Goal: Task Accomplishment & Management: Manage account settings

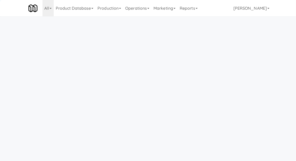
click at [137, 13] on link "Operations" at bounding box center [137, 8] width 28 height 16
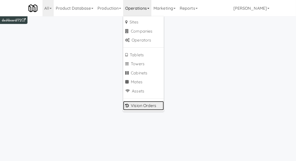
click at [135, 107] on link "Vision Orders" at bounding box center [143, 105] width 41 height 9
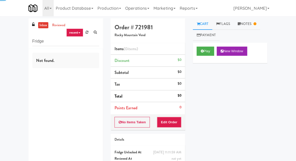
type input "Fridge"
click at [20, 39] on div "inbox reviewed recent all unclear take inventory issue suspicious failed recent…" at bounding box center [148, 100] width 296 height 164
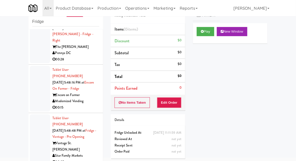
scroll to position [1783, 0]
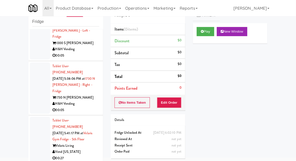
scroll to position [1581, 0]
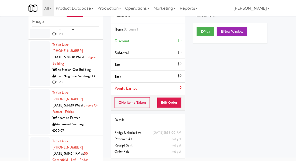
scroll to position [1145, 0]
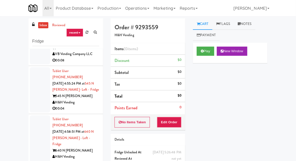
scroll to position [941, 0]
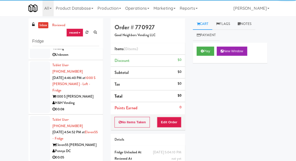
scroll to position [745, 0]
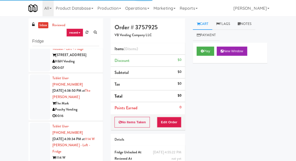
scroll to position [572, 0]
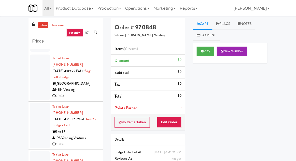
click at [32, 103] on div at bounding box center [40, 125] width 20 height 45
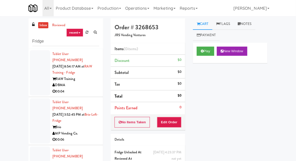
click at [32, 76] on div at bounding box center [40, 72] width 20 height 45
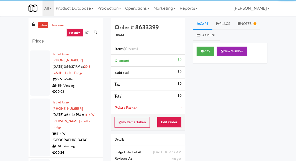
scroll to position [98, 0]
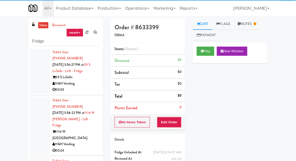
click at [32, 96] on div at bounding box center [40, 125] width 20 height 58
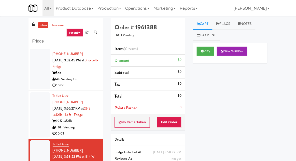
scroll to position [55, 0]
click at [32, 94] on div at bounding box center [40, 114] width 20 height 45
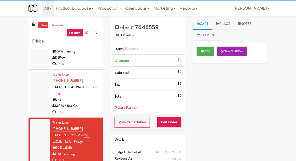
scroll to position [27, 0]
click at [33, 90] on div at bounding box center [40, 93] width 20 height 45
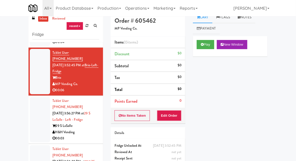
scroll to position [43, 0]
click at [207, 42] on button "Play" at bounding box center [206, 44] width 18 height 9
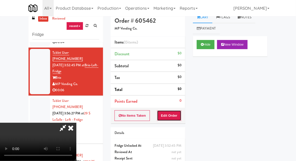
click at [172, 110] on button "Edit Order" at bounding box center [169, 115] width 25 height 11
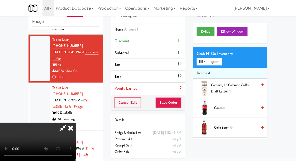
scroll to position [19, 0]
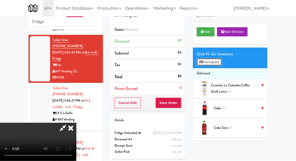
click at [218, 63] on button "Planogram" at bounding box center [209, 62] width 25 height 8
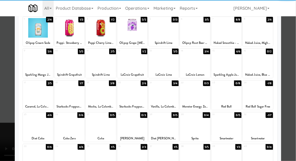
scroll to position [33, 0]
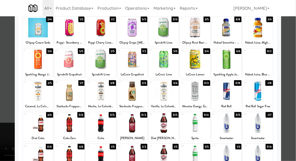
click at [120, 160] on div at bounding box center [132, 155] width 30 height 20
click at [289, 116] on div at bounding box center [148, 80] width 296 height 161
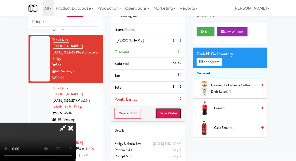
click at [179, 114] on button "Save Order" at bounding box center [168, 113] width 26 height 11
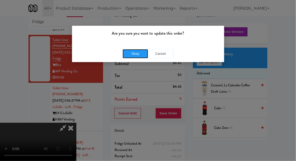
click at [129, 50] on button "Okay" at bounding box center [135, 53] width 25 height 9
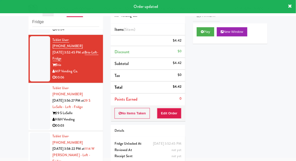
click at [33, 91] on div at bounding box center [40, 106] width 20 height 45
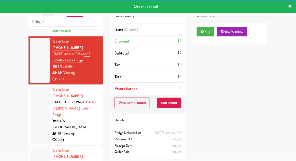
scroll to position [102, 0]
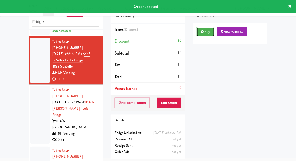
click at [206, 32] on button "Play" at bounding box center [206, 31] width 18 height 9
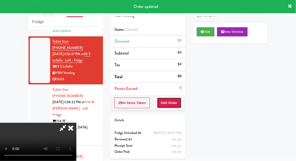
click at [173, 105] on button "Edit Order" at bounding box center [169, 102] width 25 height 11
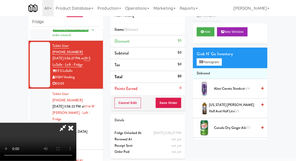
scroll to position [0, 0]
click at [216, 60] on button "Planogram" at bounding box center [209, 62] width 25 height 8
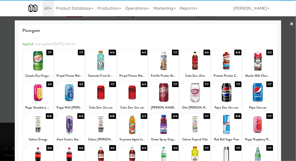
click at [97, 98] on div at bounding box center [101, 93] width 30 height 20
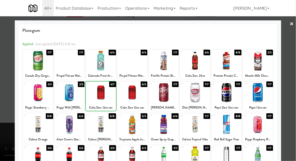
click at [294, 70] on div at bounding box center [148, 80] width 296 height 161
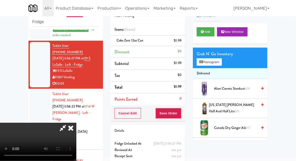
scroll to position [19, 0]
click at [179, 112] on button "Save Order" at bounding box center [168, 113] width 26 height 11
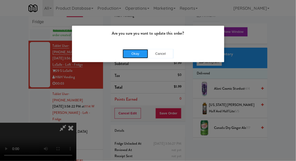
click at [131, 52] on button "Okay" at bounding box center [135, 53] width 25 height 9
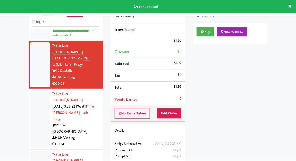
scroll to position [0, 0]
click at [33, 97] on div at bounding box center [40, 119] width 20 height 58
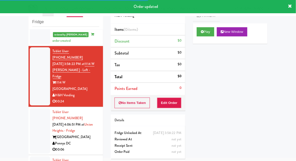
scroll to position [153, 0]
click at [207, 31] on button "Play" at bounding box center [206, 31] width 18 height 9
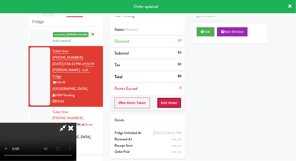
click at [169, 105] on button "Edit Order" at bounding box center [169, 102] width 25 height 11
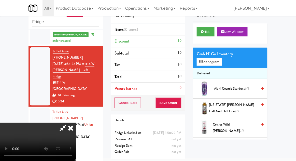
scroll to position [0, 0]
click at [218, 60] on button "Planogram" at bounding box center [209, 62] width 25 height 8
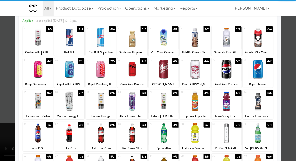
scroll to position [29, 0]
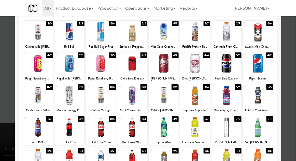
click at [166, 129] on div at bounding box center [164, 127] width 30 height 20
click at [0, 99] on div at bounding box center [148, 80] width 296 height 161
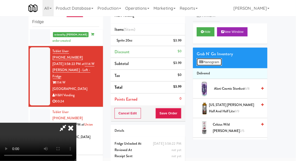
click at [210, 64] on button "Planogram" at bounding box center [209, 62] width 25 height 8
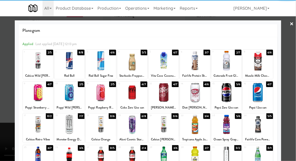
click at [66, 96] on div at bounding box center [69, 93] width 30 height 20
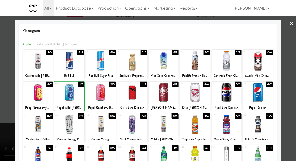
click at [292, 78] on div at bounding box center [148, 80] width 296 height 161
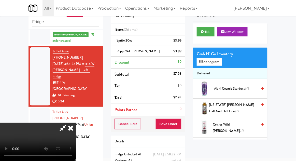
scroll to position [19, 0]
click at [180, 124] on button "Save Order" at bounding box center [168, 124] width 26 height 11
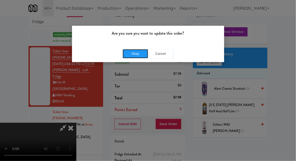
click at [130, 50] on button "Okay" at bounding box center [135, 53] width 25 height 9
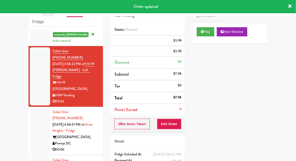
scroll to position [0, 0]
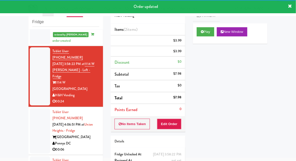
click at [33, 108] on div at bounding box center [40, 130] width 20 height 45
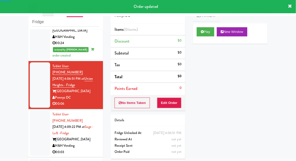
scroll to position [207, 0]
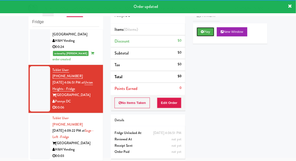
click at [212, 34] on button "Play" at bounding box center [206, 31] width 18 height 9
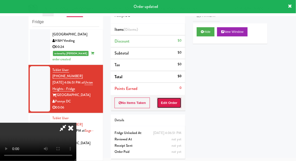
click at [171, 102] on button "Edit Order" at bounding box center [169, 102] width 25 height 11
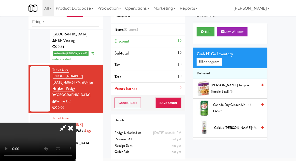
scroll to position [0, 0]
click at [209, 64] on button "Planogram" at bounding box center [209, 62] width 25 height 8
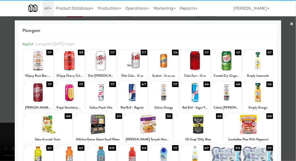
click at [224, 93] on div at bounding box center [226, 93] width 30 height 20
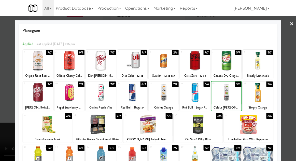
click at [293, 94] on div at bounding box center [148, 80] width 296 height 161
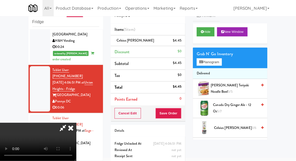
scroll to position [19, 0]
click at [181, 112] on button "Save Order" at bounding box center [168, 113] width 26 height 11
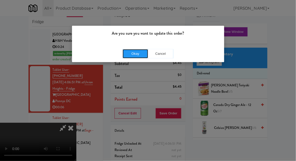
click at [130, 54] on button "Okay" at bounding box center [135, 53] width 25 height 9
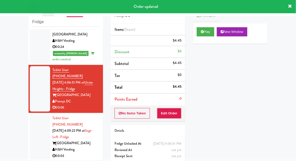
scroll to position [0, 0]
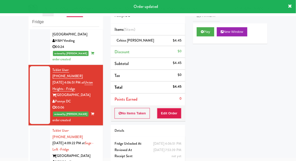
click at [34, 127] on div at bounding box center [40, 149] width 20 height 45
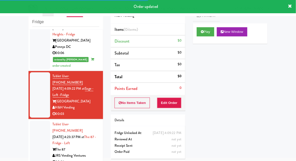
scroll to position [264, 0]
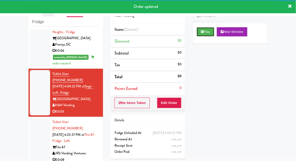
click at [211, 30] on button "Play" at bounding box center [206, 31] width 18 height 9
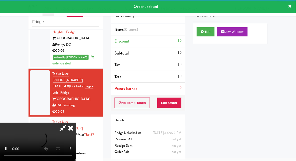
click at [172, 111] on div "Order # 8383907 H&H Vending Items (0 items ) Discount $0 Subtotal $0 Tax $0 Tot…" at bounding box center [148, 81] width 82 height 164
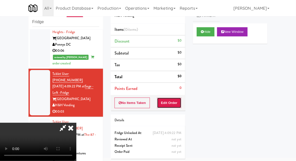
click at [174, 104] on button "Edit Order" at bounding box center [169, 102] width 25 height 11
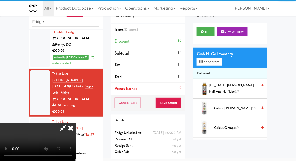
scroll to position [20, 0]
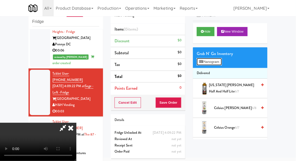
click at [213, 64] on button "Planogram" at bounding box center [209, 62] width 25 height 8
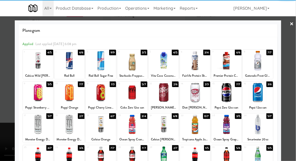
click at [34, 129] on div at bounding box center [38, 124] width 30 height 20
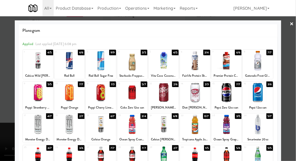
click at [295, 91] on div at bounding box center [148, 80] width 296 height 161
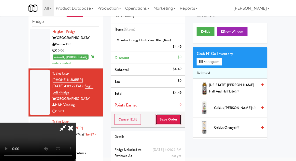
click at [180, 121] on button "Save Order" at bounding box center [168, 119] width 26 height 11
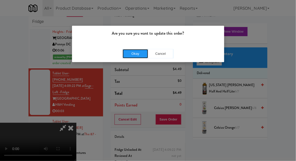
click at [123, 53] on button "Okay" at bounding box center [135, 53] width 25 height 9
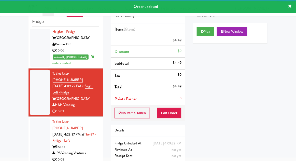
click at [25, 99] on div "inbox reviewed recent all unclear take inventory issue suspicious failed recent…" at bounding box center [66, 92] width 82 height 187
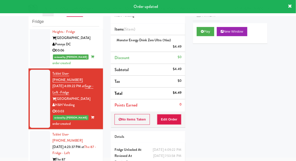
click at [36, 131] on div at bounding box center [40, 153] width 20 height 45
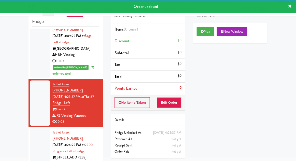
scroll to position [313, 0]
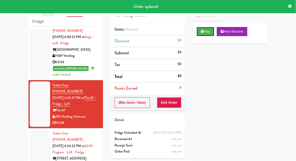
click at [211, 28] on button "Play" at bounding box center [206, 31] width 18 height 9
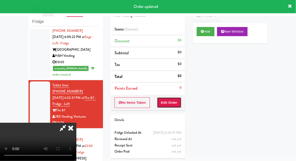
click at [174, 102] on button "Edit Order" at bounding box center [169, 102] width 25 height 11
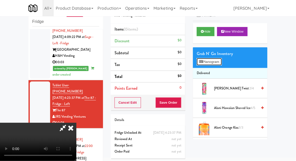
click at [215, 62] on button "Planogram" at bounding box center [209, 62] width 25 height 8
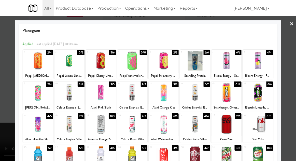
click at [170, 96] on div at bounding box center [164, 93] width 30 height 20
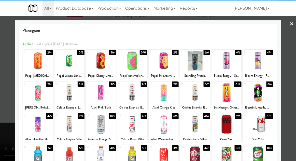
click at [295, 89] on div at bounding box center [148, 80] width 296 height 161
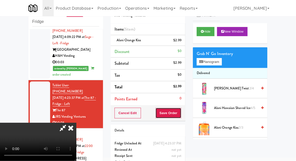
click at [180, 114] on button "Save Order" at bounding box center [168, 113] width 26 height 11
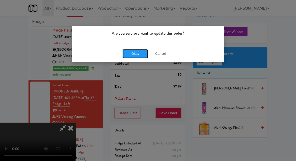
click at [123, 57] on button "Okay" at bounding box center [135, 53] width 25 height 9
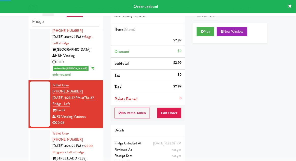
click at [29, 128] on li "Tablet User · (815) 404-3973 Sep 2, 2025 4:24:22 PM at 2200 Progress - Left - F…" at bounding box center [65, 152] width 75 height 48
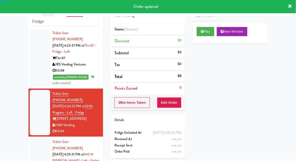
scroll to position [368, 0]
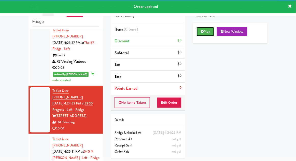
click at [208, 33] on button "Play" at bounding box center [206, 31] width 18 height 9
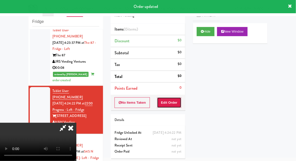
click at [174, 101] on button "Edit Order" at bounding box center [169, 102] width 25 height 11
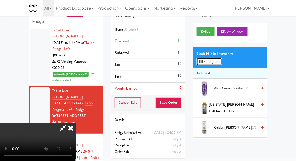
click at [218, 64] on button "Planogram" at bounding box center [209, 62] width 25 height 8
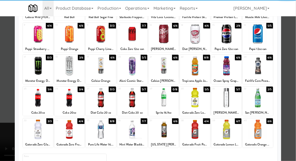
scroll to position [61, 0]
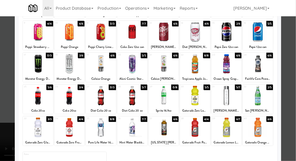
click at [34, 129] on div at bounding box center [38, 128] width 30 height 20
click at [292, 87] on div at bounding box center [148, 80] width 296 height 161
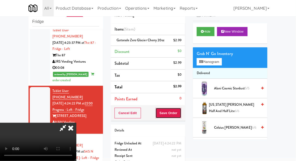
click at [181, 113] on button "Save Order" at bounding box center [168, 113] width 26 height 11
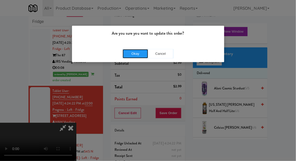
click at [129, 57] on button "Okay" at bounding box center [135, 53] width 25 height 9
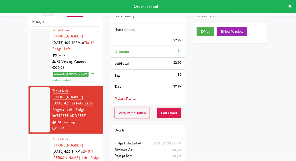
click at [31, 135] on div at bounding box center [40, 157] width 20 height 45
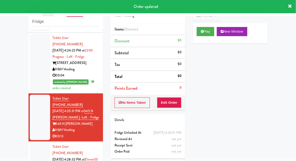
scroll to position [421, 0]
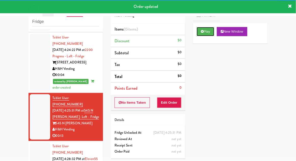
click at [203, 35] on button "Play" at bounding box center [206, 31] width 18 height 9
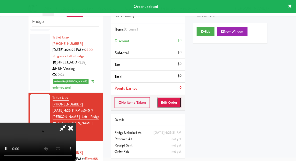
click at [170, 102] on button "Edit Order" at bounding box center [169, 102] width 25 height 11
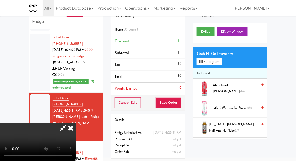
scroll to position [0, 0]
click at [210, 64] on button "Planogram" at bounding box center [209, 62] width 25 height 8
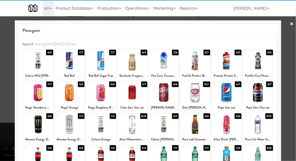
click at [230, 96] on div at bounding box center [226, 93] width 30 height 20
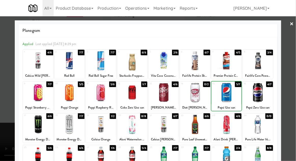
click at [292, 91] on div at bounding box center [148, 80] width 296 height 161
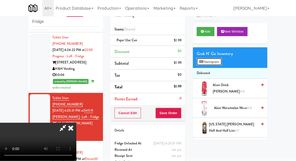
click at [214, 62] on button "Planogram" at bounding box center [209, 62] width 25 height 8
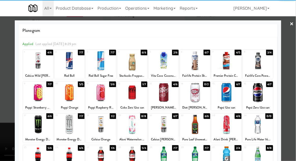
scroll to position [64, 0]
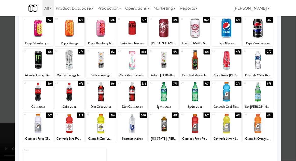
click at [172, 126] on div at bounding box center [164, 124] width 30 height 20
click at [295, 107] on div at bounding box center [148, 80] width 296 height 161
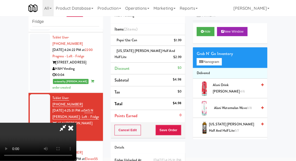
scroll to position [19, 0]
click at [180, 129] on button "Save Order" at bounding box center [168, 130] width 26 height 11
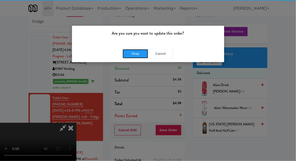
click at [128, 55] on button "Okay" at bounding box center [135, 53] width 25 height 9
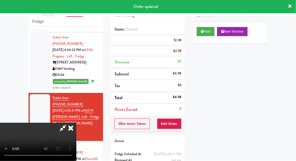
scroll to position [0, 0]
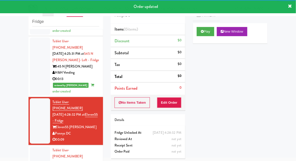
scroll to position [478, 0]
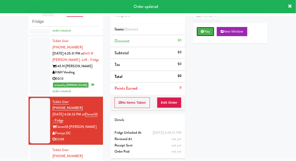
click at [207, 33] on button "Play" at bounding box center [206, 31] width 18 height 9
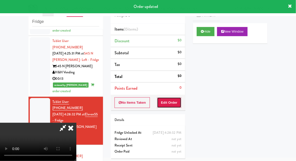
click at [172, 104] on button "Edit Order" at bounding box center [169, 102] width 25 height 11
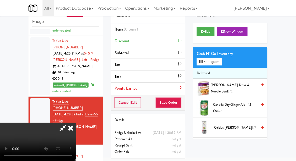
scroll to position [0, 0]
click at [211, 54] on div "Grab N' Go Inventory" at bounding box center [230, 54] width 67 height 8
click at [215, 65] on button "Planogram" at bounding box center [209, 62] width 25 height 8
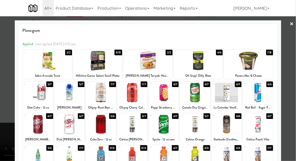
click at [131, 122] on div at bounding box center [132, 124] width 30 height 20
click at [294, 91] on div at bounding box center [148, 80] width 296 height 161
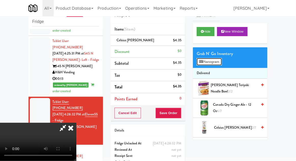
click at [215, 60] on button "Planogram" at bounding box center [209, 62] width 25 height 8
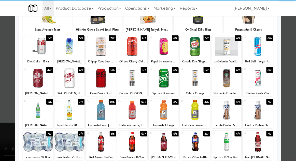
scroll to position [46, 0]
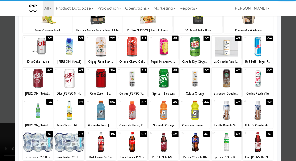
click at [31, 104] on div at bounding box center [38, 110] width 30 height 20
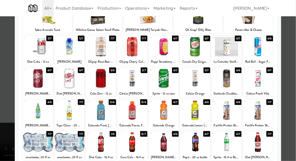
click at [295, 81] on div at bounding box center [148, 80] width 296 height 161
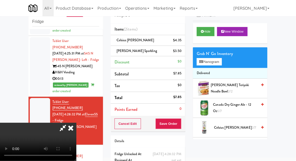
scroll to position [19, 0]
click at [180, 126] on button "Save Order" at bounding box center [168, 123] width 26 height 11
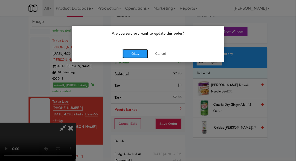
click at [133, 57] on button "Okay" at bounding box center [135, 53] width 25 height 9
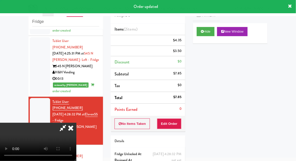
scroll to position [0, 0]
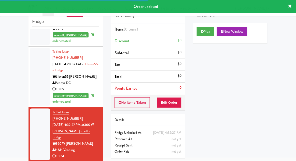
scroll to position [528, 0]
click at [213, 32] on button "Play" at bounding box center [206, 31] width 18 height 9
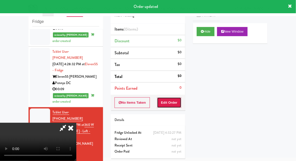
click at [177, 104] on button "Edit Order" at bounding box center [169, 102] width 25 height 11
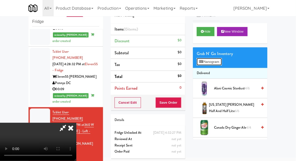
click at [217, 62] on button "Planogram" at bounding box center [209, 62] width 25 height 8
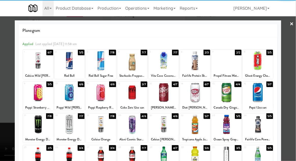
click at [32, 105] on div "Poppi Strawberry Lemon" at bounding box center [38, 107] width 28 height 6
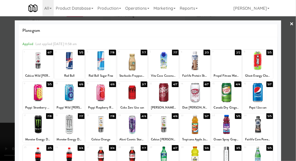
click at [34, 99] on div at bounding box center [38, 93] width 30 height 20
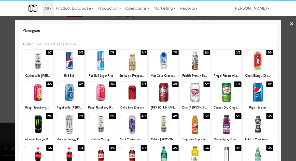
click at [294, 92] on div at bounding box center [148, 80] width 296 height 161
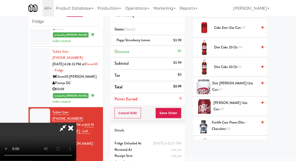
scroll to position [217, 0]
click at [239, 143] on span "Fairlife Protein Shake Chocolate 2/3" at bounding box center [235, 145] width 45 height 12
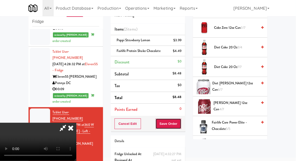
click at [180, 125] on button "Save Order" at bounding box center [168, 123] width 26 height 11
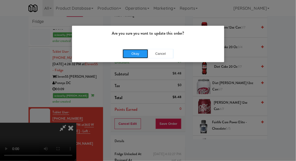
click at [129, 57] on button "Okay" at bounding box center [135, 53] width 25 height 9
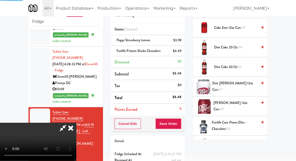
scroll to position [50, 0]
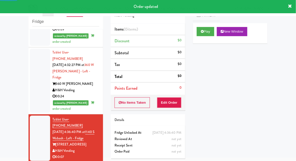
scroll to position [588, 0]
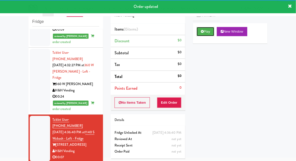
click at [211, 35] on button "Play" at bounding box center [206, 31] width 18 height 9
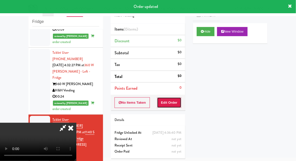
click at [174, 101] on button "Edit Order" at bounding box center [169, 102] width 25 height 11
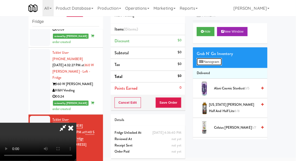
click at [215, 59] on button "Planogram" at bounding box center [209, 62] width 25 height 8
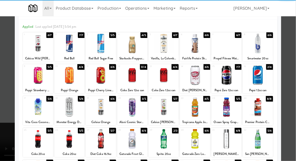
scroll to position [19, 0]
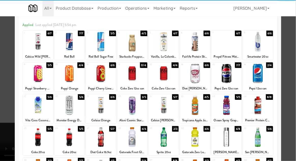
click at [95, 109] on div at bounding box center [101, 105] width 30 height 20
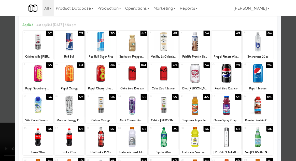
click at [294, 85] on div at bounding box center [148, 80] width 296 height 161
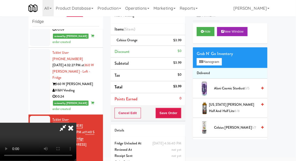
click at [295, 84] on div "inbox reviewed recent all unclear take inventory issue suspicious failed recent…" at bounding box center [148, 92] width 296 height 187
click at [178, 114] on button "Save Order" at bounding box center [168, 113] width 26 height 11
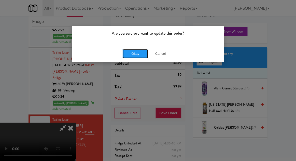
click at [124, 51] on button "Okay" at bounding box center [135, 53] width 25 height 9
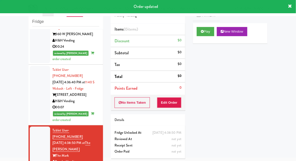
scroll to position [641, 0]
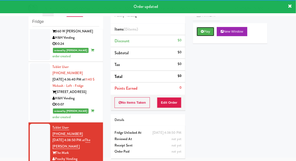
click at [204, 34] on button "Play" at bounding box center [206, 31] width 18 height 9
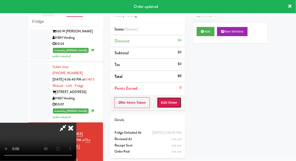
click at [175, 97] on button "Edit Order" at bounding box center [169, 102] width 25 height 11
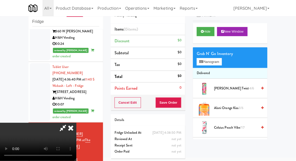
scroll to position [0, 0]
click at [218, 60] on button "Planogram" at bounding box center [209, 62] width 25 height 8
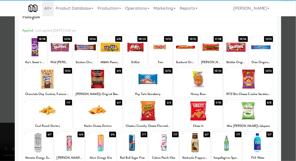
scroll to position [14, 0]
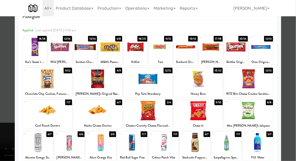
click at [88, 115] on div at bounding box center [97, 111] width 49 height 20
click at [295, 105] on div at bounding box center [148, 80] width 296 height 161
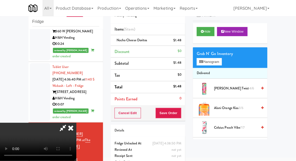
scroll to position [19, 0]
click at [211, 60] on button "Planogram" at bounding box center [209, 62] width 25 height 8
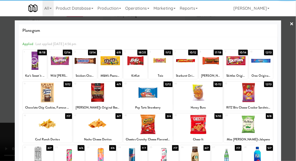
click at [47, 100] on div at bounding box center [47, 93] width 49 height 20
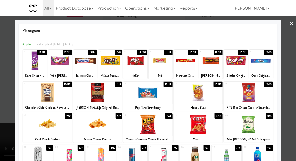
click at [292, 95] on div at bounding box center [148, 80] width 296 height 161
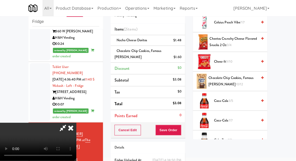
scroll to position [92, 0]
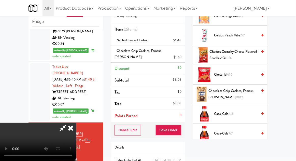
click at [233, 93] on span "Chocolate Chip Cookies, Famous Amos 10/12" at bounding box center [233, 94] width 49 height 12
click at [180, 132] on button "Save Order" at bounding box center [168, 130] width 26 height 11
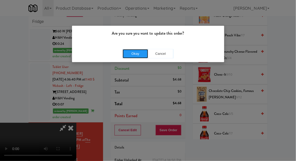
click at [132, 57] on button "Okay" at bounding box center [135, 53] width 25 height 9
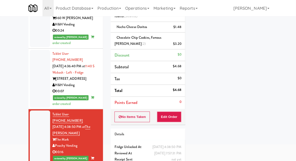
scroll to position [44, 0]
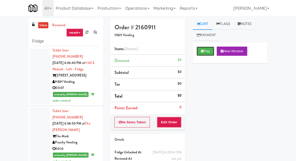
click at [208, 55] on button "Play" at bounding box center [206, 51] width 18 height 9
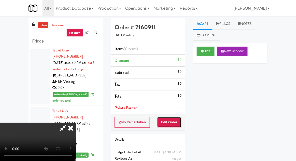
click at [174, 126] on button "Edit Order" at bounding box center [169, 122] width 25 height 11
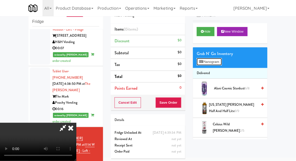
click at [221, 60] on button "Planogram" at bounding box center [209, 62] width 25 height 8
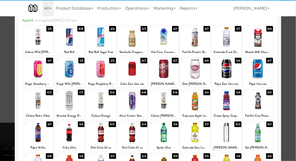
scroll to position [29, 0]
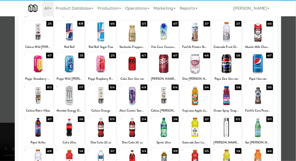
click at [98, 132] on div at bounding box center [101, 128] width 30 height 20
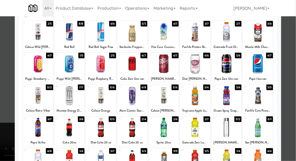
click at [129, 127] on div at bounding box center [132, 128] width 30 height 20
click at [293, 88] on div at bounding box center [148, 80] width 296 height 161
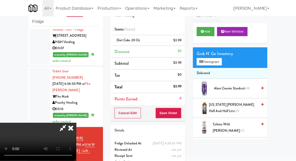
scroll to position [19, 0]
click at [181, 114] on button "Save Order" at bounding box center [168, 113] width 26 height 11
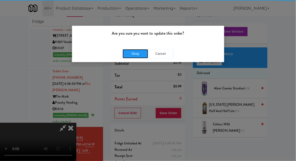
click at [126, 54] on button "Okay" at bounding box center [135, 53] width 25 height 9
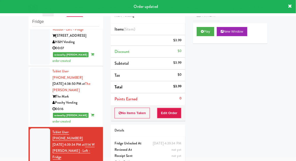
scroll to position [0, 0]
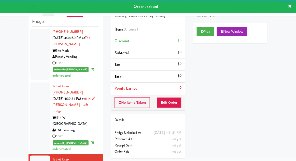
scroll to position [742, 0]
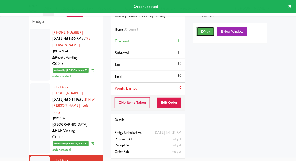
click at [208, 35] on button "Play" at bounding box center [206, 31] width 18 height 9
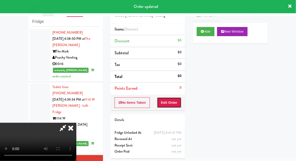
click at [176, 100] on button "Edit Order" at bounding box center [169, 102] width 25 height 11
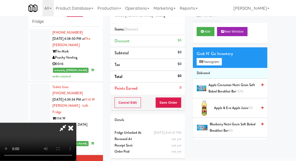
scroll to position [19, 0]
click at [213, 63] on button "Planogram" at bounding box center [209, 62] width 25 height 8
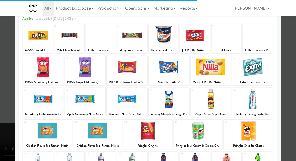
scroll to position [39, 0]
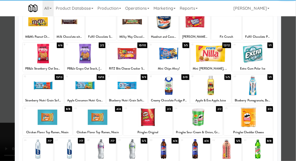
click at [229, 151] on div at bounding box center [226, 149] width 30 height 20
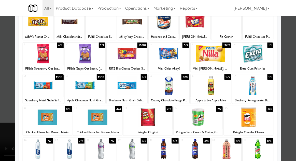
click at [294, 119] on div at bounding box center [148, 80] width 296 height 161
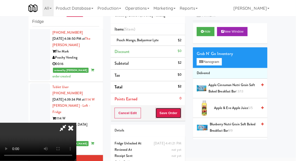
click at [179, 115] on button "Save Order" at bounding box center [168, 113] width 26 height 11
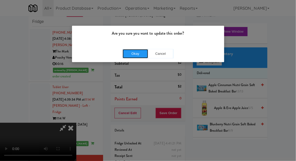
click at [127, 56] on button "Okay" at bounding box center [135, 53] width 25 height 9
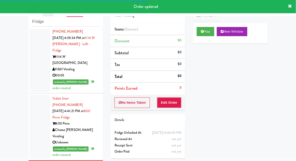
scroll to position [804, 0]
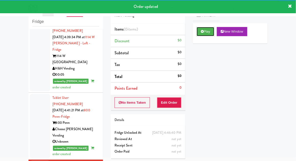
click at [211, 35] on button "Play" at bounding box center [206, 31] width 18 height 9
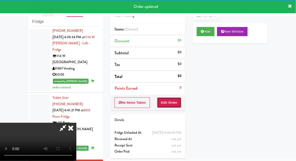
click at [174, 100] on button "Edit Order" at bounding box center [169, 102] width 25 height 11
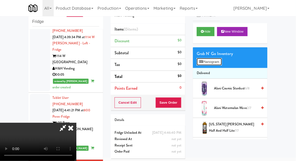
click at [214, 64] on button "Planogram" at bounding box center [209, 62] width 25 height 8
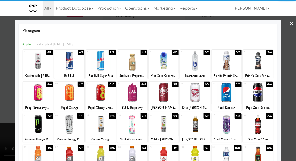
click at [68, 69] on div at bounding box center [69, 61] width 30 height 20
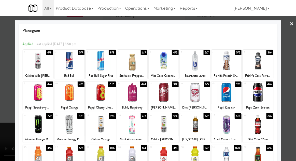
click at [290, 52] on div at bounding box center [148, 80] width 296 height 161
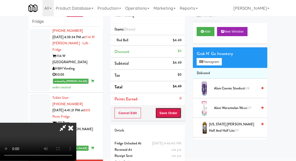
click at [180, 114] on button "Save Order" at bounding box center [168, 113] width 26 height 11
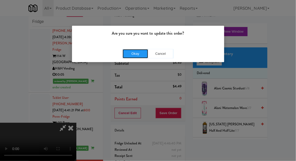
click at [125, 53] on button "Okay" at bounding box center [135, 53] width 25 height 9
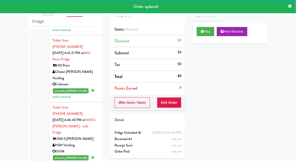
scroll to position [863, 0]
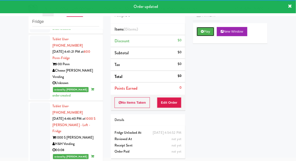
click at [208, 30] on button "Play" at bounding box center [206, 31] width 18 height 9
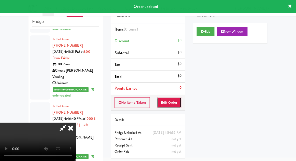
click at [172, 104] on button "Edit Order" at bounding box center [169, 102] width 25 height 11
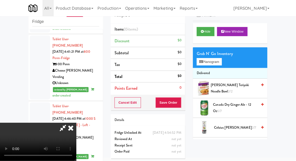
scroll to position [0, 0]
click at [210, 58] on button "Planogram" at bounding box center [209, 62] width 25 height 8
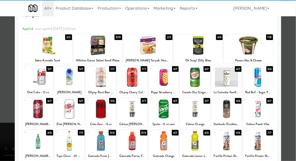
scroll to position [22, 0]
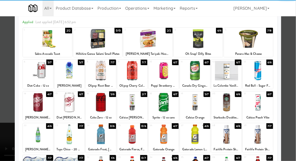
click at [200, 108] on div at bounding box center [195, 103] width 30 height 20
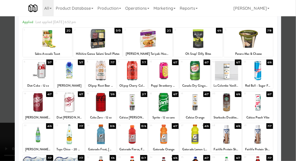
click at [2, 110] on div at bounding box center [148, 80] width 296 height 161
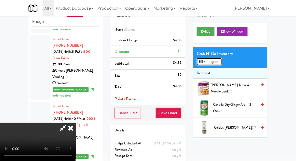
click at [212, 62] on button "Planogram" at bounding box center [209, 62] width 25 height 8
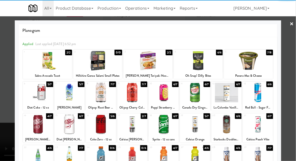
click at [2, 110] on div at bounding box center [148, 80] width 296 height 161
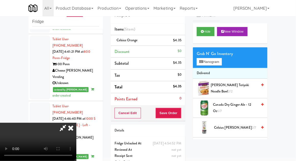
scroll to position [19, 0]
click at [181, 115] on button "Save Order" at bounding box center [168, 113] width 26 height 11
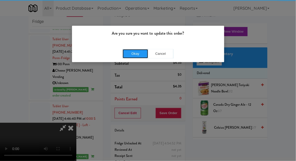
click at [127, 55] on button "Okay" at bounding box center [135, 53] width 25 height 9
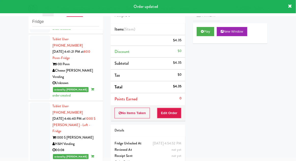
scroll to position [0, 0]
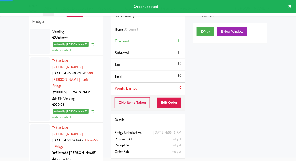
scroll to position [911, 0]
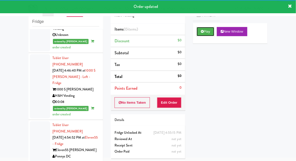
click at [210, 32] on button "Play" at bounding box center [206, 31] width 18 height 9
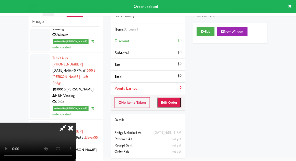
click at [174, 101] on button "Edit Order" at bounding box center [169, 102] width 25 height 11
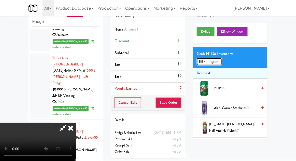
click at [219, 58] on button "Planogram" at bounding box center [209, 62] width 25 height 8
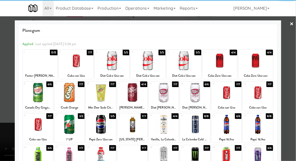
click at [110, 67] on div at bounding box center [112, 61] width 35 height 20
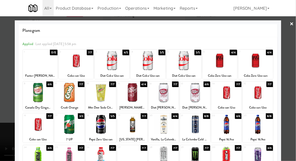
click at [294, 94] on div at bounding box center [148, 80] width 296 height 161
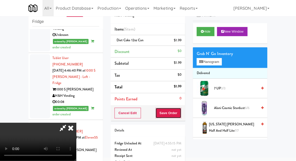
click at [180, 115] on button "Save Order" at bounding box center [168, 113] width 26 height 11
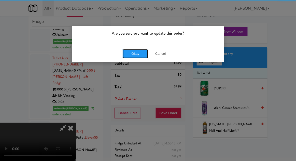
click at [131, 57] on button "Okay" at bounding box center [135, 53] width 25 height 9
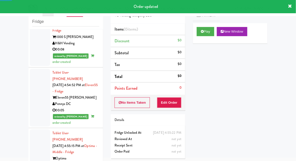
scroll to position [963, 0]
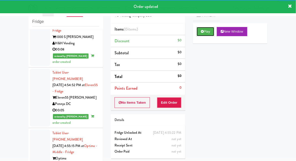
click at [207, 33] on button "Play" at bounding box center [206, 31] width 18 height 9
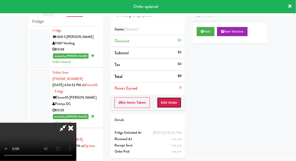
click at [175, 103] on button "Edit Order" at bounding box center [169, 102] width 25 height 11
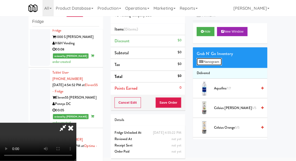
click at [218, 63] on button "Planogram" at bounding box center [209, 62] width 25 height 8
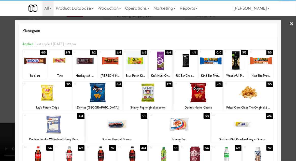
click at [264, 64] on div at bounding box center [261, 61] width 24 height 20
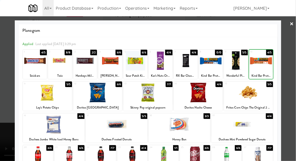
click at [292, 62] on div at bounding box center [148, 80] width 296 height 161
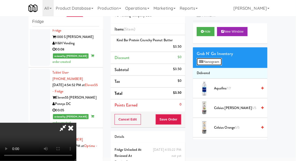
click at [217, 59] on button "Planogram" at bounding box center [209, 62] width 25 height 8
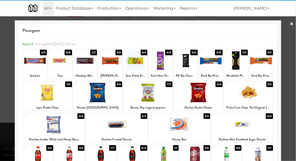
click at [184, 68] on div at bounding box center [186, 61] width 24 height 20
click at [3, 125] on div at bounding box center [148, 80] width 296 height 161
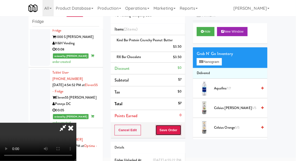
click at [180, 127] on button "Save Order" at bounding box center [168, 130] width 26 height 11
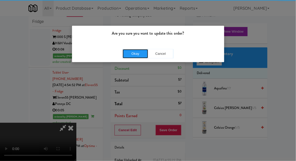
click at [128, 54] on button "Okay" at bounding box center [135, 53] width 25 height 9
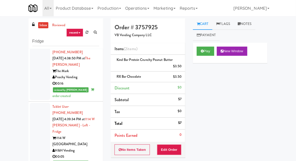
click at [42, 23] on link "inbox" at bounding box center [43, 25] width 10 height 6
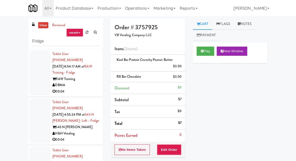
click at [34, 80] on div at bounding box center [40, 72] width 20 height 45
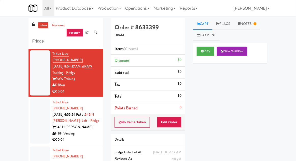
click at [34, 106] on div at bounding box center [40, 120] width 20 height 45
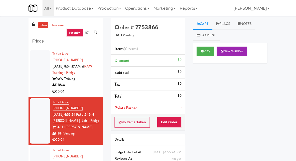
click at [39, 26] on link "inbox" at bounding box center [43, 25] width 10 height 6
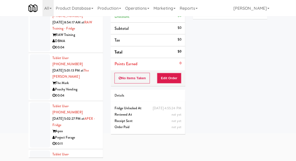
click at [34, 68] on div at bounding box center [40, 76] width 20 height 45
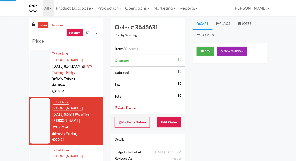
click at [36, 76] on div at bounding box center [40, 72] width 20 height 45
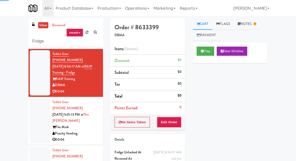
click at [37, 105] on div at bounding box center [40, 120] width 20 height 45
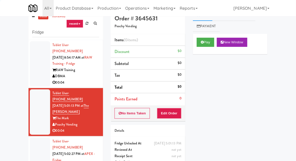
scroll to position [20, 0]
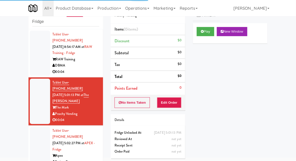
click at [211, 31] on button "Play" at bounding box center [206, 31] width 18 height 9
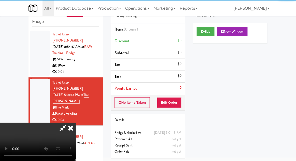
click at [173, 111] on div "Order # 3645631 Peachy Vending Items (0 items ) Discount $0 Subtotal $0 Tax $0 …" at bounding box center [148, 81] width 82 height 164
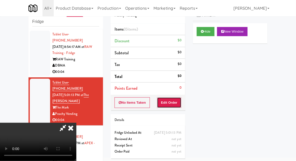
click at [176, 102] on button "Edit Order" at bounding box center [169, 102] width 25 height 11
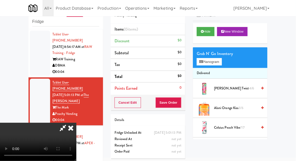
scroll to position [0, 0]
click at [219, 62] on button "Planogram" at bounding box center [209, 62] width 25 height 8
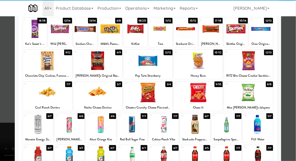
scroll to position [32, 0]
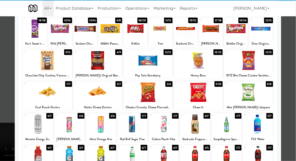
click at [200, 156] on div at bounding box center [195, 156] width 30 height 20
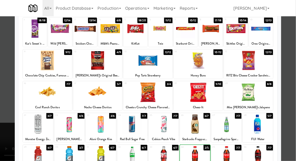
click at [295, 120] on div at bounding box center [148, 80] width 296 height 161
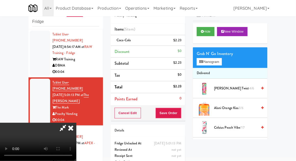
scroll to position [19, 0]
click at [180, 115] on button "Save Order" at bounding box center [168, 113] width 26 height 11
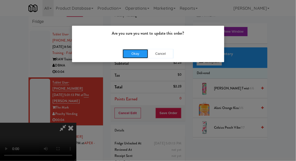
click at [129, 56] on button "Okay" at bounding box center [135, 53] width 25 height 9
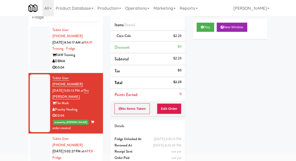
scroll to position [44, 0]
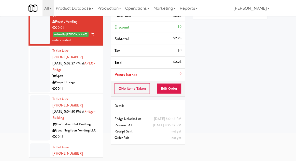
click at [35, 66] on div at bounding box center [40, 69] width 20 height 45
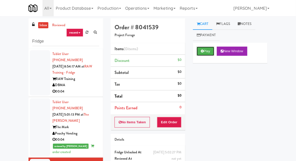
click at [213, 52] on button "Play" at bounding box center [206, 51] width 18 height 9
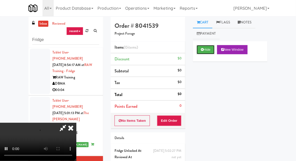
scroll to position [20, 0]
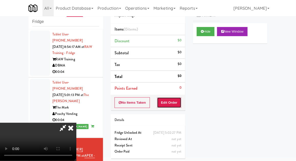
click at [178, 102] on button "Edit Order" at bounding box center [169, 102] width 25 height 11
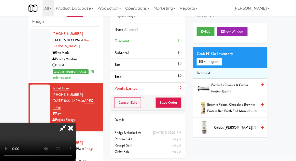
scroll to position [0, 0]
click at [215, 62] on button "Planogram" at bounding box center [209, 62] width 25 height 8
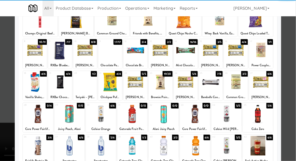
scroll to position [43, 0]
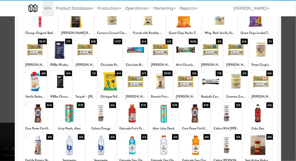
click at [261, 147] on div at bounding box center [258, 145] width 30 height 20
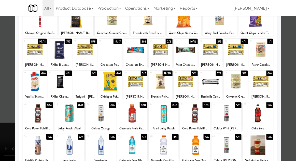
click at [293, 126] on div at bounding box center [148, 80] width 296 height 161
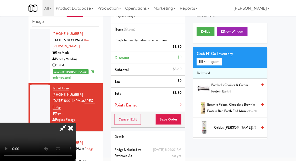
scroll to position [19, 0]
click at [181, 122] on button "Save Order" at bounding box center [168, 119] width 26 height 11
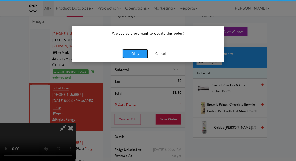
click at [131, 55] on button "Okay" at bounding box center [135, 53] width 25 height 9
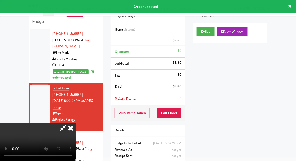
scroll to position [0, 0]
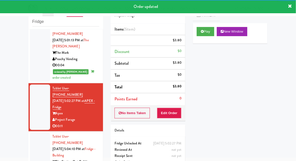
click at [32, 134] on div at bounding box center [40, 155] width 20 height 45
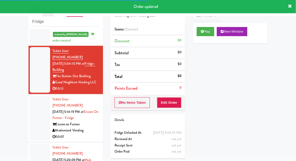
scroll to position [153, 0]
click at [207, 27] on button "Play" at bounding box center [206, 31] width 18 height 9
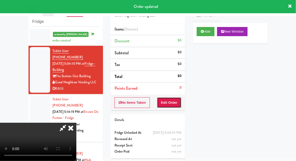
click at [172, 99] on button "Edit Order" at bounding box center [169, 102] width 25 height 11
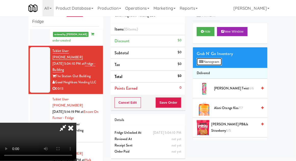
click at [218, 60] on button "Planogram" at bounding box center [209, 62] width 25 height 8
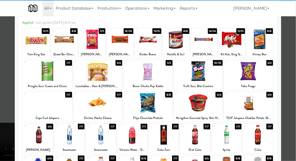
scroll to position [23, 0]
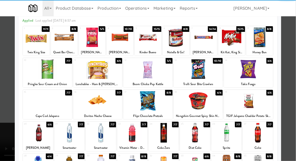
click at [201, 135] on div at bounding box center [195, 133] width 30 height 20
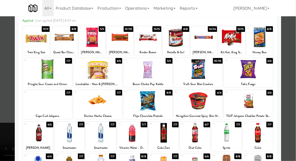
click at [3, 119] on div at bounding box center [148, 80] width 296 height 161
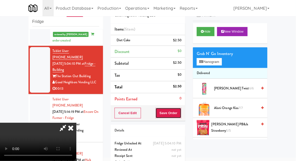
click at [180, 116] on button "Save Order" at bounding box center [168, 113] width 26 height 11
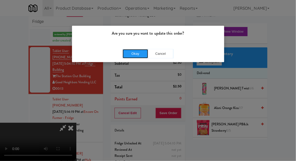
click at [128, 54] on button "Okay" at bounding box center [135, 53] width 25 height 9
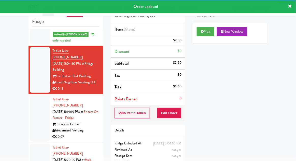
click at [31, 103] on div at bounding box center [40, 117] width 20 height 45
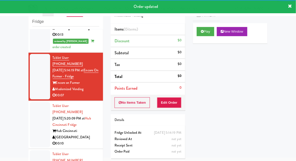
scroll to position [207, 0]
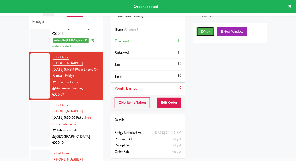
click at [211, 33] on button "Play" at bounding box center [206, 31] width 18 height 9
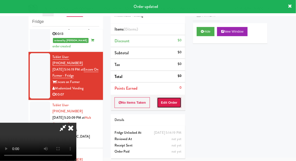
click at [176, 105] on button "Edit Order" at bounding box center [169, 102] width 25 height 11
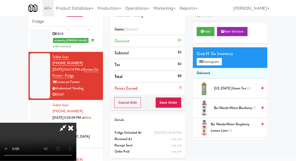
scroll to position [0, 0]
click at [216, 62] on button "Planogram" at bounding box center [209, 62] width 25 height 8
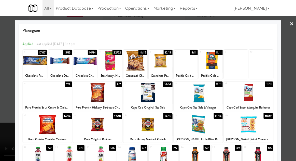
click at [184, 73] on div "Pacific Gold Beef Jerky Original" at bounding box center [186, 76] width 22 height 6
click at [188, 66] on div at bounding box center [186, 61] width 24 height 20
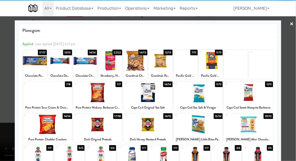
click at [294, 62] on div at bounding box center [148, 80] width 296 height 161
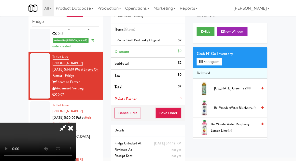
scroll to position [19, 0]
click at [181, 115] on button "Save Order" at bounding box center [168, 113] width 26 height 11
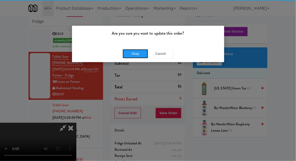
click at [129, 54] on button "Okay" at bounding box center [135, 53] width 25 height 9
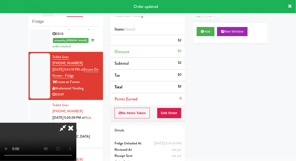
scroll to position [0, 0]
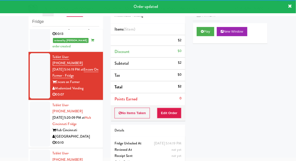
click at [37, 101] on div at bounding box center [40, 123] width 20 height 45
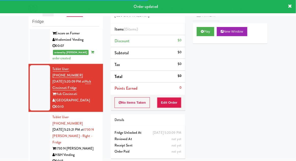
scroll to position [257, 0]
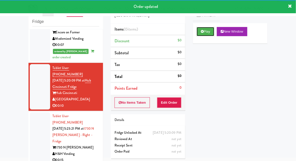
click at [209, 27] on button "Play" at bounding box center [206, 31] width 18 height 9
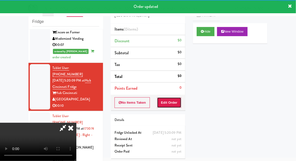
click at [177, 100] on button "Edit Order" at bounding box center [169, 102] width 25 height 11
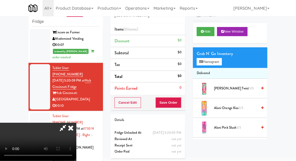
scroll to position [0, 0]
click at [218, 59] on button "Planogram" at bounding box center [209, 62] width 25 height 8
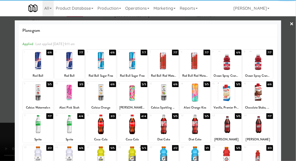
click at [199, 128] on div at bounding box center [195, 124] width 30 height 20
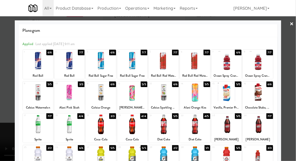
click at [4, 114] on div at bounding box center [148, 80] width 296 height 161
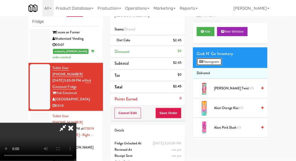
click at [216, 58] on button "Planogram" at bounding box center [209, 62] width 25 height 8
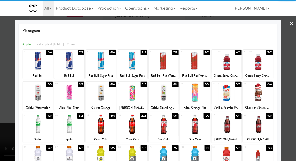
click at [198, 128] on div at bounding box center [195, 124] width 30 height 20
click at [2, 114] on div at bounding box center [148, 80] width 296 height 161
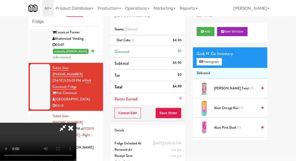
scroll to position [19, 0]
click at [181, 112] on button "Save Order" at bounding box center [168, 113] width 26 height 11
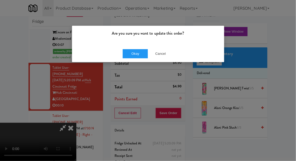
click at [120, 54] on div "Okay Cancel" at bounding box center [148, 53] width 152 height 17
click at [127, 57] on button "Okay" at bounding box center [135, 53] width 25 height 9
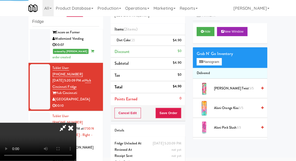
scroll to position [0, 0]
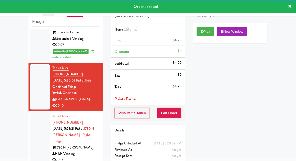
click at [34, 112] on div at bounding box center [40, 138] width 20 height 52
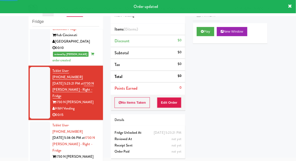
scroll to position [314, 0]
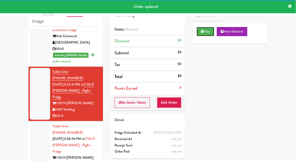
click at [211, 28] on button "Play" at bounding box center [206, 31] width 18 height 9
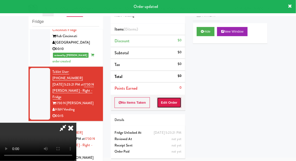
click at [176, 97] on button "Edit Order" at bounding box center [169, 102] width 25 height 11
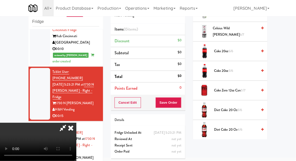
scroll to position [175, 0]
click at [242, 91] on span "3/7" at bounding box center [243, 89] width 4 height 5
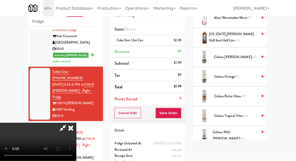
scroll to position [0, 0]
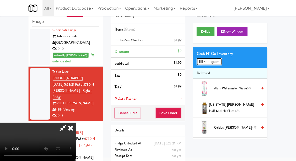
click at [218, 65] on button "Planogram" at bounding box center [209, 62] width 25 height 8
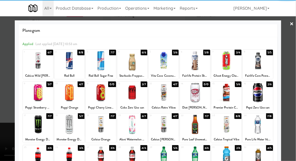
click at [264, 126] on div at bounding box center [258, 124] width 30 height 20
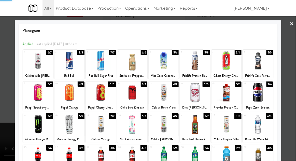
click at [292, 110] on div at bounding box center [148, 80] width 296 height 161
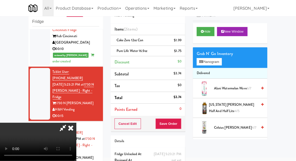
scroll to position [19, 0]
click at [181, 127] on button "Save Order" at bounding box center [168, 123] width 26 height 11
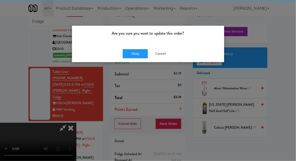
click at [127, 45] on div "Okay Cancel" at bounding box center [148, 53] width 152 height 17
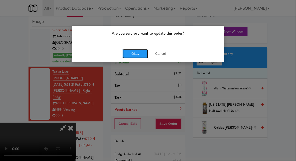
click at [126, 53] on button "Okay" at bounding box center [135, 53] width 25 height 9
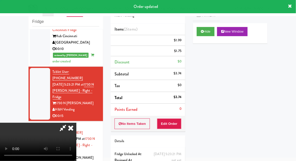
scroll to position [0, 0]
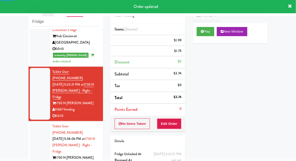
click at [33, 122] on div at bounding box center [40, 148] width 20 height 52
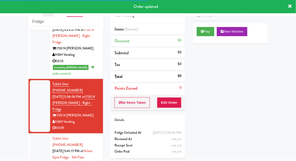
scroll to position [368, 0]
click at [207, 32] on button "Play" at bounding box center [206, 31] width 18 height 9
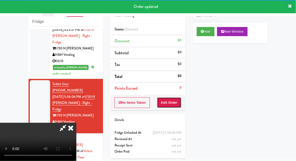
click at [172, 97] on button "Edit Order" at bounding box center [169, 102] width 25 height 11
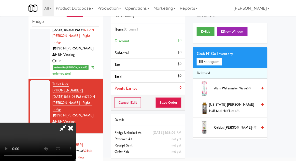
scroll to position [0, 0]
click at [214, 63] on button "Planogram" at bounding box center [209, 62] width 25 height 8
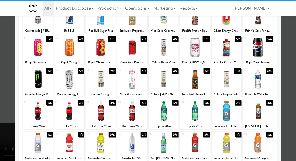
scroll to position [47, 0]
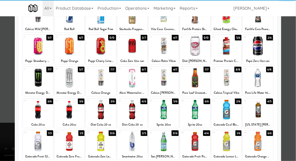
click at [130, 143] on div at bounding box center [132, 142] width 30 height 20
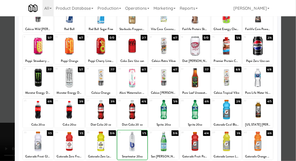
click at [295, 95] on div at bounding box center [148, 80] width 296 height 161
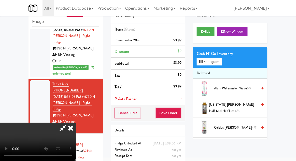
scroll to position [19, 0]
click at [181, 114] on button "Save Order" at bounding box center [168, 113] width 26 height 11
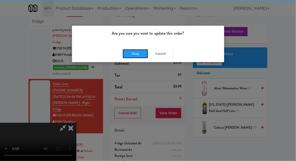
click at [133, 51] on button "Okay" at bounding box center [135, 53] width 25 height 9
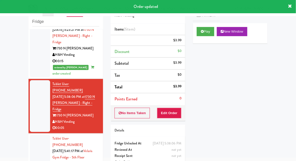
scroll to position [0, 0]
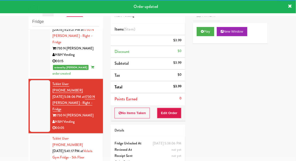
click at [36, 135] on div at bounding box center [40, 157] width 20 height 45
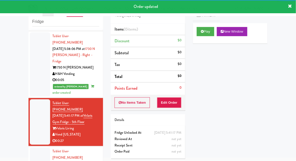
scroll to position [424, 0]
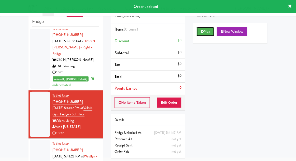
click at [208, 32] on button "Play" at bounding box center [206, 31] width 18 height 9
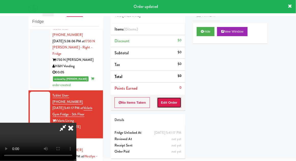
click at [173, 107] on button "Edit Order" at bounding box center [169, 102] width 25 height 11
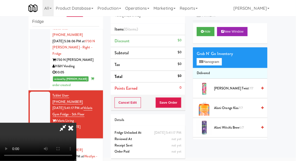
scroll to position [0, 0]
click at [214, 62] on button "Planogram" at bounding box center [209, 62] width 25 height 8
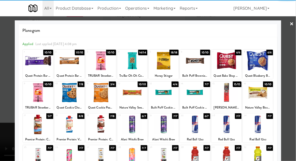
click at [230, 98] on div at bounding box center [226, 93] width 30 height 20
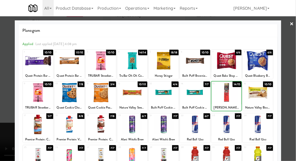
click at [226, 99] on div at bounding box center [226, 93] width 30 height 20
click at [293, 89] on div at bounding box center [148, 80] width 296 height 161
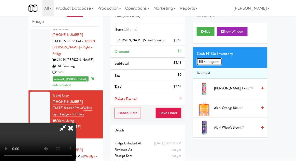
click at [222, 64] on button "Planogram" at bounding box center [209, 62] width 25 height 8
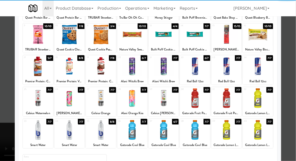
scroll to position [59, 0]
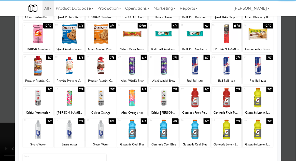
click at [129, 131] on div at bounding box center [132, 130] width 30 height 20
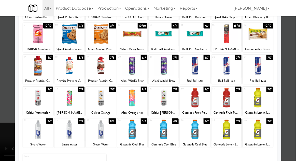
click at [294, 98] on div at bounding box center [148, 80] width 296 height 161
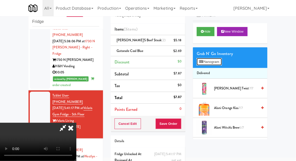
click at [219, 64] on button "Planogram" at bounding box center [209, 62] width 25 height 8
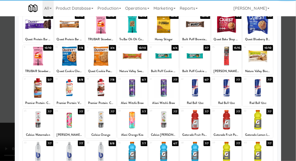
scroll to position [37, 0]
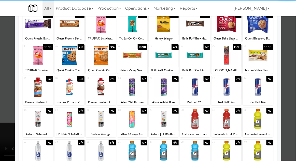
click at [199, 125] on div at bounding box center [195, 119] width 30 height 20
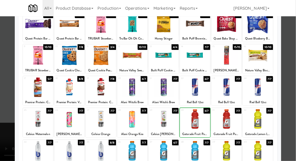
click at [294, 93] on div at bounding box center [148, 80] width 296 height 161
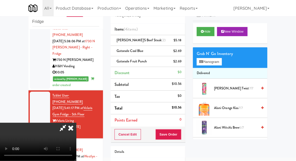
scroll to position [19, 0]
click at [222, 63] on button "Planogram" at bounding box center [209, 62] width 25 height 8
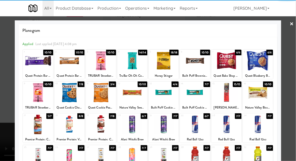
click at [129, 97] on div at bounding box center [132, 93] width 30 height 20
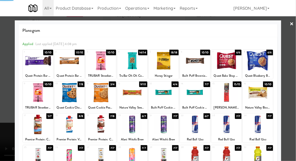
click at [295, 80] on div at bounding box center [148, 80] width 296 height 161
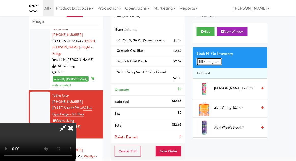
click at [215, 62] on button "Planogram" at bounding box center [209, 62] width 25 height 8
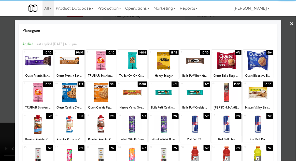
click at [295, 80] on div at bounding box center [148, 80] width 296 height 161
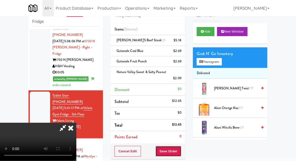
click at [181, 152] on button "Save Order" at bounding box center [168, 151] width 26 height 11
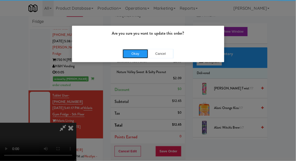
click at [129, 57] on button "Okay" at bounding box center [135, 53] width 25 height 9
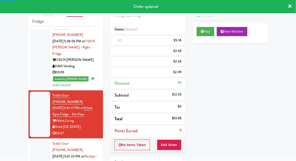
click at [40, 140] on div at bounding box center [40, 162] width 20 height 45
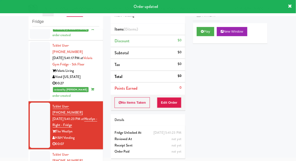
scroll to position [473, 0]
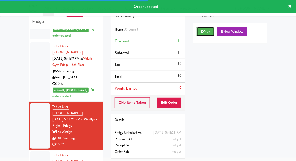
click at [210, 35] on button "Play" at bounding box center [206, 31] width 18 height 9
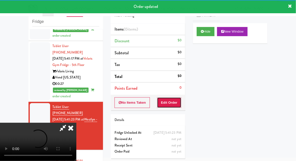
click at [175, 102] on button "Edit Order" at bounding box center [169, 102] width 25 height 11
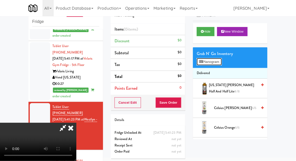
click at [222, 62] on button "Planogram" at bounding box center [209, 62] width 25 height 8
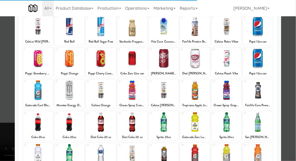
scroll to position [35, 0]
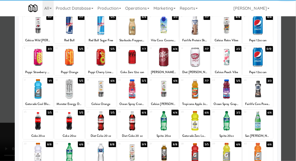
click at [172, 123] on div at bounding box center [164, 121] width 30 height 20
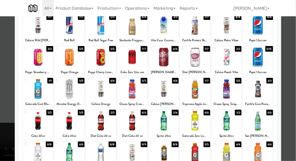
click at [295, 86] on div at bounding box center [148, 80] width 296 height 161
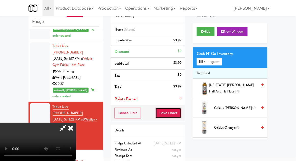
click at [181, 114] on button "Save Order" at bounding box center [168, 113] width 26 height 11
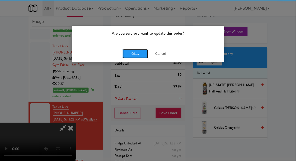
click at [126, 53] on button "Okay" at bounding box center [135, 53] width 25 height 9
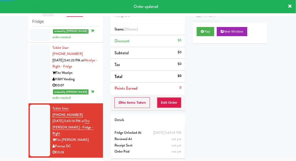
scroll to position [532, 0]
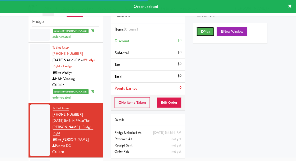
click at [206, 27] on button "Play" at bounding box center [206, 31] width 18 height 9
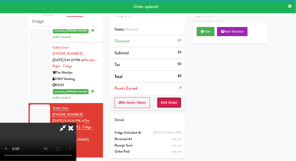
click at [171, 103] on button "Edit Order" at bounding box center [169, 102] width 25 height 11
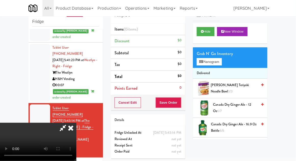
scroll to position [0, 0]
click at [215, 60] on button "Planogram" at bounding box center [209, 62] width 25 height 8
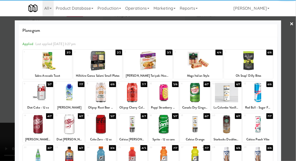
click at [87, 69] on div at bounding box center [97, 61] width 49 height 20
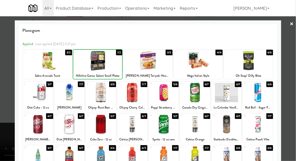
click at [293, 85] on div at bounding box center [148, 80] width 296 height 161
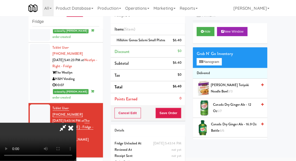
scroll to position [19, 0]
click at [180, 118] on button "Save Order" at bounding box center [168, 113] width 26 height 11
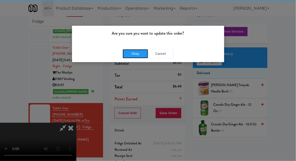
click at [126, 52] on button "Okay" at bounding box center [135, 53] width 25 height 9
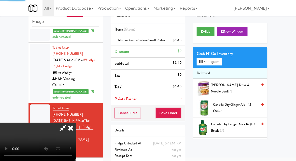
scroll to position [0, 0]
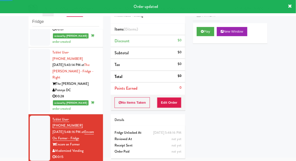
scroll to position [585, 0]
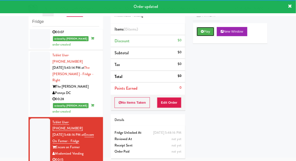
click at [209, 31] on button "Play" at bounding box center [206, 31] width 18 height 9
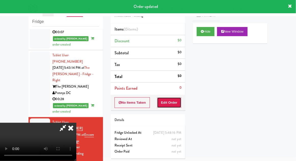
click at [176, 104] on button "Edit Order" at bounding box center [169, 102] width 25 height 11
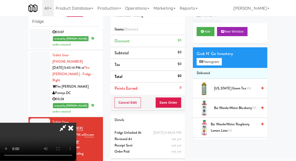
scroll to position [19, 0]
click at [208, 36] on button "Hide" at bounding box center [206, 31] width 18 height 9
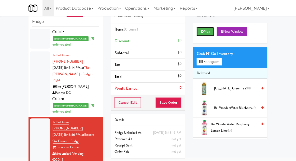
scroll to position [0, 0]
click at [206, 35] on button "Play" at bounding box center [206, 31] width 18 height 9
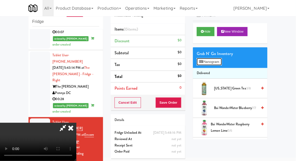
click at [215, 64] on button "Planogram" at bounding box center [209, 62] width 25 height 8
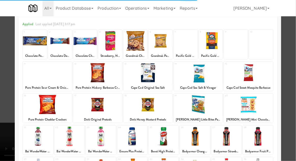
scroll to position [26, 0]
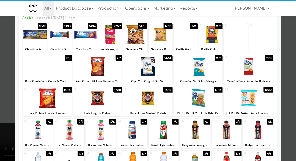
click at [41, 101] on div at bounding box center [47, 98] width 49 height 20
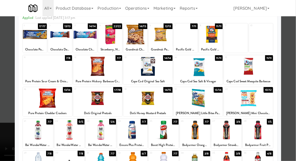
click at [289, 88] on div at bounding box center [148, 80] width 296 height 161
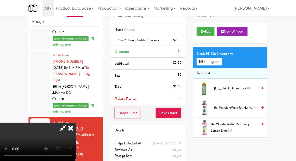
scroll to position [19, 0]
click at [180, 113] on button "Save Order" at bounding box center [168, 113] width 26 height 11
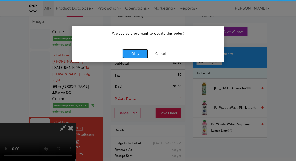
click at [131, 58] on button "Okay" at bounding box center [135, 53] width 25 height 9
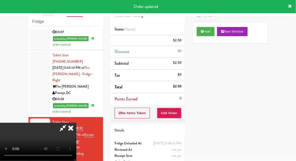
scroll to position [0, 0]
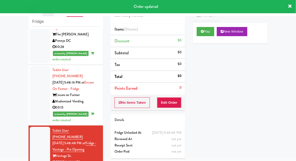
scroll to position [641, 0]
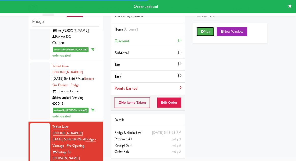
click at [209, 29] on button "Play" at bounding box center [206, 31] width 18 height 9
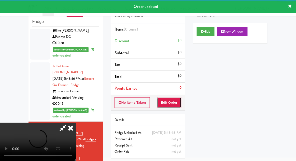
click at [175, 103] on button "Edit Order" at bounding box center [169, 102] width 25 height 11
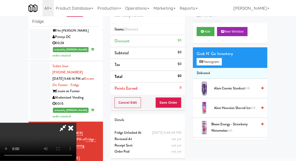
scroll to position [19, 0]
click at [220, 59] on button "Planogram" at bounding box center [209, 62] width 25 height 8
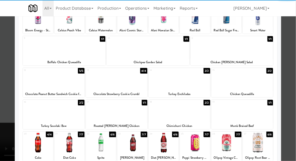
scroll to position [47, 0]
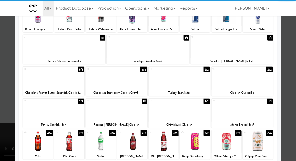
click at [262, 142] on div at bounding box center [258, 142] width 30 height 20
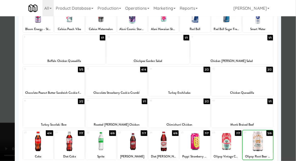
click at [288, 125] on div at bounding box center [148, 80] width 296 height 161
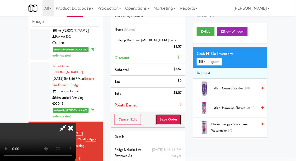
click at [180, 114] on button "Save Order" at bounding box center [168, 119] width 26 height 11
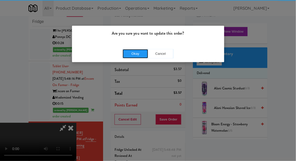
click at [126, 54] on button "Okay" at bounding box center [135, 53] width 25 height 9
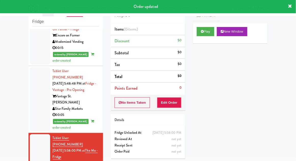
scroll to position [697, 0]
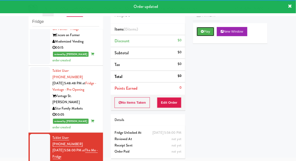
click at [209, 30] on button "Play" at bounding box center [206, 31] width 18 height 9
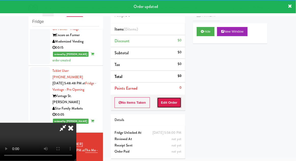
click at [174, 103] on button "Edit Order" at bounding box center [169, 102] width 25 height 11
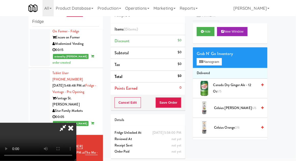
scroll to position [0, 0]
click at [212, 61] on button "Planogram" at bounding box center [209, 62] width 25 height 8
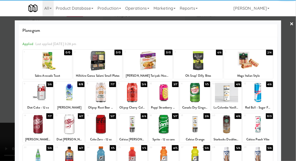
click at [230, 128] on div at bounding box center [226, 124] width 30 height 20
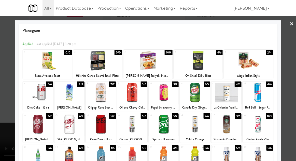
click at [295, 105] on div at bounding box center [148, 80] width 296 height 161
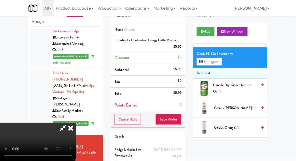
scroll to position [19, 0]
click at [180, 122] on button "Save Order" at bounding box center [168, 119] width 26 height 11
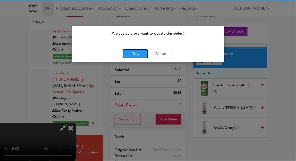
click at [127, 57] on button "Okay" at bounding box center [135, 53] width 25 height 9
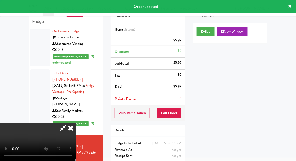
scroll to position [0, 0]
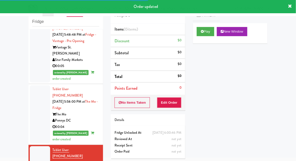
scroll to position [746, 0]
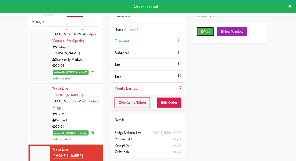
click at [210, 31] on button "Play" at bounding box center [206, 31] width 18 height 9
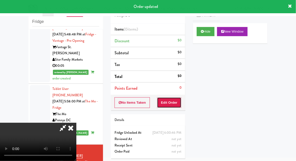
click at [174, 102] on button "Edit Order" at bounding box center [169, 102] width 25 height 11
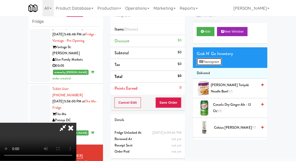
click at [219, 62] on button "Planogram" at bounding box center [209, 62] width 25 height 8
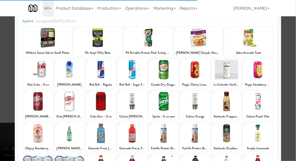
scroll to position [33, 0]
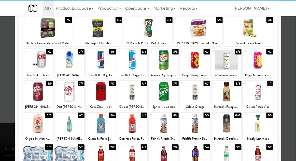
click at [125, 118] on div at bounding box center [132, 124] width 30 height 20
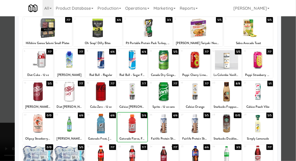
click at [295, 90] on div at bounding box center [148, 80] width 296 height 161
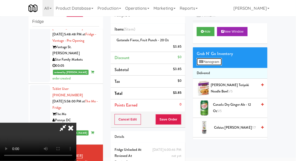
click at [219, 62] on button "Planogram" at bounding box center [209, 62] width 25 height 8
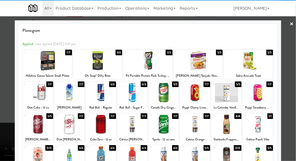
click at [36, 94] on div at bounding box center [38, 93] width 30 height 20
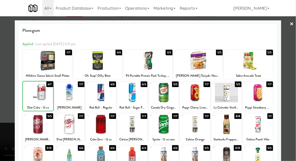
click at [294, 82] on div at bounding box center [148, 80] width 296 height 161
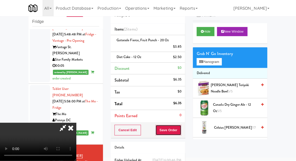
click at [181, 132] on button "Save Order" at bounding box center [168, 130] width 26 height 11
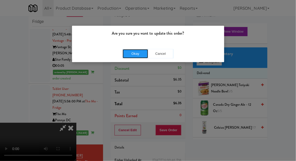
click at [129, 54] on button "Okay" at bounding box center [135, 53] width 25 height 9
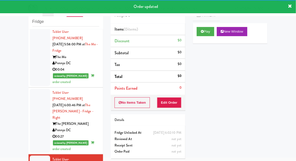
scroll to position [803, 0]
click at [210, 29] on button "Play" at bounding box center [206, 31] width 18 height 9
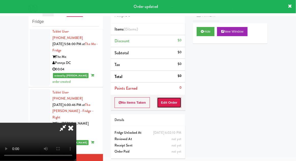
click at [175, 106] on button "Edit Order" at bounding box center [169, 102] width 25 height 11
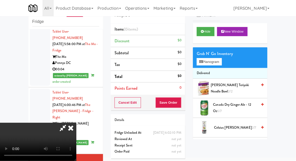
scroll to position [0, 0]
click at [214, 60] on button "Planogram" at bounding box center [209, 62] width 25 height 8
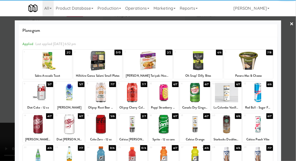
click at [37, 126] on div at bounding box center [38, 124] width 30 height 20
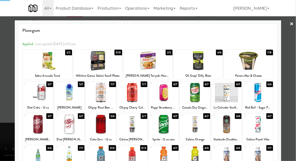
click at [293, 92] on div at bounding box center [148, 80] width 296 height 161
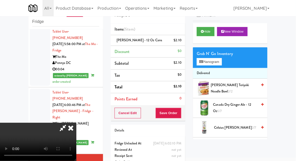
scroll to position [19, 0]
click at [179, 116] on button "Save Order" at bounding box center [168, 113] width 26 height 11
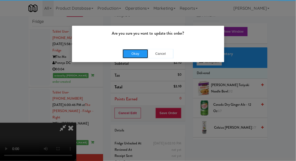
click at [130, 55] on button "Okay" at bounding box center [135, 53] width 25 height 9
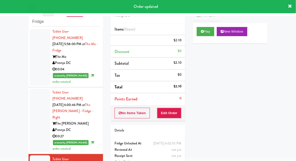
scroll to position [0, 0]
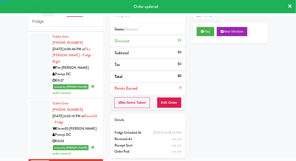
scroll to position [863, 0]
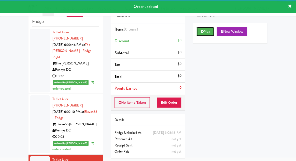
click at [212, 34] on button "Play" at bounding box center [206, 31] width 18 height 9
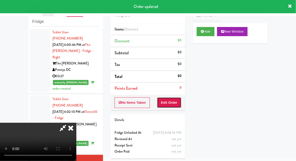
click at [175, 106] on button "Edit Order" at bounding box center [169, 102] width 25 height 11
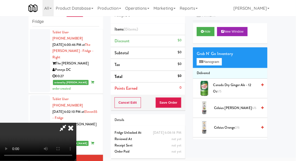
scroll to position [19, 0]
click at [212, 35] on button "Hide" at bounding box center [206, 31] width 18 height 9
click at [211, 34] on button "Hide" at bounding box center [206, 31] width 18 height 9
click at [218, 59] on button "Planogram" at bounding box center [209, 62] width 25 height 8
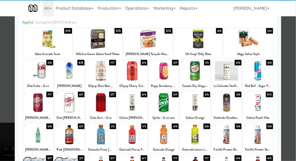
scroll to position [64, 0]
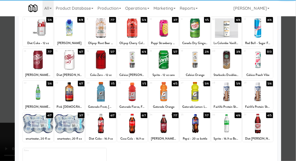
click at [69, 121] on div at bounding box center [69, 124] width 30 height 20
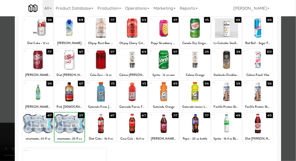
click at [294, 95] on div at bounding box center [148, 80] width 296 height 161
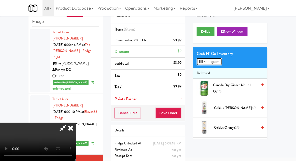
click at [218, 61] on button "Planogram" at bounding box center [209, 62] width 25 height 8
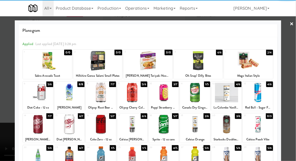
click at [96, 99] on div at bounding box center [101, 93] width 30 height 20
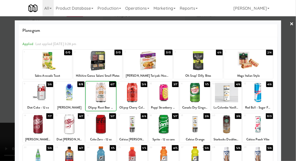
click at [289, 93] on div at bounding box center [148, 80] width 296 height 161
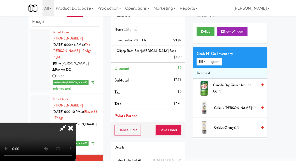
scroll to position [19, 0]
click at [179, 126] on button "Save Order" at bounding box center [168, 130] width 26 height 11
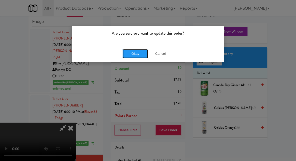
click at [129, 50] on button "Okay" at bounding box center [135, 53] width 25 height 9
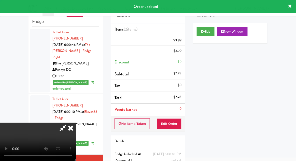
scroll to position [0, 0]
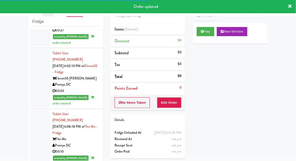
scroll to position [909, 0]
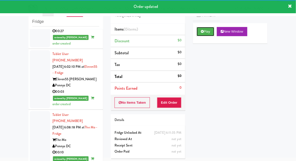
click at [211, 29] on button "Play" at bounding box center [206, 31] width 18 height 9
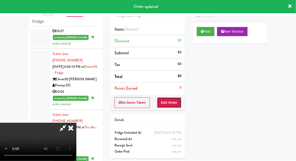
click at [174, 102] on button "Edit Order" at bounding box center [169, 102] width 25 height 11
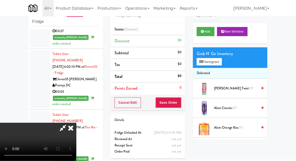
scroll to position [0, 0]
click at [213, 58] on button "Planogram" at bounding box center [209, 62] width 25 height 8
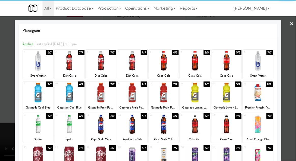
click at [131, 122] on div at bounding box center [132, 124] width 30 height 20
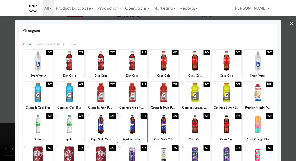
click at [293, 97] on div at bounding box center [148, 80] width 296 height 161
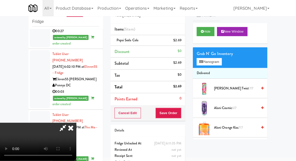
scroll to position [19, 0]
click at [180, 113] on button "Save Order" at bounding box center [168, 113] width 26 height 11
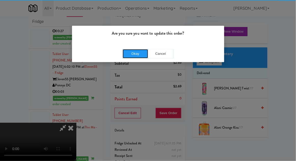
click at [129, 55] on button "Okay" at bounding box center [135, 53] width 25 height 9
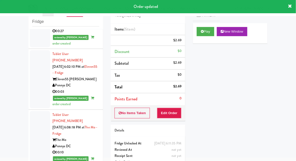
scroll to position [0, 0]
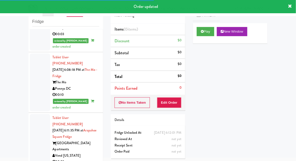
scroll to position [967, 0]
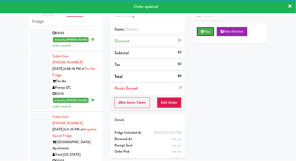
click at [209, 31] on button "Play" at bounding box center [206, 31] width 18 height 9
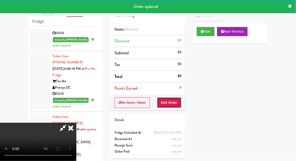
click at [174, 98] on button "Edit Order" at bounding box center [169, 102] width 25 height 11
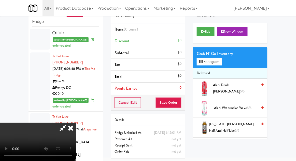
scroll to position [0, 0]
click at [218, 62] on button "Planogram" at bounding box center [209, 62] width 25 height 8
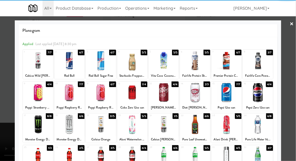
click at [162, 67] on div at bounding box center [164, 61] width 30 height 20
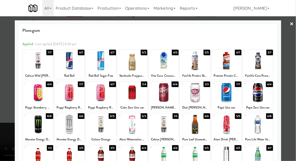
click at [0, 103] on div at bounding box center [148, 80] width 296 height 161
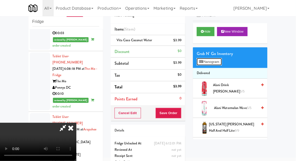
click at [215, 64] on button "Planogram" at bounding box center [209, 62] width 25 height 8
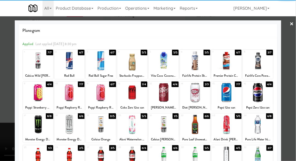
click at [202, 97] on div at bounding box center [195, 93] width 30 height 20
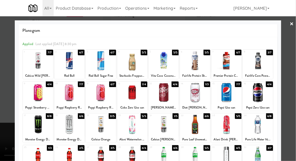
click at [0, 94] on div at bounding box center [148, 80] width 296 height 161
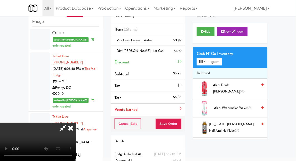
scroll to position [19, 0]
click at [180, 127] on button "Save Order" at bounding box center [168, 123] width 26 height 11
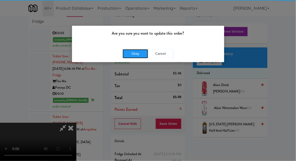
click at [131, 56] on button "Okay" at bounding box center [135, 53] width 25 height 9
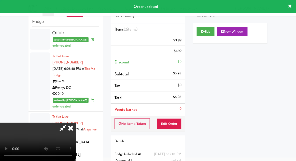
scroll to position [0, 0]
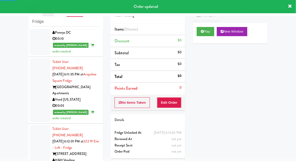
scroll to position [1022, 0]
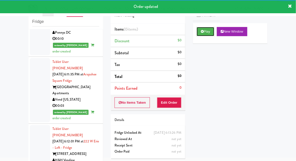
click at [207, 29] on button "Play" at bounding box center [206, 31] width 18 height 9
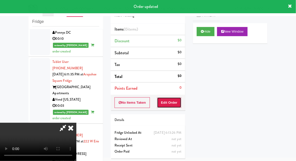
click at [174, 104] on button "Edit Order" at bounding box center [169, 102] width 25 height 11
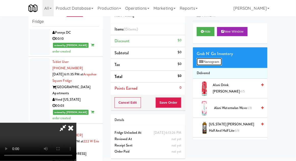
click at [218, 62] on button "Planogram" at bounding box center [209, 62] width 25 height 8
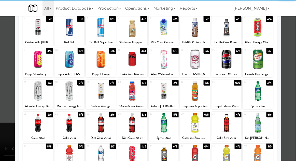
scroll to position [34, 0]
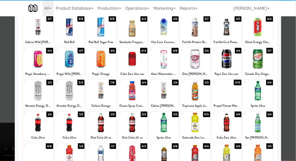
click at [100, 153] on div at bounding box center [101, 155] width 30 height 20
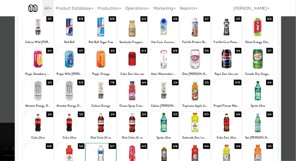
click at [293, 109] on div at bounding box center [148, 80] width 296 height 161
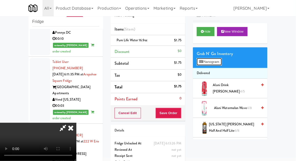
click at [219, 62] on button "Planogram" at bounding box center [209, 62] width 25 height 8
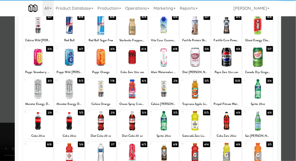
scroll to position [36, 0]
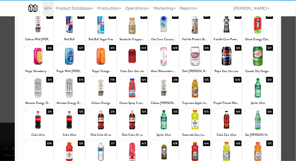
click at [229, 150] on div at bounding box center [226, 152] width 30 height 20
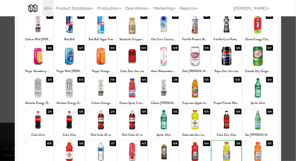
click at [294, 116] on div at bounding box center [148, 80] width 296 height 161
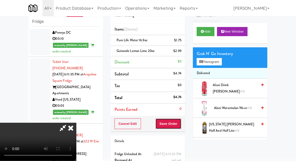
click at [179, 125] on button "Save Order" at bounding box center [168, 123] width 26 height 11
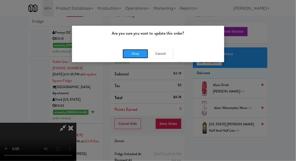
click at [127, 54] on button "Okay" at bounding box center [135, 53] width 25 height 9
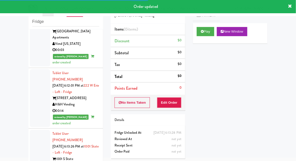
scroll to position [1078, 0]
click at [212, 33] on button "Play" at bounding box center [206, 31] width 18 height 9
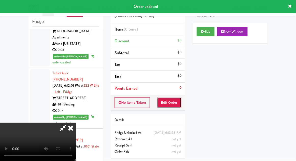
click at [179, 105] on button "Edit Order" at bounding box center [169, 102] width 25 height 11
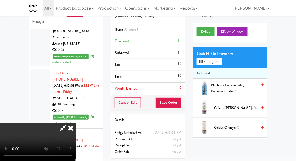
scroll to position [0, 0]
click at [220, 60] on button "Planogram" at bounding box center [209, 62] width 25 height 8
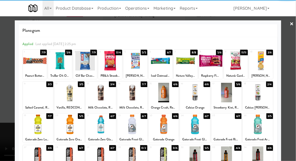
click at [33, 98] on div at bounding box center [38, 93] width 30 height 20
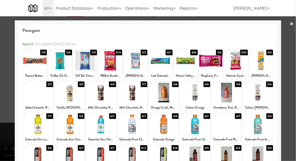
click at [293, 98] on div at bounding box center [148, 80] width 296 height 161
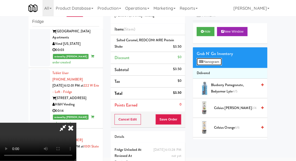
click at [216, 63] on button "Planogram" at bounding box center [209, 62] width 25 height 8
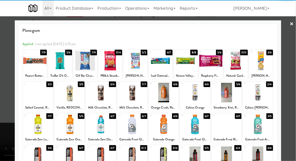
click at [37, 95] on div at bounding box center [38, 93] width 30 height 20
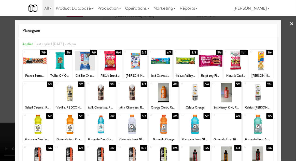
click at [295, 96] on div at bounding box center [148, 80] width 296 height 161
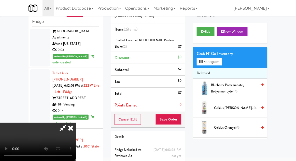
scroll to position [19, 0]
click at [180, 121] on button "Save Order" at bounding box center [168, 119] width 26 height 11
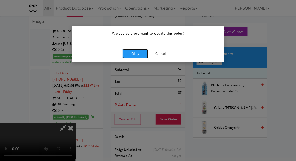
click at [124, 56] on button "Okay" at bounding box center [135, 53] width 25 height 9
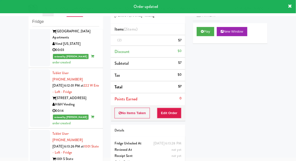
scroll to position [0, 0]
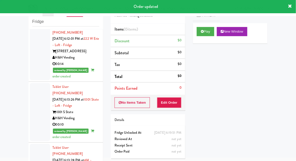
scroll to position [1127, 0]
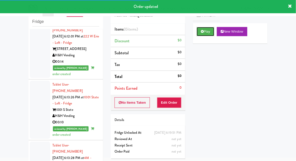
click at [211, 30] on button "Play" at bounding box center [206, 31] width 18 height 9
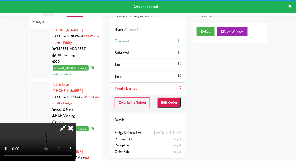
click at [177, 97] on button "Edit Order" at bounding box center [169, 102] width 25 height 11
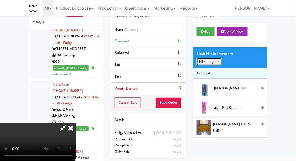
click at [218, 64] on button "Planogram" at bounding box center [209, 62] width 25 height 8
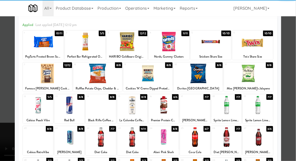
scroll to position [26, 0]
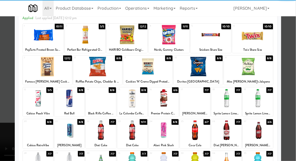
click at [203, 133] on div at bounding box center [195, 130] width 30 height 20
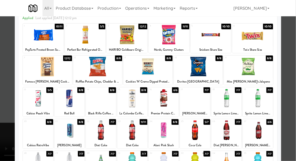
click at [291, 106] on div at bounding box center [148, 80] width 296 height 161
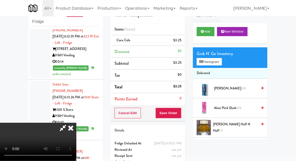
scroll to position [34, 0]
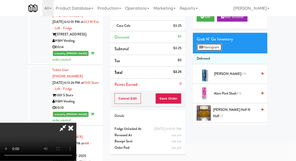
click at [220, 48] on button "Planogram" at bounding box center [209, 48] width 25 height 8
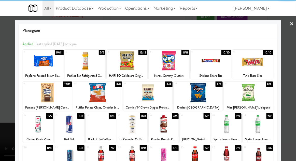
click at [264, 152] on div at bounding box center [258, 156] width 30 height 20
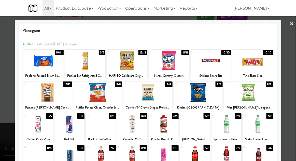
click at [288, 126] on div at bounding box center [148, 80] width 296 height 161
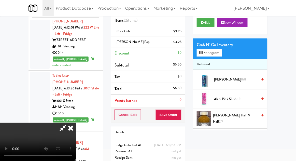
scroll to position [23, 0]
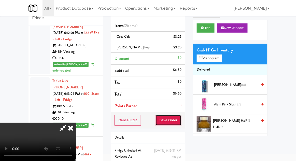
click at [179, 122] on button "Save Order" at bounding box center [168, 120] width 26 height 11
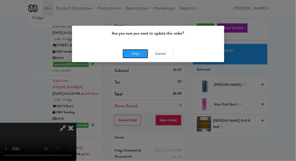
click at [126, 56] on button "Okay" at bounding box center [135, 53] width 25 height 9
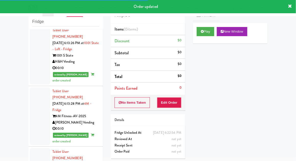
scroll to position [1188, 0]
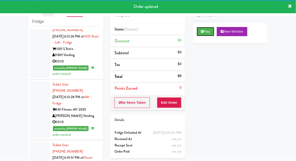
click at [211, 35] on button "Play" at bounding box center [206, 31] width 18 height 9
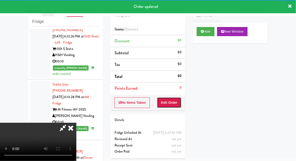
click at [177, 102] on button "Edit Order" at bounding box center [169, 102] width 25 height 11
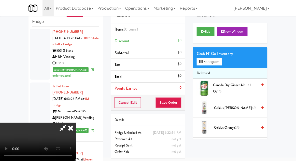
scroll to position [0, 0]
click at [215, 63] on button "Planogram" at bounding box center [209, 62] width 25 height 8
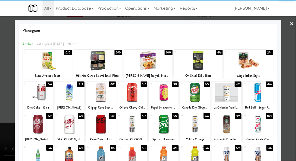
click at [128, 96] on div at bounding box center [132, 93] width 30 height 20
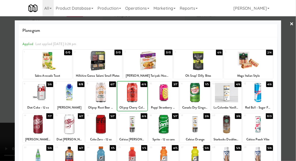
click at [294, 84] on div at bounding box center [148, 80] width 296 height 161
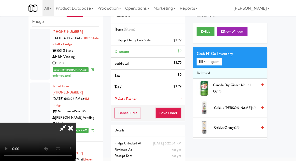
scroll to position [19, 0]
click at [181, 115] on button "Save Order" at bounding box center [168, 113] width 26 height 11
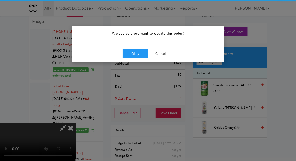
click at [117, 52] on div "Okay Cancel" at bounding box center [148, 53] width 152 height 17
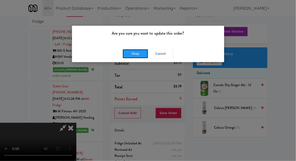
click at [123, 55] on button "Okay" at bounding box center [135, 53] width 25 height 9
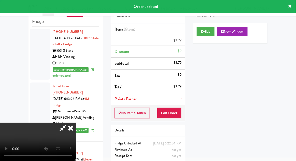
scroll to position [0, 0]
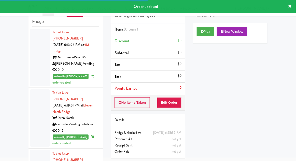
scroll to position [1240, 0]
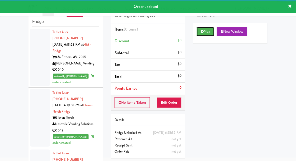
click at [207, 30] on button "Play" at bounding box center [206, 31] width 18 height 9
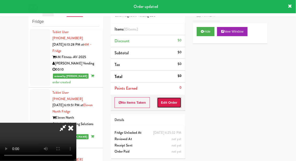
click at [176, 102] on button "Edit Order" at bounding box center [169, 102] width 25 height 11
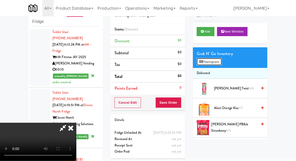
click at [216, 64] on button "Planogram" at bounding box center [209, 62] width 25 height 8
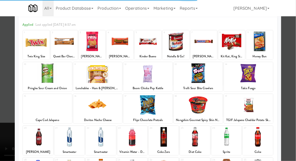
scroll to position [30, 0]
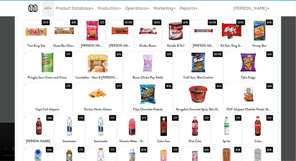
click at [262, 154] on div at bounding box center [258, 158] width 30 height 20
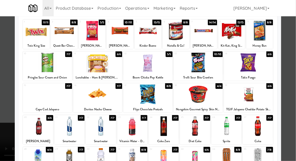
click at [290, 127] on div at bounding box center [148, 80] width 296 height 161
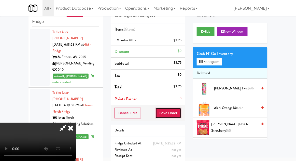
click at [180, 116] on button "Save Order" at bounding box center [168, 113] width 26 height 11
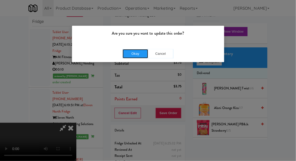
click at [128, 53] on button "Okay" at bounding box center [135, 53] width 25 height 9
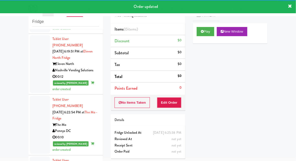
scroll to position [1294, 0]
click at [211, 32] on button "Play" at bounding box center [206, 31] width 18 height 9
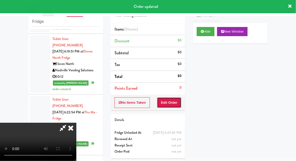
click at [174, 102] on button "Edit Order" at bounding box center [169, 102] width 25 height 11
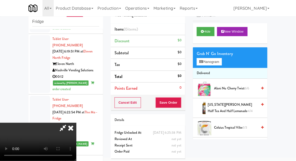
scroll to position [0, 0]
click at [215, 60] on button "Planogram" at bounding box center [209, 62] width 25 height 8
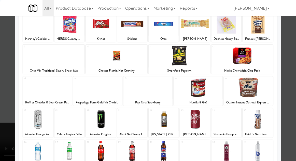
scroll to position [64, 0]
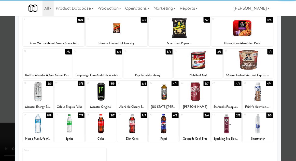
click at [68, 123] on div at bounding box center [69, 124] width 30 height 20
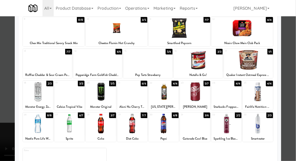
click at [292, 82] on div at bounding box center [148, 80] width 296 height 161
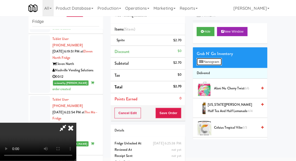
click at [211, 61] on button "Planogram" at bounding box center [209, 62] width 25 height 8
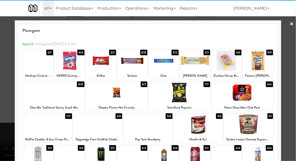
click at [36, 66] on div at bounding box center [38, 61] width 30 height 20
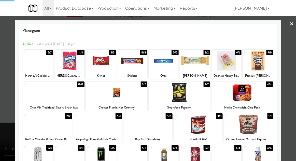
click at [285, 100] on div at bounding box center [148, 80] width 296 height 161
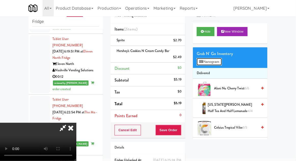
click at [218, 58] on button "Planogram" at bounding box center [209, 62] width 25 height 8
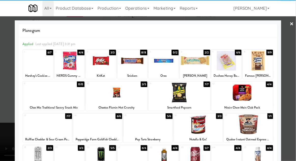
click at [237, 67] on div at bounding box center [226, 61] width 30 height 20
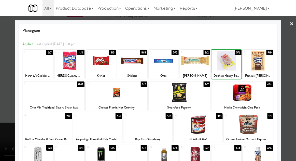
click at [286, 67] on div at bounding box center [148, 80] width 296 height 161
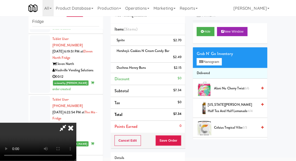
scroll to position [19, 0]
click at [180, 135] on button "Save Order" at bounding box center [168, 140] width 26 height 11
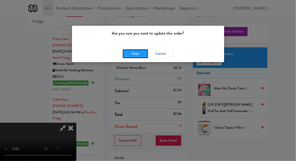
click at [131, 53] on button "Okay" at bounding box center [135, 53] width 25 height 9
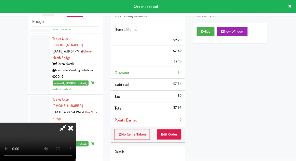
scroll to position [0, 0]
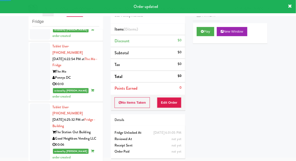
scroll to position [1347, 0]
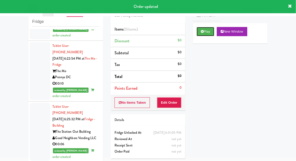
click at [209, 32] on button "Play" at bounding box center [206, 31] width 18 height 9
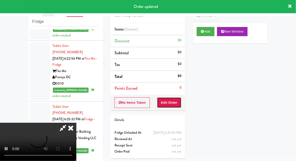
click at [173, 106] on button "Edit Order" at bounding box center [169, 102] width 25 height 11
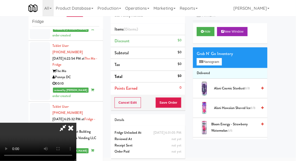
scroll to position [0, 0]
click at [220, 62] on button "Planogram" at bounding box center [209, 62] width 25 height 8
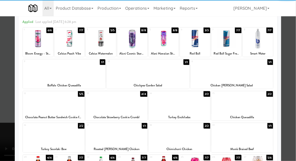
scroll to position [31, 0]
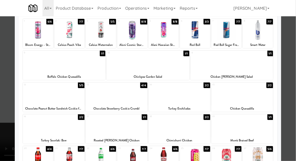
click at [98, 128] on div at bounding box center [117, 126] width 62 height 20
click at [293, 106] on div at bounding box center [148, 80] width 296 height 161
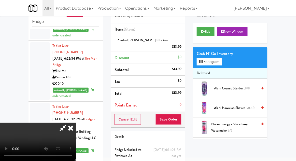
click at [217, 70] on li "Delivered" at bounding box center [230, 73] width 75 height 11
click at [218, 63] on button "Planogram" at bounding box center [209, 62] width 25 height 8
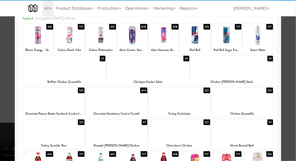
scroll to position [27, 0]
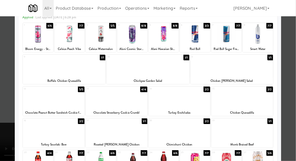
click at [41, 134] on div at bounding box center [54, 130] width 62 height 20
click at [289, 109] on div at bounding box center [148, 80] width 296 height 161
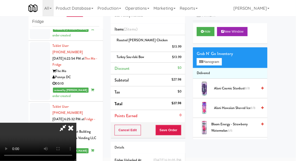
scroll to position [19, 0]
click at [180, 125] on button "Save Order" at bounding box center [168, 130] width 26 height 11
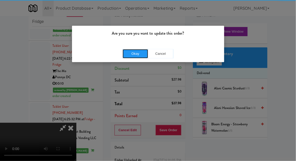
click at [125, 52] on button "Okay" at bounding box center [135, 53] width 25 height 9
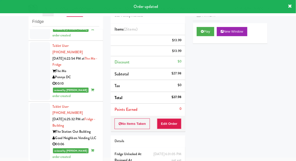
scroll to position [0, 0]
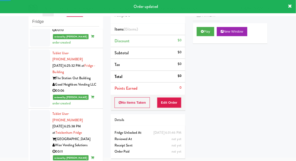
scroll to position [1402, 0]
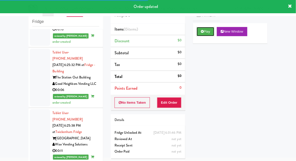
click at [212, 34] on button "Play" at bounding box center [206, 31] width 18 height 9
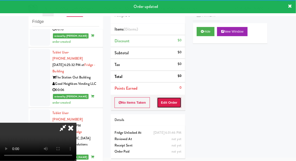
click at [176, 100] on button "Edit Order" at bounding box center [169, 102] width 25 height 11
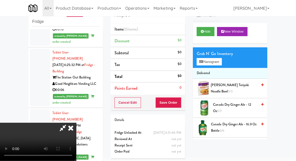
scroll to position [0, 0]
click at [214, 64] on button "Planogram" at bounding box center [209, 62] width 25 height 8
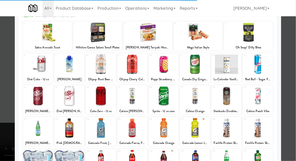
scroll to position [64, 0]
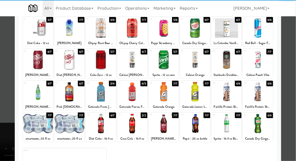
click at [36, 124] on div at bounding box center [38, 124] width 30 height 20
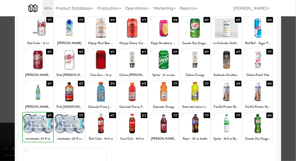
click at [285, 99] on div at bounding box center [148, 80] width 296 height 161
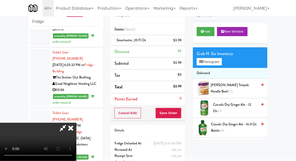
scroll to position [19, 0]
click at [181, 115] on button "Save Order" at bounding box center [168, 113] width 26 height 11
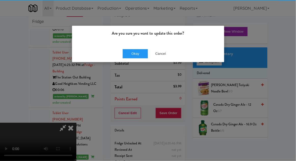
click at [132, 60] on div "Okay Cancel" at bounding box center [148, 53] width 152 height 17
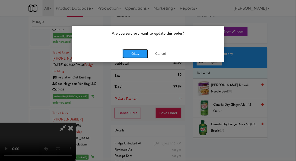
click at [129, 54] on button "Okay" at bounding box center [135, 53] width 25 height 9
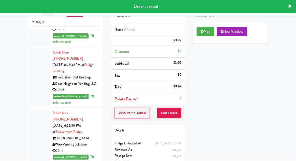
scroll to position [0, 0]
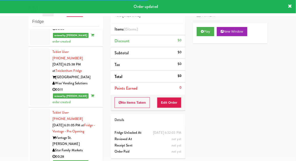
scroll to position [1463, 0]
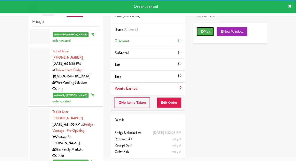
click at [206, 31] on button "Play" at bounding box center [206, 31] width 18 height 9
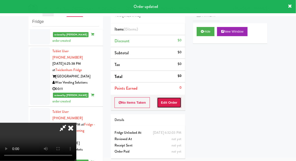
click at [172, 106] on button "Edit Order" at bounding box center [169, 102] width 25 height 11
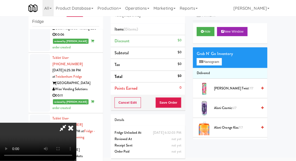
scroll to position [0, 0]
click at [211, 60] on button "Planogram" at bounding box center [209, 62] width 25 height 8
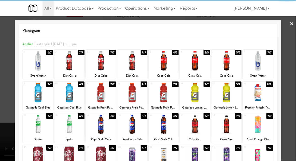
click at [67, 98] on div at bounding box center [69, 93] width 30 height 20
click at [293, 90] on div at bounding box center [148, 80] width 296 height 161
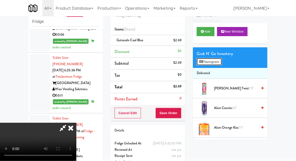
click at [220, 62] on button "Planogram" at bounding box center [209, 62] width 25 height 8
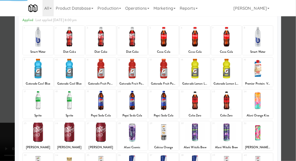
scroll to position [24, 0]
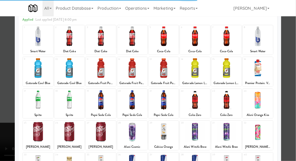
click at [170, 133] on div at bounding box center [164, 132] width 30 height 20
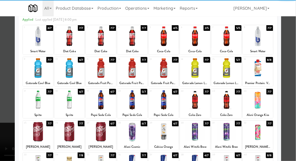
click at [293, 102] on div at bounding box center [148, 80] width 296 height 161
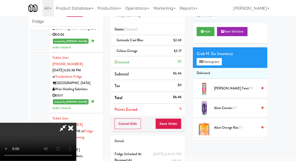
scroll to position [19, 0]
click at [181, 125] on button "Save Order" at bounding box center [168, 123] width 26 height 11
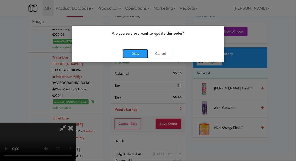
click at [133, 53] on button "Okay" at bounding box center [135, 53] width 25 height 9
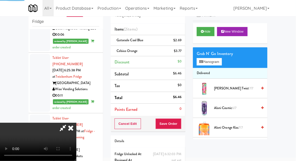
scroll to position [0, 0]
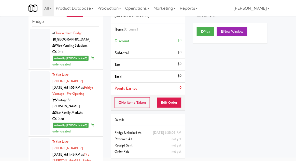
scroll to position [1510, 0]
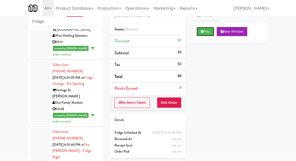
click at [210, 33] on button "Play" at bounding box center [206, 31] width 18 height 9
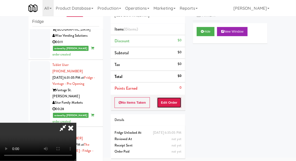
click at [176, 97] on button "Edit Order" at bounding box center [169, 102] width 25 height 11
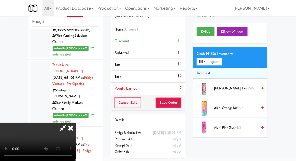
scroll to position [0, 0]
click at [222, 59] on button "Planogram" at bounding box center [209, 62] width 25 height 8
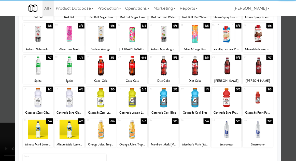
scroll to position [64, 0]
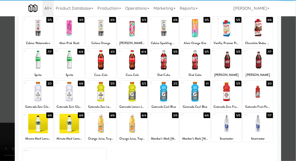
click at [169, 126] on div at bounding box center [164, 124] width 30 height 20
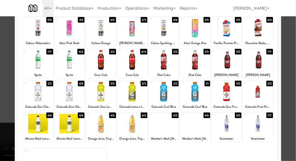
click at [6, 104] on div at bounding box center [148, 80] width 296 height 161
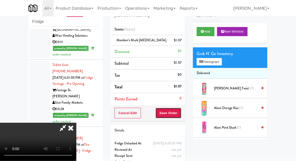
click at [180, 117] on button "Save Order" at bounding box center [168, 113] width 26 height 11
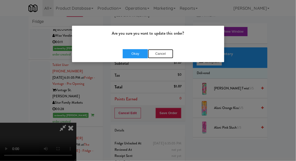
click at [158, 54] on button "Cancel" at bounding box center [160, 53] width 25 height 9
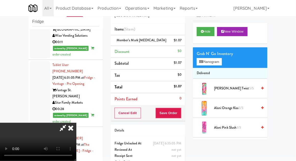
scroll to position [19, 0]
click at [181, 114] on button "Save Order" at bounding box center [168, 113] width 26 height 11
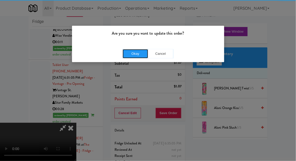
click at [137, 55] on button "Okay" at bounding box center [135, 53] width 25 height 9
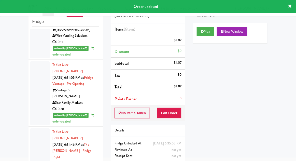
scroll to position [0, 0]
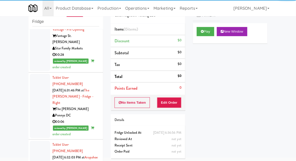
scroll to position [1566, 0]
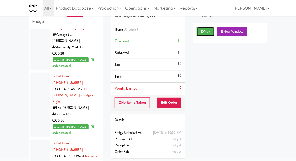
click at [211, 32] on button "Play" at bounding box center [206, 31] width 18 height 9
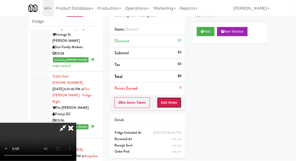
click at [174, 97] on button "Edit Order" at bounding box center [169, 102] width 25 height 11
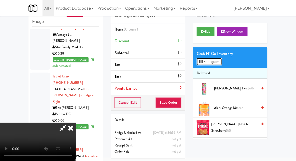
click at [214, 59] on button "Planogram" at bounding box center [209, 62] width 25 height 8
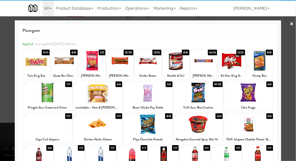
scroll to position [64, 0]
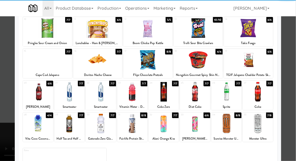
click at [95, 132] on div at bounding box center [101, 124] width 30 height 20
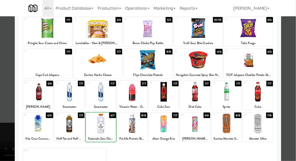
click at [289, 80] on div at bounding box center [148, 80] width 296 height 161
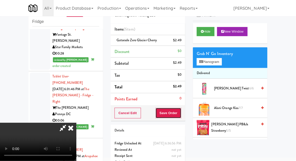
click at [181, 115] on button "Save Order" at bounding box center [168, 113] width 26 height 11
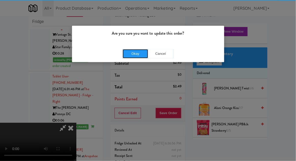
click at [131, 53] on button "Okay" at bounding box center [135, 53] width 25 height 9
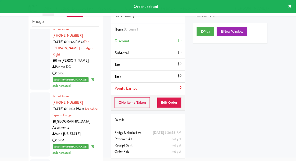
scroll to position [1620, 0]
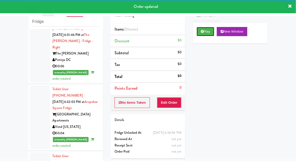
click at [208, 33] on button "Play" at bounding box center [206, 31] width 18 height 9
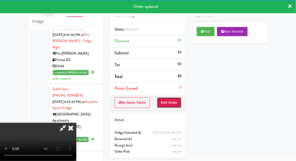
click at [175, 102] on button "Edit Order" at bounding box center [169, 102] width 25 height 11
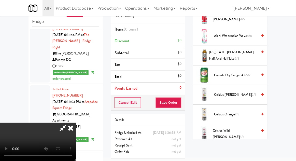
scroll to position [72, 0]
click at [239, 94] on span "Celsius Kiwi Guava 2/6" at bounding box center [235, 94] width 43 height 6
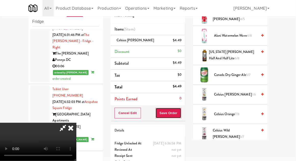
click at [179, 115] on button "Save Order" at bounding box center [168, 113] width 26 height 11
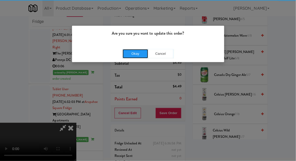
click at [126, 53] on button "Okay" at bounding box center [135, 53] width 25 height 9
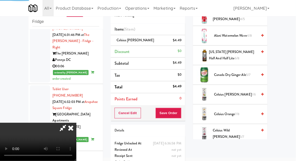
scroll to position [50, 0]
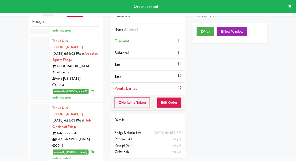
scroll to position [1674, 0]
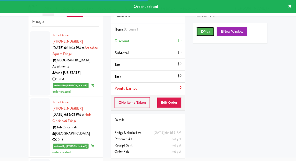
click at [213, 31] on button "Play" at bounding box center [206, 31] width 18 height 9
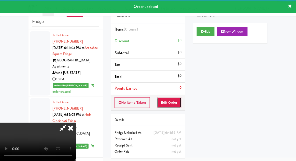
click at [178, 97] on button "Edit Order" at bounding box center [169, 102] width 25 height 11
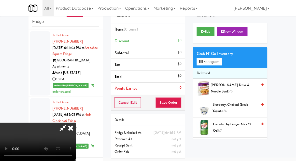
scroll to position [0, 0]
click at [219, 63] on button "Planogram" at bounding box center [209, 62] width 25 height 8
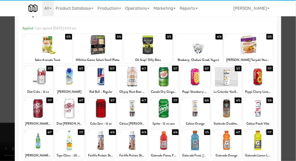
scroll to position [64, 0]
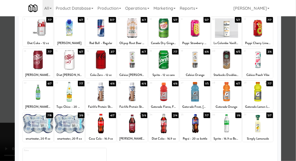
click at [231, 117] on div at bounding box center [226, 124] width 30 height 20
click at [292, 106] on div at bounding box center [148, 80] width 296 height 161
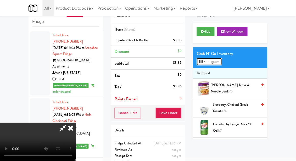
click at [222, 60] on button "Planogram" at bounding box center [209, 62] width 25 height 8
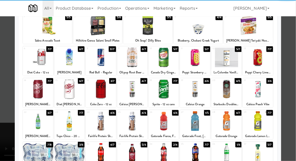
scroll to position [64, 0]
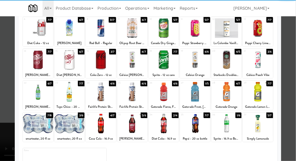
click at [262, 122] on div at bounding box center [258, 124] width 30 height 20
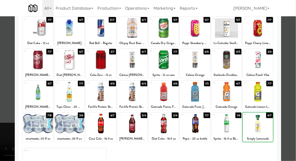
click at [292, 114] on div at bounding box center [148, 80] width 296 height 161
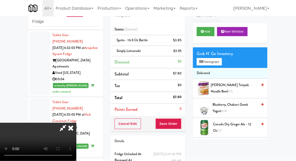
scroll to position [19, 0]
click at [181, 124] on button "Save Order" at bounding box center [168, 123] width 26 height 11
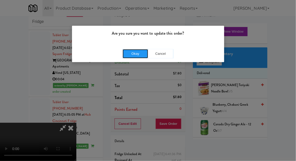
click at [132, 55] on button "Okay" at bounding box center [135, 53] width 25 height 9
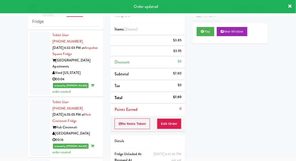
scroll to position [0, 0]
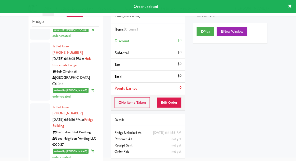
scroll to position [1730, 0]
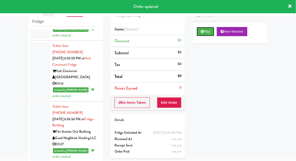
click at [206, 34] on button "Play" at bounding box center [206, 31] width 18 height 9
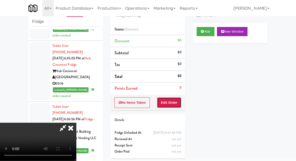
click at [174, 103] on button "Edit Order" at bounding box center [169, 102] width 25 height 11
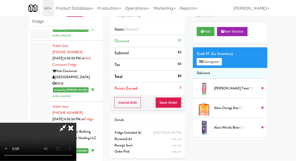
scroll to position [0, 0]
click at [215, 62] on button "Planogram" at bounding box center [209, 62] width 25 height 8
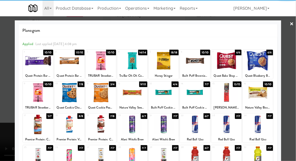
click at [199, 127] on div at bounding box center [195, 124] width 30 height 20
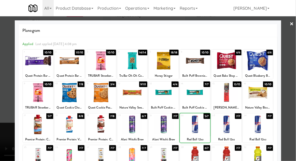
click at [6, 107] on div at bounding box center [148, 80] width 296 height 161
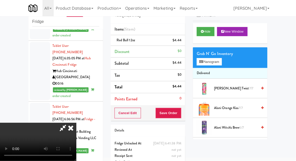
click at [183, 38] on li "Red Bull 12oz $4.44" at bounding box center [148, 40] width 75 height 11
click at [182, 43] on icon at bounding box center [182, 41] width 3 height 3
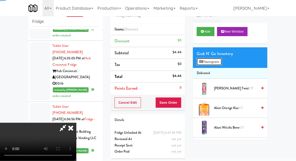
click at [206, 61] on button "Planogram" at bounding box center [209, 62] width 25 height 8
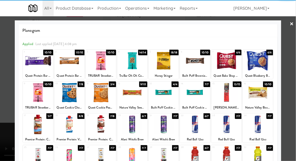
click at [231, 128] on div at bounding box center [226, 124] width 30 height 20
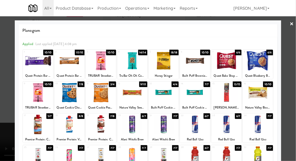
click at [2, 105] on div at bounding box center [148, 80] width 296 height 161
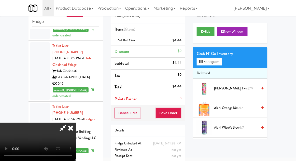
scroll to position [19, 0]
click at [181, 112] on button "Save Order" at bounding box center [168, 113] width 26 height 11
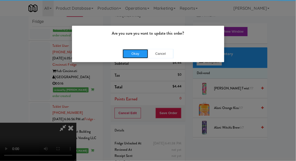
click at [130, 57] on button "Okay" at bounding box center [135, 53] width 25 height 9
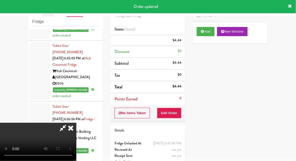
scroll to position [0, 0]
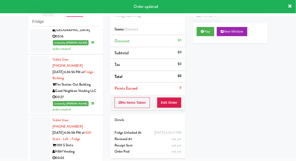
scroll to position [1785, 0]
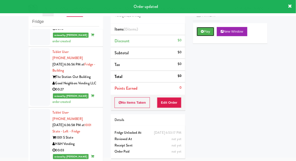
click at [212, 32] on button "Play" at bounding box center [206, 31] width 18 height 9
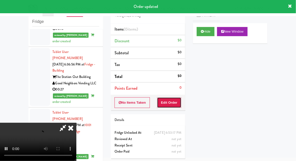
click at [177, 101] on button "Edit Order" at bounding box center [169, 102] width 25 height 11
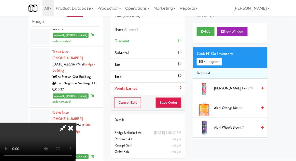
scroll to position [0, 0]
click at [216, 62] on button "Planogram" at bounding box center [209, 62] width 25 height 8
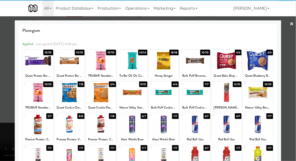
click at [102, 128] on div at bounding box center [101, 124] width 30 height 20
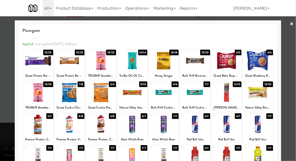
click at [292, 109] on div at bounding box center [148, 80] width 296 height 161
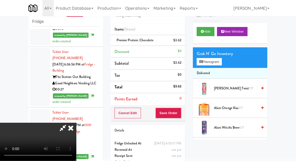
scroll to position [19, 0]
click at [178, 117] on button "Save Order" at bounding box center [168, 113] width 26 height 11
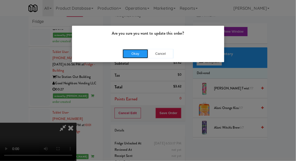
click at [123, 52] on button "Okay" at bounding box center [135, 53] width 25 height 9
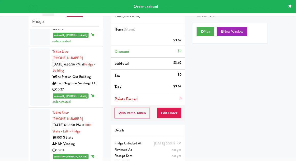
scroll to position [0, 0]
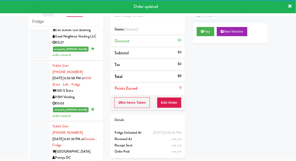
scroll to position [1834, 0]
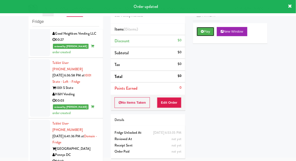
click at [213, 35] on button "Play" at bounding box center [206, 31] width 18 height 9
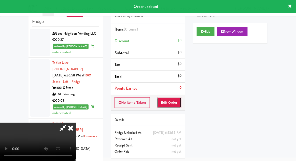
click at [174, 107] on button "Edit Order" at bounding box center [169, 102] width 25 height 11
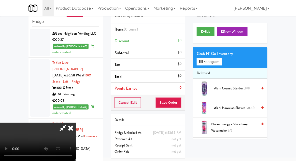
scroll to position [0, 0]
click at [210, 63] on button "Planogram" at bounding box center [209, 62] width 25 height 8
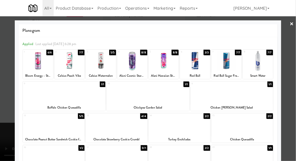
click at [194, 130] on div at bounding box center [180, 124] width 62 height 20
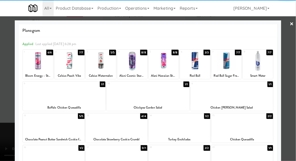
click at [292, 102] on div at bounding box center [148, 80] width 296 height 161
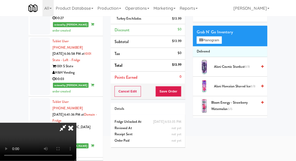
scroll to position [19, 0]
click at [181, 88] on button "Save Order" at bounding box center [168, 91] width 26 height 11
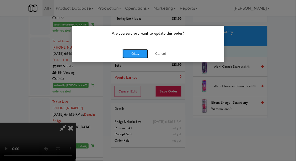
click at [132, 54] on button "Okay" at bounding box center [135, 53] width 25 height 9
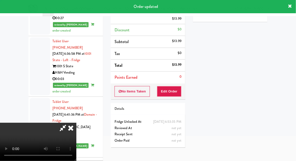
scroll to position [0, 0]
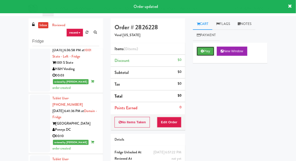
click at [209, 51] on button "Play" at bounding box center [206, 51] width 18 height 9
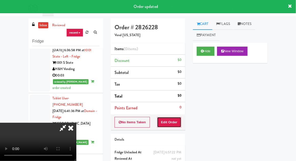
click at [174, 121] on button "Edit Order" at bounding box center [169, 122] width 25 height 11
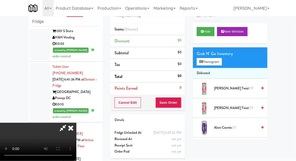
scroll to position [1892, 0]
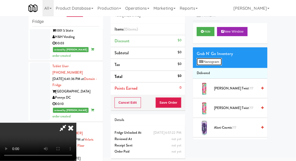
click at [215, 62] on button "Planogram" at bounding box center [209, 62] width 25 height 8
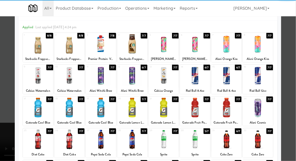
scroll to position [24, 0]
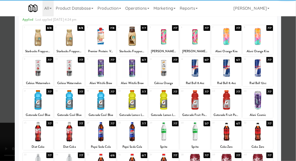
click at [72, 133] on div at bounding box center [69, 132] width 30 height 20
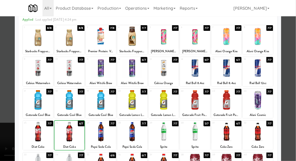
click at [289, 87] on div at bounding box center [148, 80] width 296 height 161
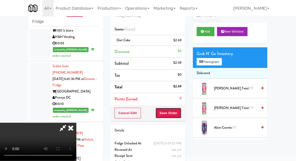
click at [181, 117] on button "Save Order" at bounding box center [168, 113] width 26 height 11
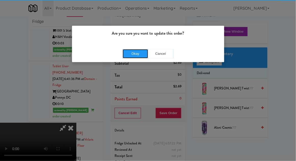
click at [126, 54] on button "Okay" at bounding box center [135, 53] width 25 height 9
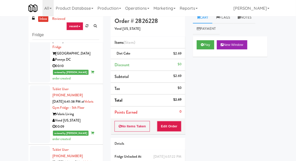
scroll to position [1938, 0]
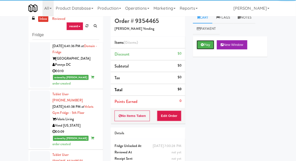
click at [211, 49] on button "Play" at bounding box center [206, 44] width 18 height 9
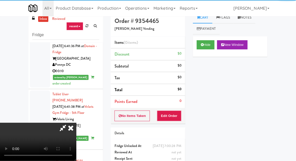
click at [180, 108] on div "No Items Taken Edit Order" at bounding box center [148, 116] width 75 height 16
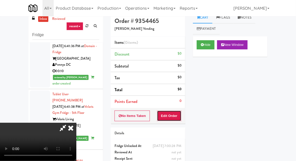
click at [175, 116] on button "Edit Order" at bounding box center [169, 115] width 25 height 11
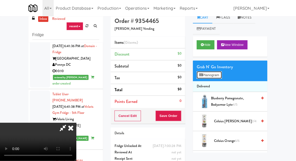
click at [210, 74] on button "Planogram" at bounding box center [209, 75] width 25 height 8
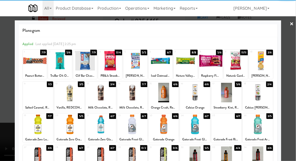
click at [37, 124] on div at bounding box center [38, 124] width 30 height 20
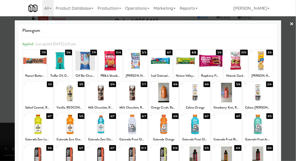
click at [288, 101] on div at bounding box center [148, 80] width 296 height 161
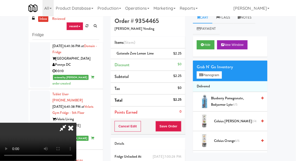
scroll to position [19, 0]
click at [181, 130] on button "Save Order" at bounding box center [168, 126] width 26 height 11
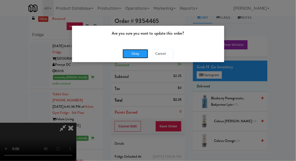
click at [128, 56] on button "Okay" at bounding box center [135, 53] width 25 height 9
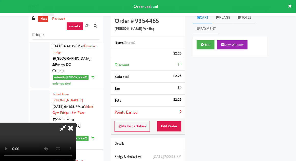
scroll to position [0, 0]
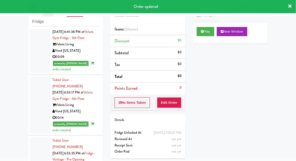
scroll to position [1999, 0]
click at [209, 32] on button "Play" at bounding box center [206, 31] width 18 height 9
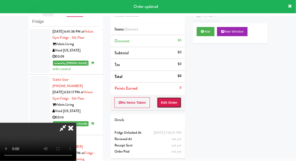
click at [175, 101] on button "Edit Order" at bounding box center [169, 102] width 25 height 11
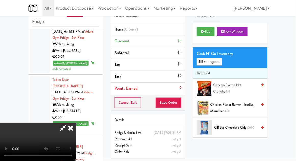
scroll to position [0, 0]
click at [215, 61] on button "Planogram" at bounding box center [209, 62] width 25 height 8
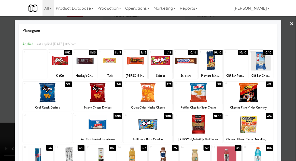
click at [143, 59] on div at bounding box center [135, 61] width 24 height 20
click at [0, 104] on div at bounding box center [148, 80] width 296 height 161
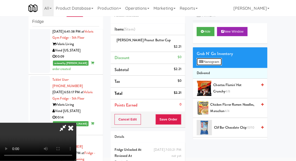
click at [219, 60] on button "Planogram" at bounding box center [209, 62] width 25 height 8
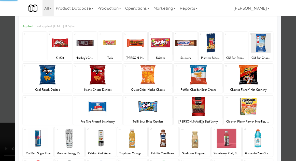
scroll to position [64, 0]
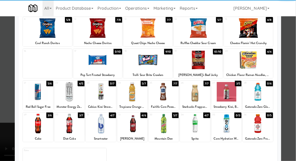
click at [201, 127] on div at bounding box center [195, 124] width 30 height 20
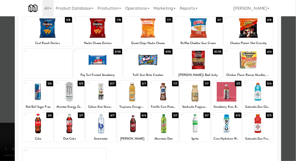
click at [2, 107] on div at bounding box center [148, 80] width 296 height 161
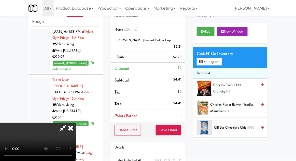
scroll to position [19, 0]
click at [180, 127] on button "Save Order" at bounding box center [168, 130] width 26 height 11
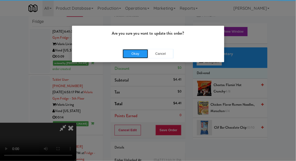
click at [133, 50] on button "Okay" at bounding box center [135, 53] width 25 height 9
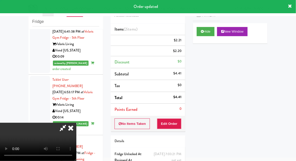
scroll to position [0, 0]
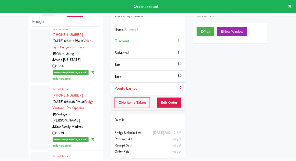
scroll to position [2056, 0]
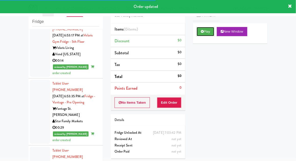
click at [208, 32] on button "Play" at bounding box center [206, 31] width 18 height 9
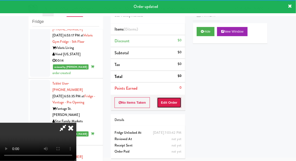
click at [174, 97] on button "Edit Order" at bounding box center [169, 102] width 25 height 11
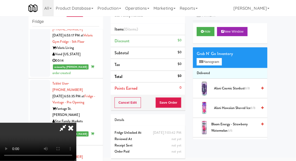
scroll to position [0, 0]
click at [214, 64] on button "Planogram" at bounding box center [209, 62] width 25 height 8
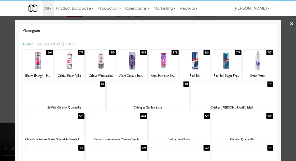
click at [258, 67] on div at bounding box center [258, 61] width 30 height 20
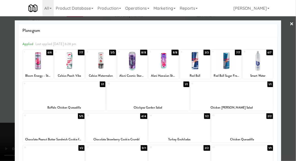
click at [293, 67] on div at bounding box center [148, 80] width 296 height 161
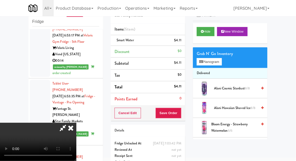
scroll to position [19, 0]
click at [181, 117] on button "Save Order" at bounding box center [168, 113] width 26 height 11
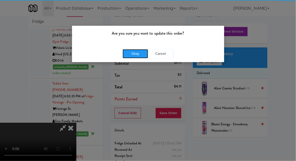
click at [124, 55] on button "Okay" at bounding box center [135, 53] width 25 height 9
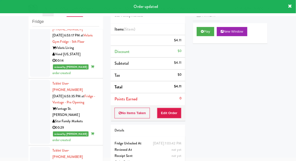
scroll to position [0, 0]
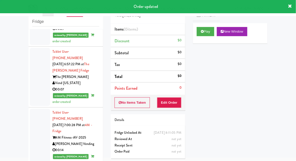
scroll to position [2166, 0]
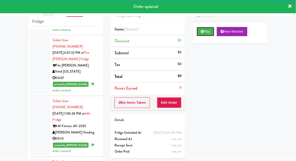
click at [208, 35] on button "Play" at bounding box center [206, 31] width 18 height 9
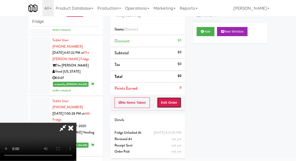
click at [174, 102] on button "Edit Order" at bounding box center [169, 102] width 25 height 11
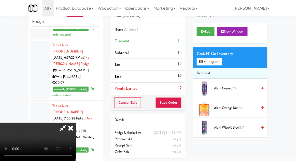
scroll to position [19, 0]
click at [213, 60] on button "Planogram" at bounding box center [209, 62] width 25 height 8
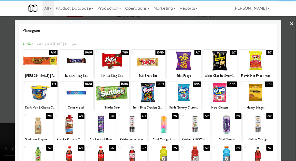
click at [127, 128] on div at bounding box center [132, 124] width 30 height 20
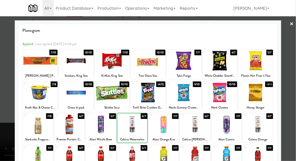
click at [293, 105] on div at bounding box center [148, 80] width 296 height 161
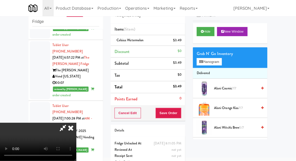
scroll to position [19, 0]
click at [180, 115] on button "Save Order" at bounding box center [168, 113] width 26 height 11
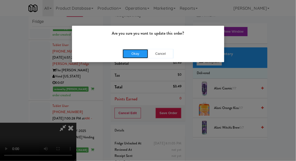
click at [127, 57] on button "Okay" at bounding box center [135, 53] width 25 height 9
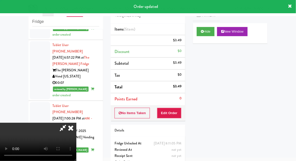
scroll to position [0, 0]
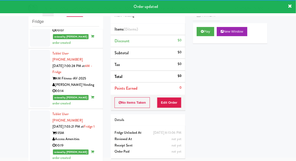
scroll to position [2219, 0]
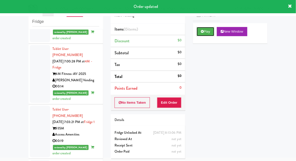
click at [210, 32] on button "Play" at bounding box center [206, 31] width 18 height 9
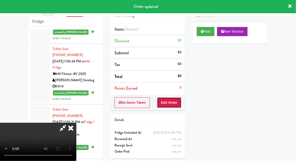
click at [171, 104] on button "Edit Order" at bounding box center [169, 102] width 25 height 11
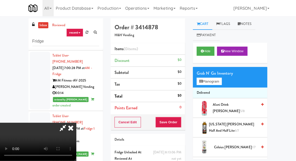
scroll to position [20, 0]
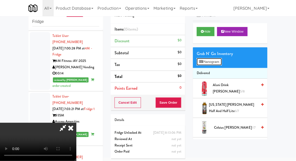
click at [222, 59] on button "Planogram" at bounding box center [209, 62] width 25 height 8
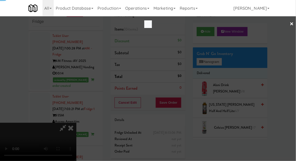
click at [217, 66] on div at bounding box center [148, 80] width 296 height 161
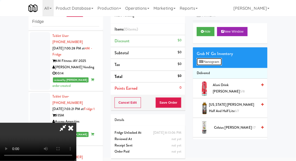
click at [222, 61] on button "Planogram" at bounding box center [209, 62] width 25 height 8
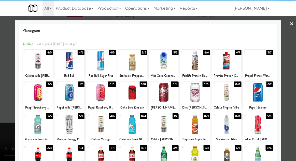
click at [33, 127] on div at bounding box center [38, 124] width 30 height 20
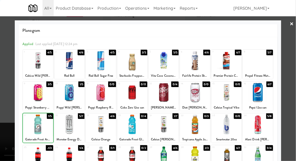
click at [291, 105] on div at bounding box center [148, 80] width 296 height 161
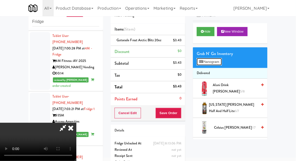
click at [218, 64] on button "Planogram" at bounding box center [209, 62] width 25 height 8
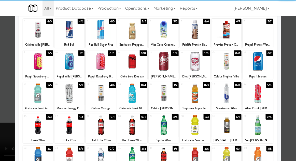
scroll to position [31, 0]
click at [34, 159] on div at bounding box center [38, 157] width 30 height 20
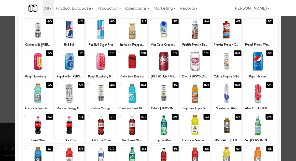
click at [292, 102] on div at bounding box center [148, 80] width 296 height 161
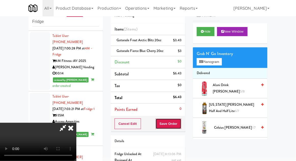
click at [181, 120] on button "Save Order" at bounding box center [168, 123] width 26 height 11
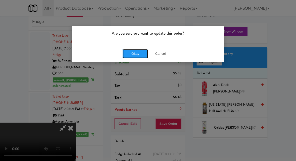
click at [126, 52] on button "Okay" at bounding box center [135, 53] width 25 height 9
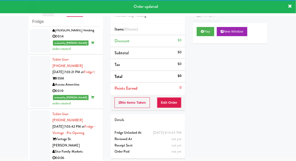
scroll to position [2269, 0]
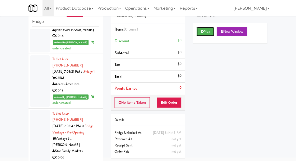
click at [208, 30] on button "Play" at bounding box center [206, 31] width 18 height 9
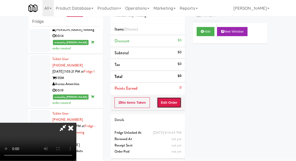
click at [173, 103] on button "Edit Order" at bounding box center [169, 102] width 25 height 11
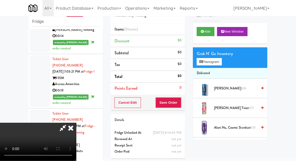
scroll to position [19, 0]
click at [211, 62] on button "Planogram" at bounding box center [209, 62] width 25 height 8
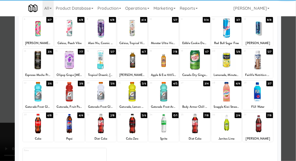
scroll to position [64, 0]
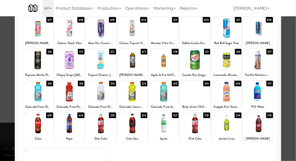
click at [130, 126] on div at bounding box center [132, 124] width 30 height 20
click at [292, 104] on div at bounding box center [148, 80] width 296 height 161
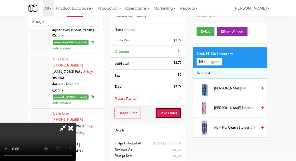
click at [181, 113] on button "Save Order" at bounding box center [168, 113] width 26 height 11
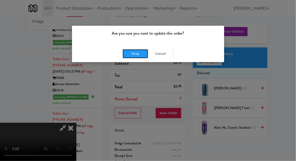
click at [129, 52] on button "Okay" at bounding box center [135, 53] width 25 height 9
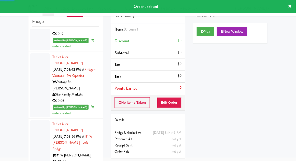
scroll to position [2329, 0]
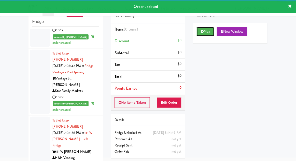
click at [210, 33] on button "Play" at bounding box center [206, 31] width 18 height 9
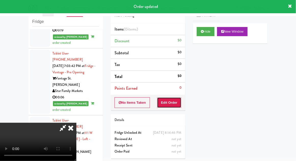
click at [174, 101] on button "Edit Order" at bounding box center [169, 102] width 25 height 11
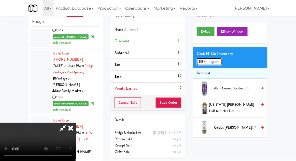
click at [217, 59] on button "Planogram" at bounding box center [209, 62] width 25 height 8
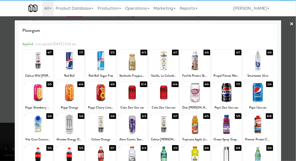
click at [68, 73] on div "Red Bull" at bounding box center [69, 76] width 28 height 6
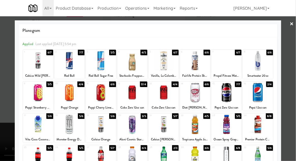
click at [292, 87] on div at bounding box center [148, 80] width 296 height 161
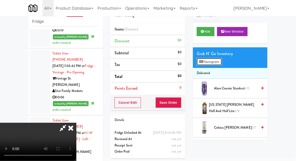
click at [217, 65] on button "Planogram" at bounding box center [209, 62] width 25 height 8
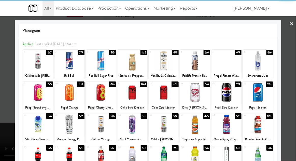
click at [66, 67] on div at bounding box center [69, 61] width 30 height 20
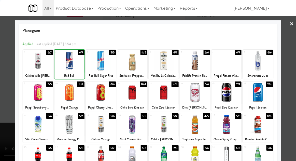
click at [293, 99] on div at bounding box center [148, 80] width 296 height 161
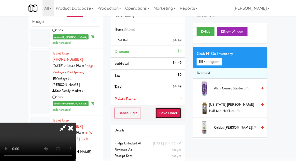
click at [181, 117] on button "Save Order" at bounding box center [168, 113] width 26 height 11
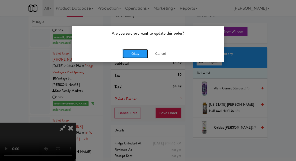
click at [131, 57] on button "Okay" at bounding box center [135, 53] width 25 height 9
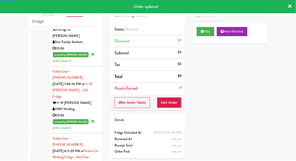
scroll to position [2378, 0]
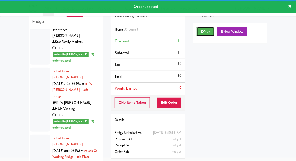
click at [208, 34] on button "Play" at bounding box center [206, 31] width 18 height 9
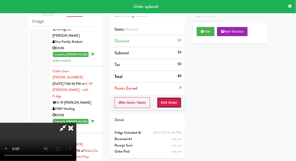
click at [175, 100] on button "Edit Order" at bounding box center [169, 102] width 25 height 11
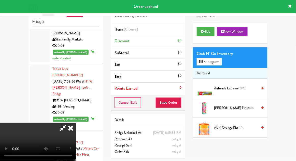
scroll to position [2381, 0]
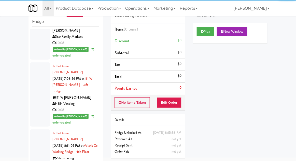
scroll to position [2382, 0]
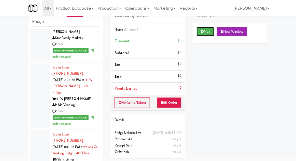
click at [208, 32] on button "Play" at bounding box center [206, 31] width 18 height 9
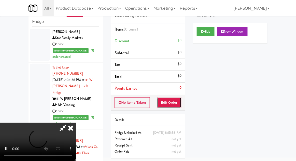
click at [174, 103] on button "Edit Order" at bounding box center [169, 102] width 25 height 11
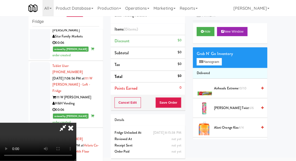
scroll to position [2383, 0]
click at [218, 61] on button "Planogram" at bounding box center [209, 62] width 25 height 8
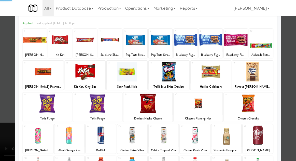
scroll to position [64, 0]
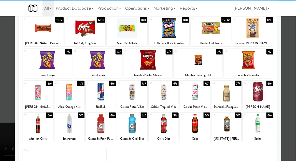
click at [228, 128] on div at bounding box center [226, 124] width 30 height 20
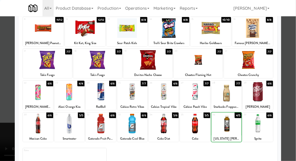
click at [294, 113] on div at bounding box center [148, 80] width 296 height 161
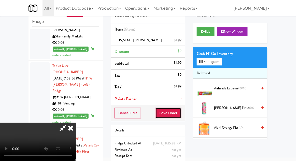
click at [180, 114] on button "Save Order" at bounding box center [168, 113] width 26 height 11
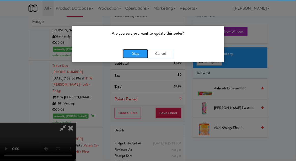
click at [123, 54] on button "Okay" at bounding box center [135, 53] width 25 height 9
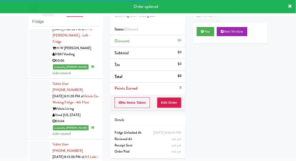
scroll to position [2431, 0]
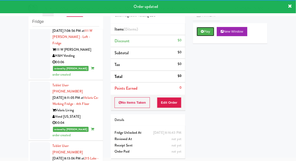
click at [213, 35] on button "Play" at bounding box center [206, 31] width 18 height 9
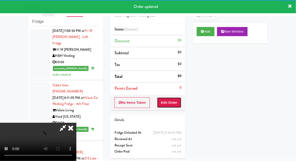
click at [179, 101] on button "Edit Order" at bounding box center [169, 102] width 25 height 11
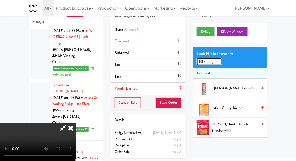
click at [217, 63] on button "Planogram" at bounding box center [209, 62] width 25 height 8
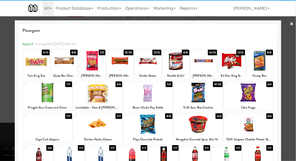
click at [119, 62] on div at bounding box center [120, 61] width 27 height 20
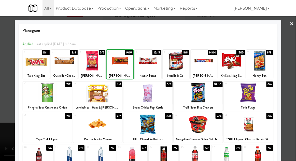
click at [291, 86] on div at bounding box center [148, 80] width 296 height 161
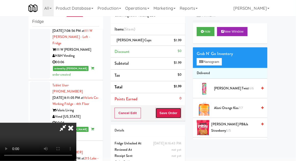
click at [180, 115] on button "Save Order" at bounding box center [168, 113] width 26 height 11
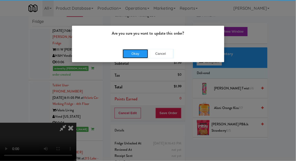
click at [130, 53] on button "Okay" at bounding box center [135, 53] width 25 height 9
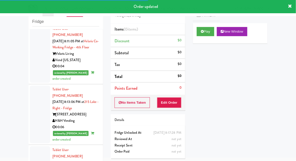
scroll to position [2489, 0]
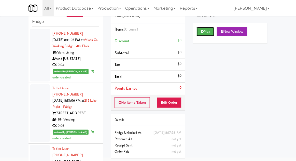
click at [208, 31] on button "Play" at bounding box center [206, 31] width 18 height 9
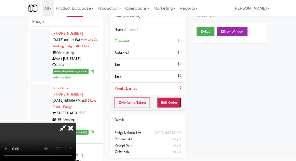
click at [174, 102] on button "Edit Order" at bounding box center [169, 102] width 25 height 11
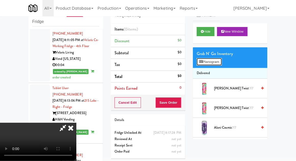
click at [210, 63] on button "Planogram" at bounding box center [209, 62] width 25 height 8
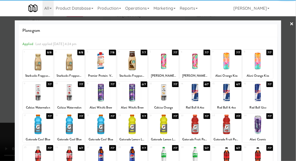
click at [66, 127] on div at bounding box center [69, 124] width 30 height 20
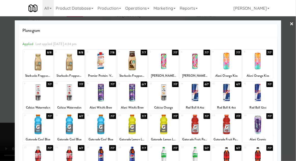
click at [287, 83] on div at bounding box center [148, 80] width 296 height 161
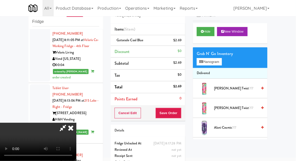
click at [179, 41] on div "$2.69" at bounding box center [178, 40] width 8 height 6
click at [181, 44] on link at bounding box center [181, 42] width 5 height 6
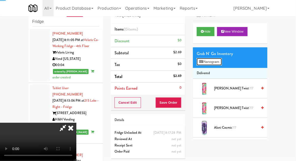
click at [202, 58] on button "Planogram" at bounding box center [209, 62] width 25 height 8
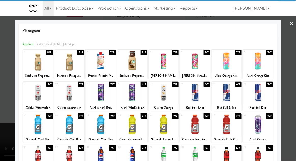
click at [96, 130] on div at bounding box center [101, 124] width 30 height 20
click at [289, 91] on div at bounding box center [148, 80] width 296 height 161
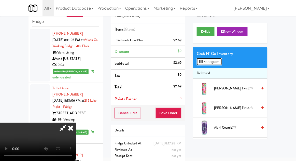
click at [220, 63] on button "Planogram" at bounding box center [209, 62] width 25 height 8
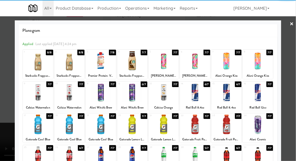
click at [198, 123] on div at bounding box center [195, 124] width 30 height 20
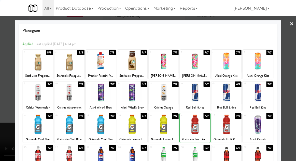
click at [3, 106] on div at bounding box center [148, 80] width 296 height 161
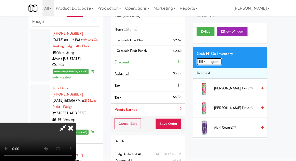
click at [213, 59] on button "Planogram" at bounding box center [209, 62] width 25 height 8
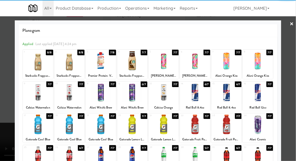
click at [93, 130] on div at bounding box center [101, 124] width 30 height 20
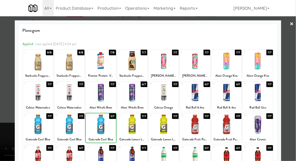
click at [289, 66] on div at bounding box center [148, 80] width 296 height 161
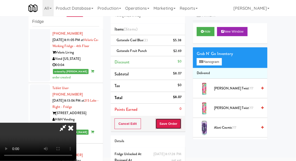
click at [181, 126] on button "Save Order" at bounding box center [168, 123] width 26 height 11
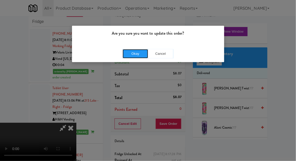
click at [127, 55] on button "Okay" at bounding box center [135, 53] width 25 height 9
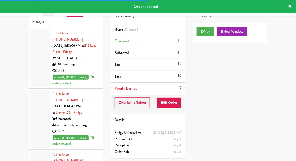
scroll to position [2544, 0]
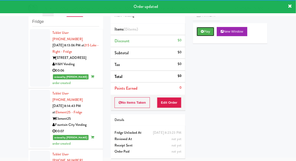
click at [211, 30] on button "Play" at bounding box center [206, 31] width 18 height 9
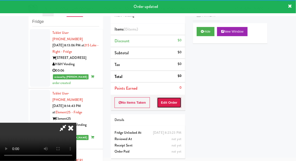
click at [175, 102] on button "Edit Order" at bounding box center [169, 102] width 25 height 11
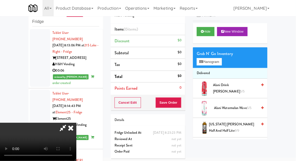
scroll to position [0, 0]
click at [216, 64] on button "Planogram" at bounding box center [209, 62] width 25 height 8
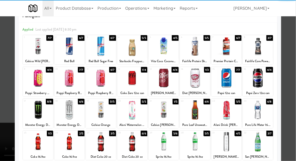
scroll to position [17, 0]
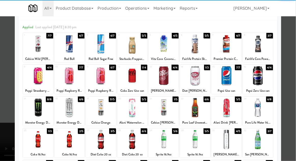
click at [229, 108] on div at bounding box center [226, 108] width 30 height 20
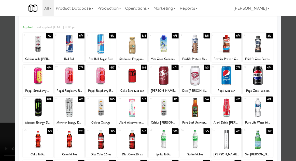
click at [289, 106] on div at bounding box center [148, 80] width 296 height 161
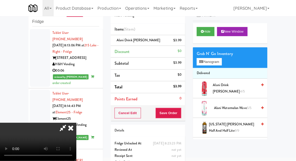
scroll to position [19, 0]
click at [181, 113] on button "Save Order" at bounding box center [168, 113] width 26 height 11
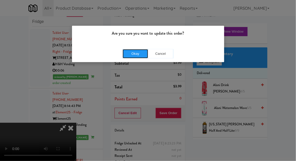
click at [129, 54] on button "Okay" at bounding box center [135, 53] width 25 height 9
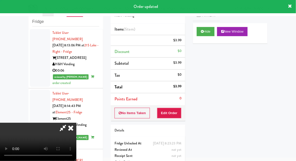
scroll to position [0, 0]
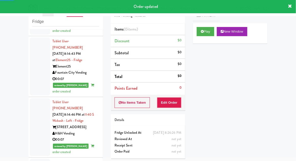
scroll to position [2597, 0]
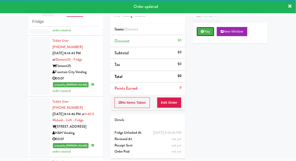
click at [204, 31] on button "Play" at bounding box center [206, 31] width 18 height 9
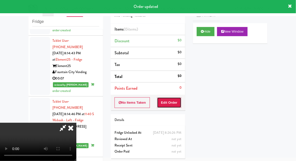
click at [170, 103] on button "Edit Order" at bounding box center [169, 102] width 25 height 11
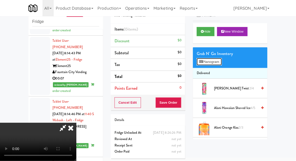
click at [216, 61] on button "Planogram" at bounding box center [209, 62] width 25 height 8
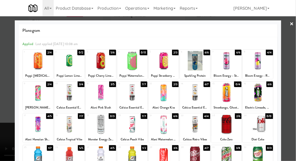
click at [286, 56] on div at bounding box center [148, 80] width 296 height 161
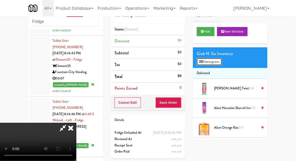
click at [213, 60] on button "Planogram" at bounding box center [209, 62] width 25 height 8
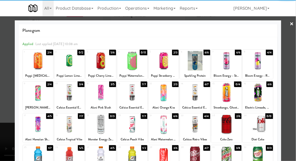
click at [36, 67] on div at bounding box center [38, 61] width 30 height 20
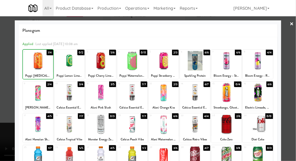
click at [293, 78] on div at bounding box center [148, 80] width 296 height 161
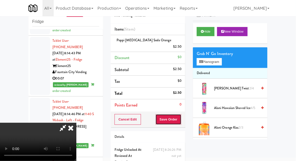
click at [181, 114] on button "Save Order" at bounding box center [168, 119] width 26 height 11
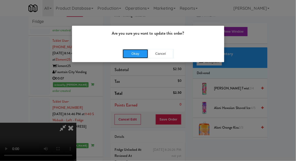
click at [132, 56] on button "Okay" at bounding box center [135, 53] width 25 height 9
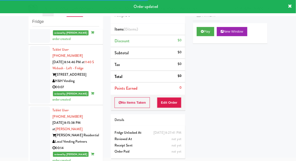
scroll to position [2651, 0]
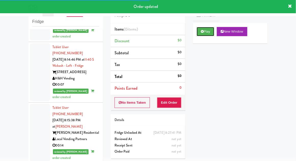
click at [207, 32] on button "Play" at bounding box center [206, 31] width 18 height 9
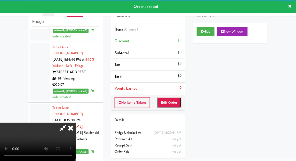
click at [177, 104] on button "Edit Order" at bounding box center [169, 102] width 25 height 11
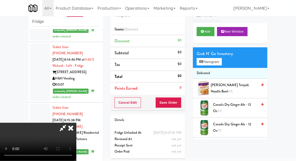
scroll to position [0, 0]
click at [215, 59] on button "Planogram" at bounding box center [209, 62] width 25 height 8
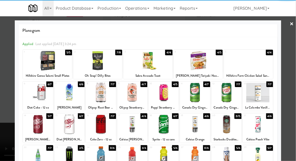
click at [128, 126] on div at bounding box center [132, 124] width 30 height 20
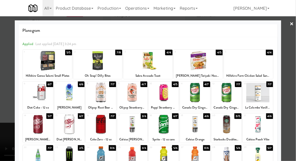
click at [285, 101] on div at bounding box center [148, 80] width 296 height 161
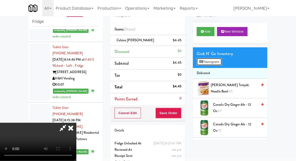
click at [221, 63] on button "Planogram" at bounding box center [209, 62] width 25 height 8
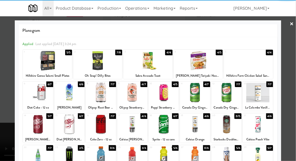
click at [264, 122] on div at bounding box center [258, 124] width 30 height 20
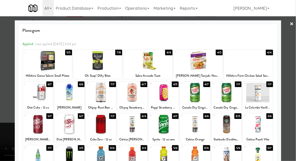
click at [290, 112] on div at bounding box center [148, 80] width 296 height 161
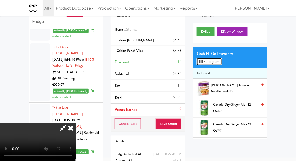
click at [211, 61] on button "Planogram" at bounding box center [209, 62] width 25 height 8
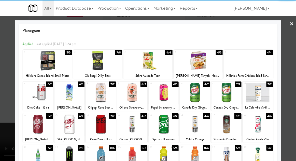
click at [294, 112] on div at bounding box center [148, 80] width 296 height 161
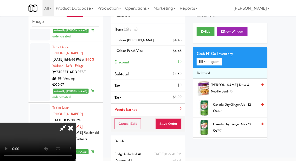
scroll to position [19, 0]
click at [180, 126] on button "Save Order" at bounding box center [168, 123] width 26 height 11
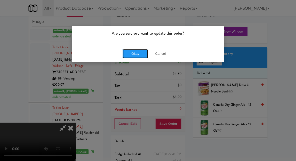
click at [126, 53] on button "Okay" at bounding box center [135, 53] width 25 height 9
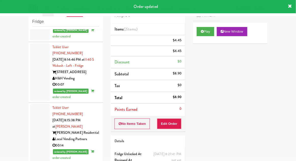
scroll to position [0, 0]
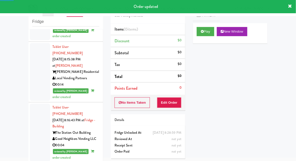
scroll to position [2713, 0]
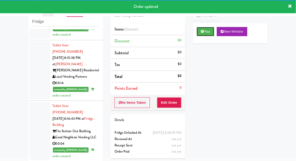
click at [210, 29] on button "Play" at bounding box center [206, 31] width 18 height 9
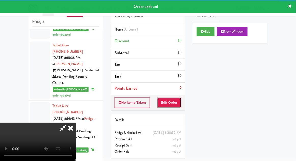
click at [175, 97] on button "Edit Order" at bounding box center [169, 102] width 25 height 11
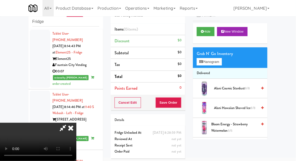
scroll to position [0, 0]
click at [214, 59] on button "Planogram" at bounding box center [209, 62] width 25 height 8
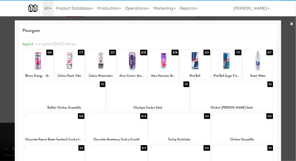
click at [265, 63] on div at bounding box center [258, 61] width 30 height 20
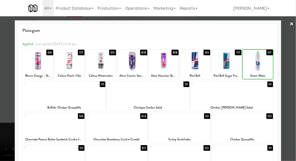
click at [289, 61] on div at bounding box center [148, 80] width 296 height 161
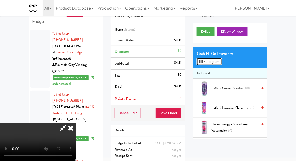
click at [215, 62] on button "Planogram" at bounding box center [209, 62] width 25 height 8
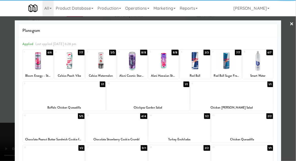
click at [169, 73] on div "Alani Hawaiian Shaved Ice" at bounding box center [163, 76] width 28 height 6
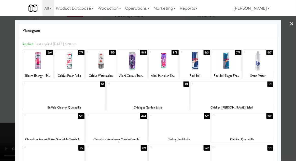
click at [171, 64] on div at bounding box center [164, 61] width 30 height 20
click at [2, 97] on div at bounding box center [148, 80] width 296 height 161
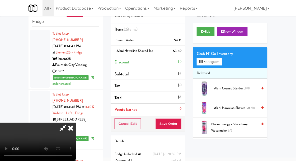
scroll to position [19, 0]
click at [179, 124] on button "Save Order" at bounding box center [168, 123] width 26 height 11
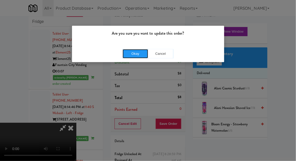
click at [132, 55] on button "Okay" at bounding box center [135, 53] width 25 height 9
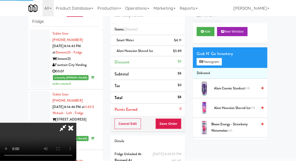
scroll to position [0, 0]
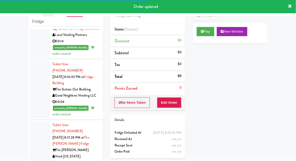
scroll to position [2755, 0]
click at [212, 33] on button "Play" at bounding box center [206, 31] width 18 height 9
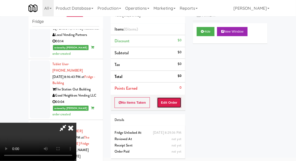
click at [175, 105] on button "Edit Order" at bounding box center [169, 102] width 25 height 11
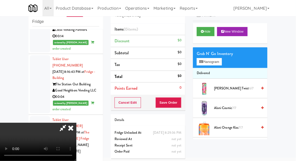
scroll to position [0, 0]
click at [211, 63] on button "Planogram" at bounding box center [209, 62] width 25 height 8
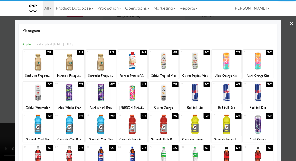
click at [97, 100] on div at bounding box center [101, 93] width 30 height 20
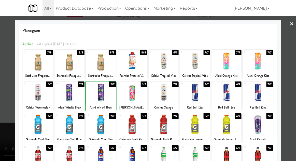
click at [289, 69] on div at bounding box center [148, 80] width 296 height 161
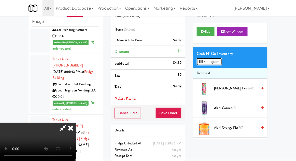
click at [219, 63] on button "Planogram" at bounding box center [209, 62] width 25 height 8
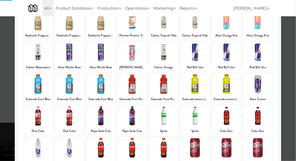
scroll to position [64, 0]
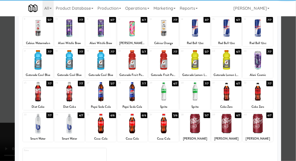
click at [63, 124] on div at bounding box center [69, 124] width 30 height 20
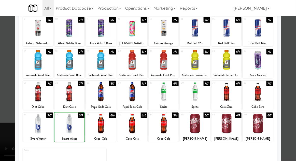
click at [289, 84] on div at bounding box center [148, 80] width 296 height 161
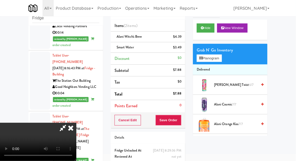
scroll to position [19, 0]
click at [181, 123] on button "Save Order" at bounding box center [168, 120] width 26 height 11
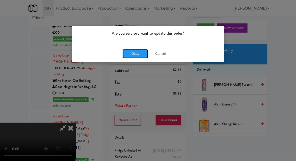
click at [129, 52] on button "Okay" at bounding box center [135, 53] width 25 height 9
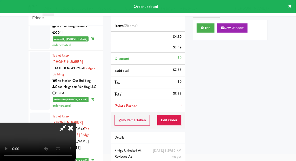
scroll to position [0, 0]
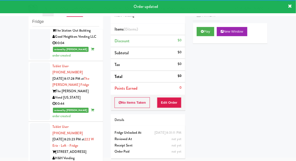
scroll to position [2814, 0]
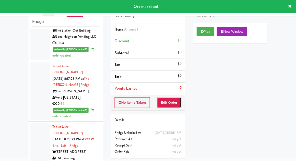
click at [175, 101] on button "Edit Order" at bounding box center [169, 102] width 25 height 11
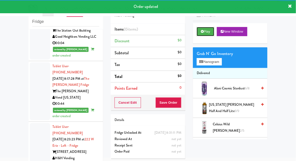
click at [211, 35] on button "Play" at bounding box center [206, 31] width 18 height 9
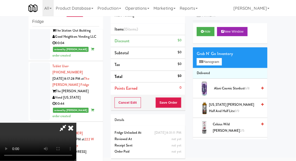
scroll to position [19, 0]
click at [222, 58] on button "Planogram" at bounding box center [209, 62] width 25 height 8
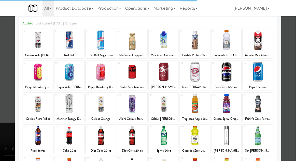
scroll to position [64, 0]
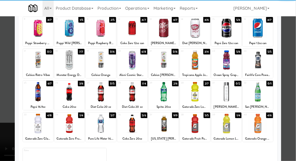
click at [32, 125] on div at bounding box center [38, 124] width 30 height 20
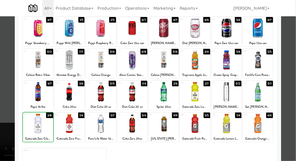
click at [73, 129] on div at bounding box center [69, 124] width 30 height 20
click at [287, 77] on div at bounding box center [148, 80] width 296 height 161
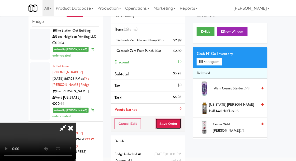
click at [181, 123] on button "Save Order" at bounding box center [168, 123] width 26 height 11
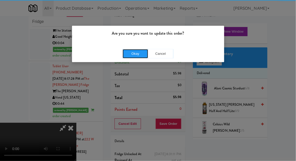
click at [135, 57] on button "Okay" at bounding box center [135, 53] width 25 height 9
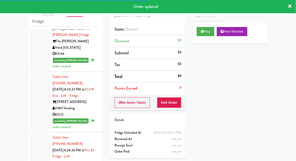
scroll to position [2865, 0]
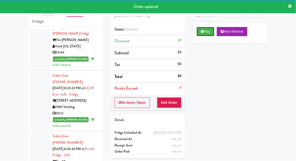
click at [211, 31] on button "Play" at bounding box center [206, 31] width 18 height 9
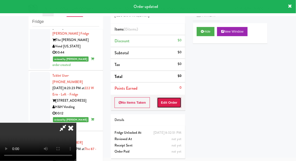
click at [177, 103] on button "Edit Order" at bounding box center [169, 102] width 25 height 11
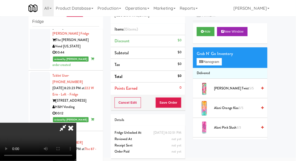
scroll to position [19, 0]
click at [217, 64] on button "Planogram" at bounding box center [209, 62] width 25 height 8
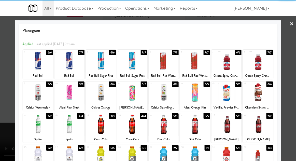
click at [69, 96] on div at bounding box center [69, 93] width 30 height 20
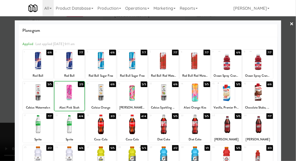
click at [290, 70] on div at bounding box center [148, 80] width 296 height 161
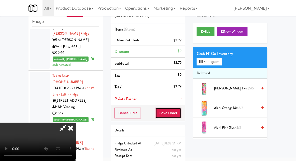
click at [181, 114] on button "Save Order" at bounding box center [168, 113] width 26 height 11
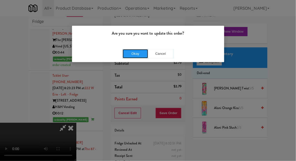
click at [127, 55] on button "Okay" at bounding box center [135, 53] width 25 height 9
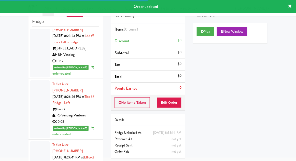
scroll to position [2920, 0]
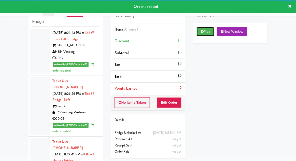
click at [207, 31] on button "Play" at bounding box center [206, 31] width 18 height 9
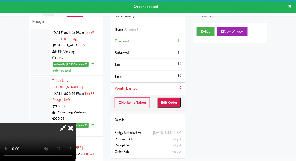
click at [170, 100] on button "Edit Order" at bounding box center [169, 102] width 25 height 11
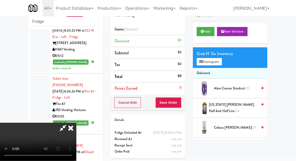
scroll to position [2922, 0]
click at [216, 58] on button "Planogram" at bounding box center [209, 62] width 25 height 8
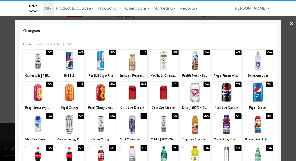
click at [71, 155] on div at bounding box center [69, 156] width 30 height 20
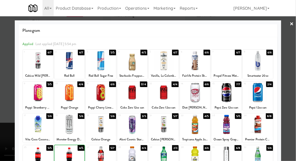
click at [287, 69] on div at bounding box center [148, 80] width 296 height 161
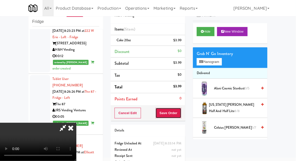
click at [181, 114] on button "Save Order" at bounding box center [168, 113] width 26 height 11
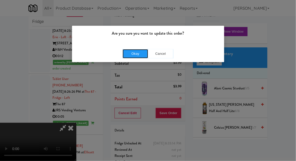
click at [131, 56] on button "Okay" at bounding box center [135, 53] width 25 height 9
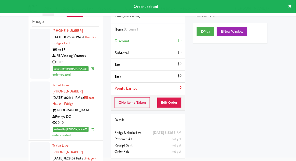
scroll to position [2978, 0]
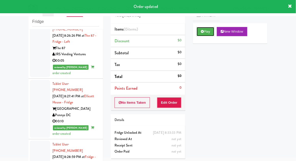
click at [209, 32] on button "Play" at bounding box center [206, 31] width 18 height 9
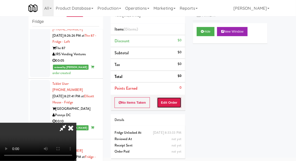
click at [170, 99] on button "Edit Order" at bounding box center [169, 102] width 25 height 11
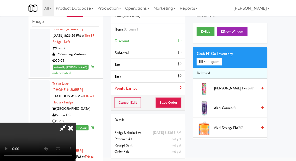
scroll to position [0, 0]
click at [204, 68] on li "Delivered" at bounding box center [230, 73] width 75 height 11
click at [214, 59] on button "Planogram" at bounding box center [209, 62] width 25 height 8
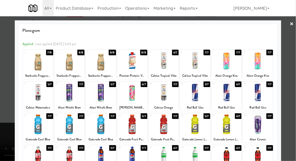
click at [140, 63] on div at bounding box center [132, 61] width 30 height 20
click at [3, 90] on div at bounding box center [148, 80] width 296 height 161
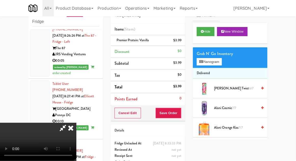
scroll to position [19, 0]
click at [181, 114] on button "Save Order" at bounding box center [168, 113] width 26 height 11
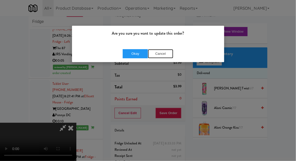
click at [165, 57] on button "Cancel" at bounding box center [160, 53] width 25 height 9
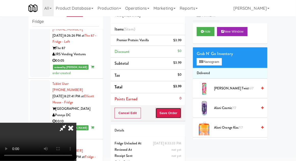
click at [181, 113] on button "Save Order" at bounding box center [168, 113] width 26 height 11
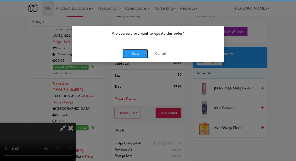
click at [135, 56] on button "Okay" at bounding box center [135, 53] width 25 height 9
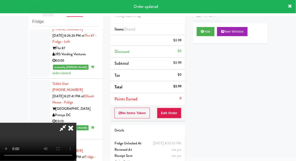
scroll to position [0, 0]
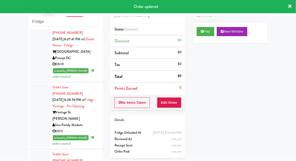
scroll to position [3044, 0]
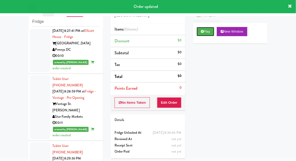
click at [206, 35] on button "Play" at bounding box center [206, 31] width 18 height 9
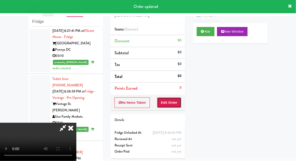
click at [169, 105] on button "Edit Order" at bounding box center [169, 102] width 25 height 11
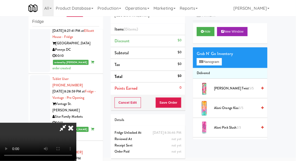
scroll to position [0, 0]
click at [217, 62] on button "Planogram" at bounding box center [209, 62] width 25 height 8
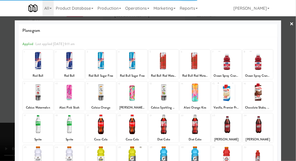
scroll to position [21, 0]
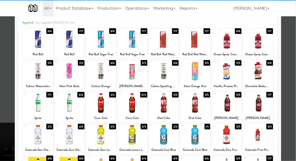
click at [234, 104] on div at bounding box center [226, 103] width 30 height 20
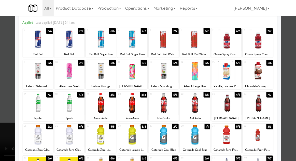
click at [2, 104] on div at bounding box center [148, 80] width 296 height 161
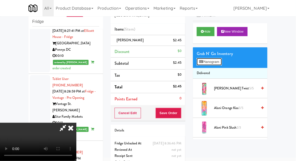
click at [215, 61] on button "Planogram" at bounding box center [209, 62] width 25 height 8
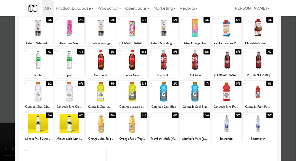
scroll to position [76, 0]
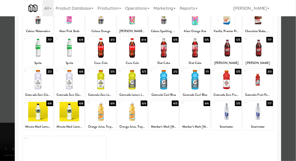
click at [67, 86] on div at bounding box center [69, 80] width 30 height 20
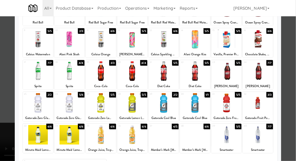
scroll to position [50, 0]
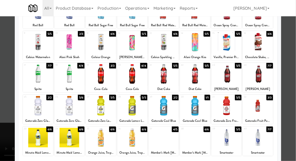
click at [9, 77] on div at bounding box center [148, 80] width 296 height 161
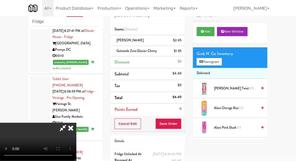
scroll to position [19, 0]
click at [181, 124] on button "Save Order" at bounding box center [168, 123] width 26 height 11
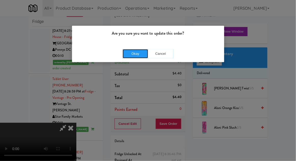
click at [128, 55] on button "Okay" at bounding box center [135, 53] width 25 height 9
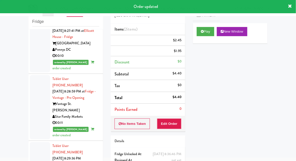
scroll to position [0, 0]
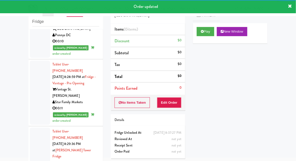
scroll to position [20, 0]
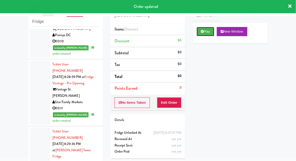
click at [212, 33] on button "Play" at bounding box center [206, 31] width 18 height 9
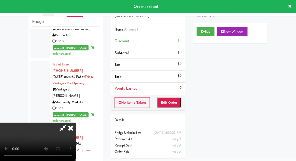
click at [176, 100] on button "Edit Order" at bounding box center [169, 102] width 25 height 11
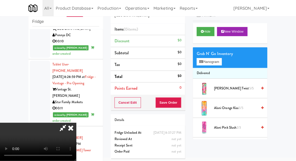
scroll to position [0, 0]
click at [214, 62] on button "Planogram" at bounding box center [209, 62] width 25 height 8
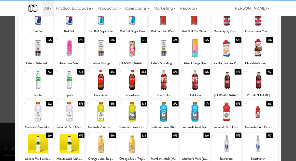
scroll to position [64, 0]
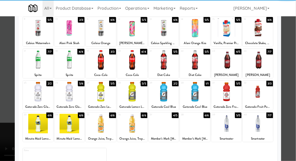
click at [66, 104] on div "Gatorade Zero Glacier Cherry" at bounding box center [69, 107] width 28 height 6
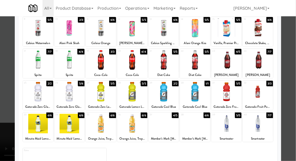
click at [292, 91] on div at bounding box center [148, 80] width 296 height 161
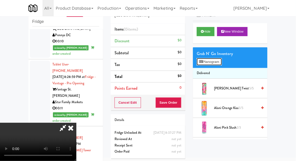
click at [218, 64] on button "Planogram" at bounding box center [209, 62] width 25 height 8
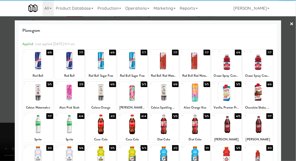
click at [67, 155] on div at bounding box center [69, 156] width 30 height 20
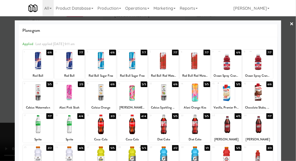
click at [292, 85] on div at bounding box center [148, 80] width 296 height 161
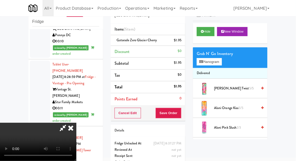
scroll to position [19, 0]
click at [181, 116] on button "Save Order" at bounding box center [168, 113] width 26 height 11
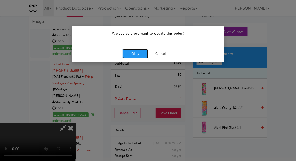
click at [130, 57] on button "Okay" at bounding box center [135, 53] width 25 height 9
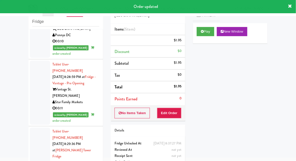
scroll to position [0, 0]
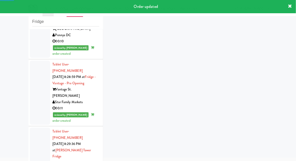
scroll to position [3071, 0]
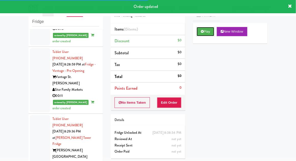
click at [207, 35] on button "Play" at bounding box center [206, 31] width 18 height 9
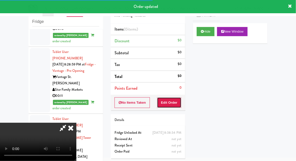
click at [172, 98] on button "Edit Order" at bounding box center [169, 102] width 25 height 11
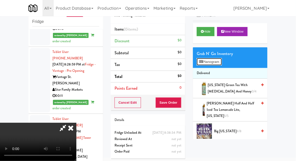
click at [215, 58] on button "Planogram" at bounding box center [209, 62] width 25 height 8
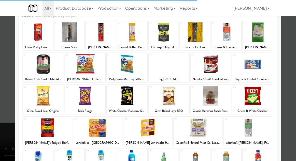
scroll to position [64, 0]
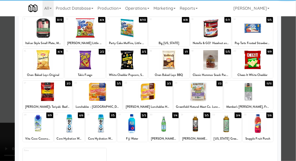
click at [231, 127] on div at bounding box center [226, 124] width 30 height 20
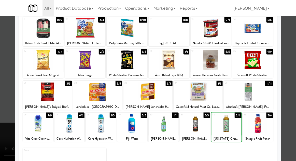
click at [293, 111] on div at bounding box center [148, 80] width 296 height 161
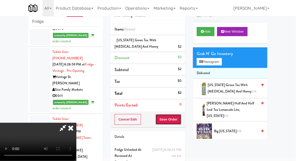
click at [181, 121] on button "Save Order" at bounding box center [168, 119] width 26 height 11
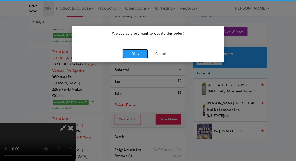
click at [128, 57] on button "Okay" at bounding box center [135, 53] width 25 height 9
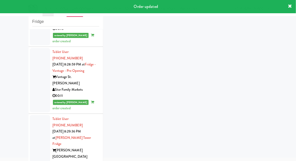
scroll to position [3083, 0]
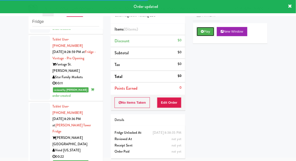
click at [211, 34] on button "Play" at bounding box center [206, 31] width 18 height 9
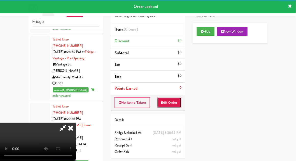
click at [174, 101] on button "Edit Order" at bounding box center [169, 102] width 25 height 11
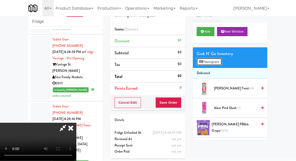
click at [217, 61] on button "Planogram" at bounding box center [209, 62] width 25 height 8
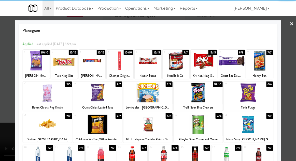
click at [262, 66] on div at bounding box center [259, 61] width 27 height 20
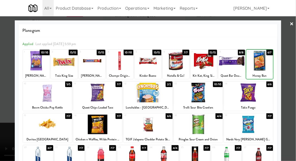
click at [290, 66] on div at bounding box center [148, 80] width 296 height 161
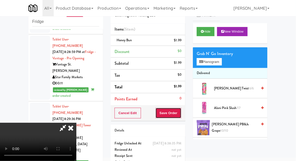
click at [180, 117] on button "Save Order" at bounding box center [168, 113] width 26 height 11
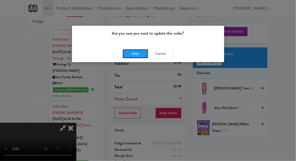
click at [128, 52] on button "Okay" at bounding box center [135, 53] width 25 height 9
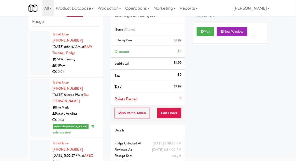
click at [37, 103] on div at bounding box center [40, 108] width 20 height 58
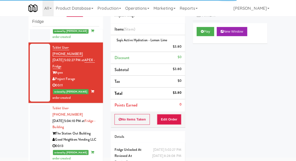
click at [36, 111] on div at bounding box center [40, 133] width 20 height 58
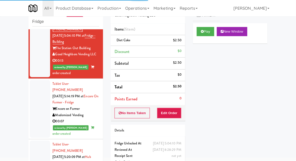
click at [37, 95] on div at bounding box center [40, 109] width 20 height 58
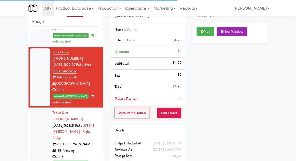
click at [37, 109] on div at bounding box center [40, 141] width 20 height 64
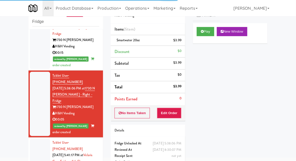
scroll to position [385, 0]
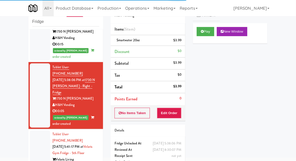
click at [37, 130] on div at bounding box center [40, 159] width 20 height 58
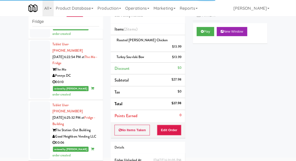
scroll to position [1362, 0]
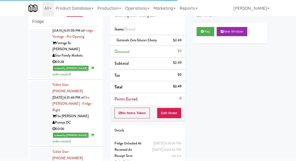
scroll to position [1557, 0]
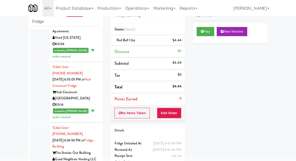
scroll to position [1720, 0]
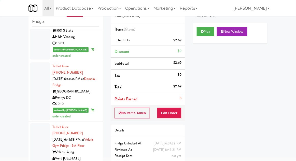
scroll to position [1892, 0]
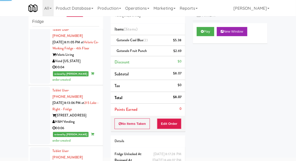
scroll to position [2486, 0]
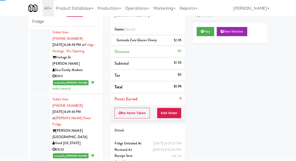
scroll to position [3096, 0]
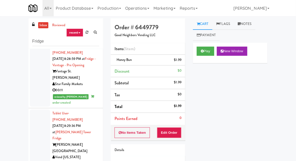
click at [39, 26] on link "inbox" at bounding box center [43, 25] width 10 height 6
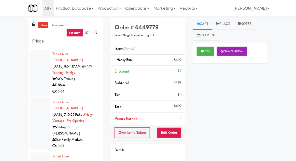
click at [37, 113] on div at bounding box center [40, 124] width 20 height 52
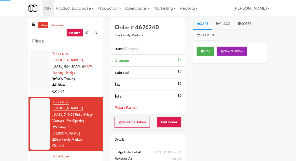
click at [39, 83] on div at bounding box center [40, 72] width 20 height 45
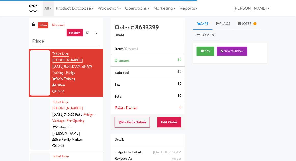
click at [33, 117] on div at bounding box center [40, 124] width 20 height 52
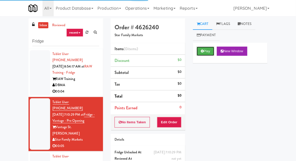
click at [207, 54] on button "Play" at bounding box center [206, 51] width 18 height 9
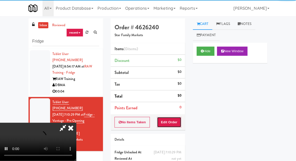
click at [174, 121] on button "Edit Order" at bounding box center [169, 122] width 25 height 11
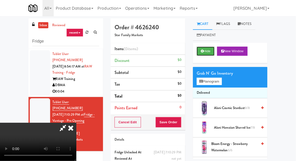
click at [214, 48] on button "Hide" at bounding box center [206, 51] width 18 height 9
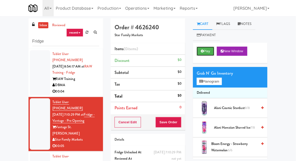
click at [207, 54] on button "Play" at bounding box center [206, 51] width 18 height 9
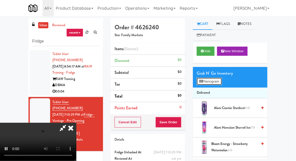
click at [205, 85] on button "Planogram" at bounding box center [209, 82] width 25 height 8
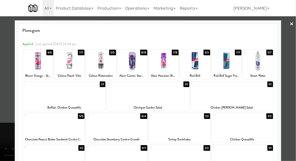
click at [43, 127] on div at bounding box center [54, 124] width 62 height 20
click at [289, 103] on div at bounding box center [148, 80] width 296 height 161
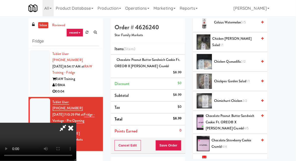
scroll to position [19, 0]
click at [179, 141] on button "Save Order" at bounding box center [168, 145] width 26 height 11
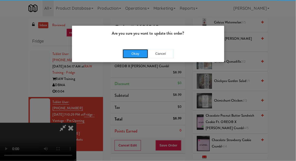
click at [125, 57] on button "Okay" at bounding box center [135, 53] width 25 height 9
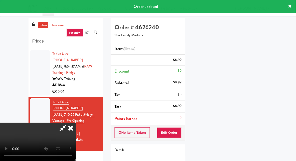
scroll to position [0, 0]
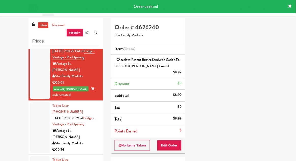
click at [34, 109] on div at bounding box center [40, 128] width 20 height 52
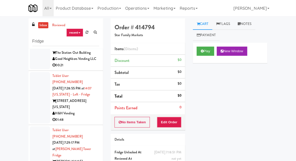
scroll to position [197, 0]
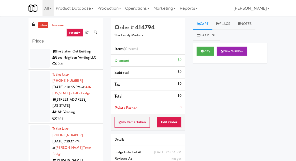
click at [35, 125] on div at bounding box center [40, 154] width 20 height 58
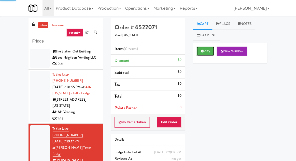
click at [207, 51] on button "Play" at bounding box center [206, 51] width 18 height 9
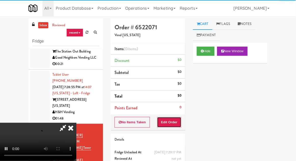
click at [174, 124] on button "Edit Order" at bounding box center [169, 122] width 25 height 11
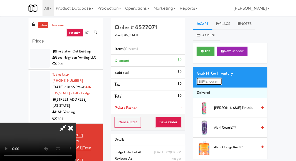
click at [211, 82] on button "Planogram" at bounding box center [209, 82] width 25 height 8
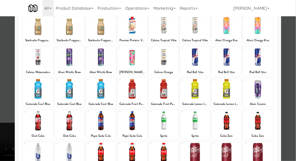
scroll to position [64, 0]
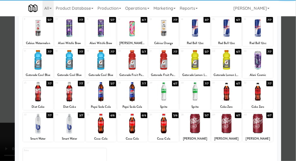
click at [169, 104] on div "Sprite" at bounding box center [163, 107] width 28 height 6
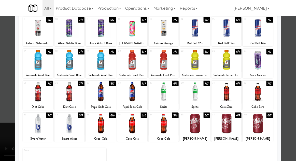
click at [170, 93] on div at bounding box center [164, 92] width 30 height 20
click at [7, 106] on div at bounding box center [148, 80] width 296 height 161
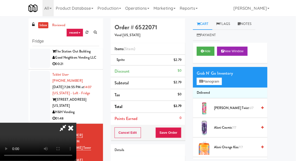
scroll to position [19, 0]
click at [181, 136] on button "Save Order" at bounding box center [168, 132] width 26 height 11
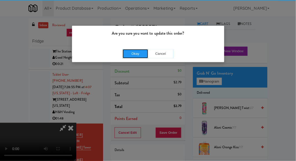
click at [125, 55] on button "Okay" at bounding box center [135, 53] width 25 height 9
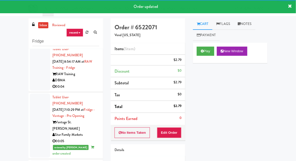
scroll to position [0, 0]
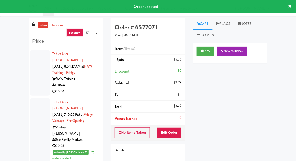
click at [44, 28] on link "inbox" at bounding box center [43, 25] width 10 height 6
